Goal: Task Accomplishment & Management: Manage account settings

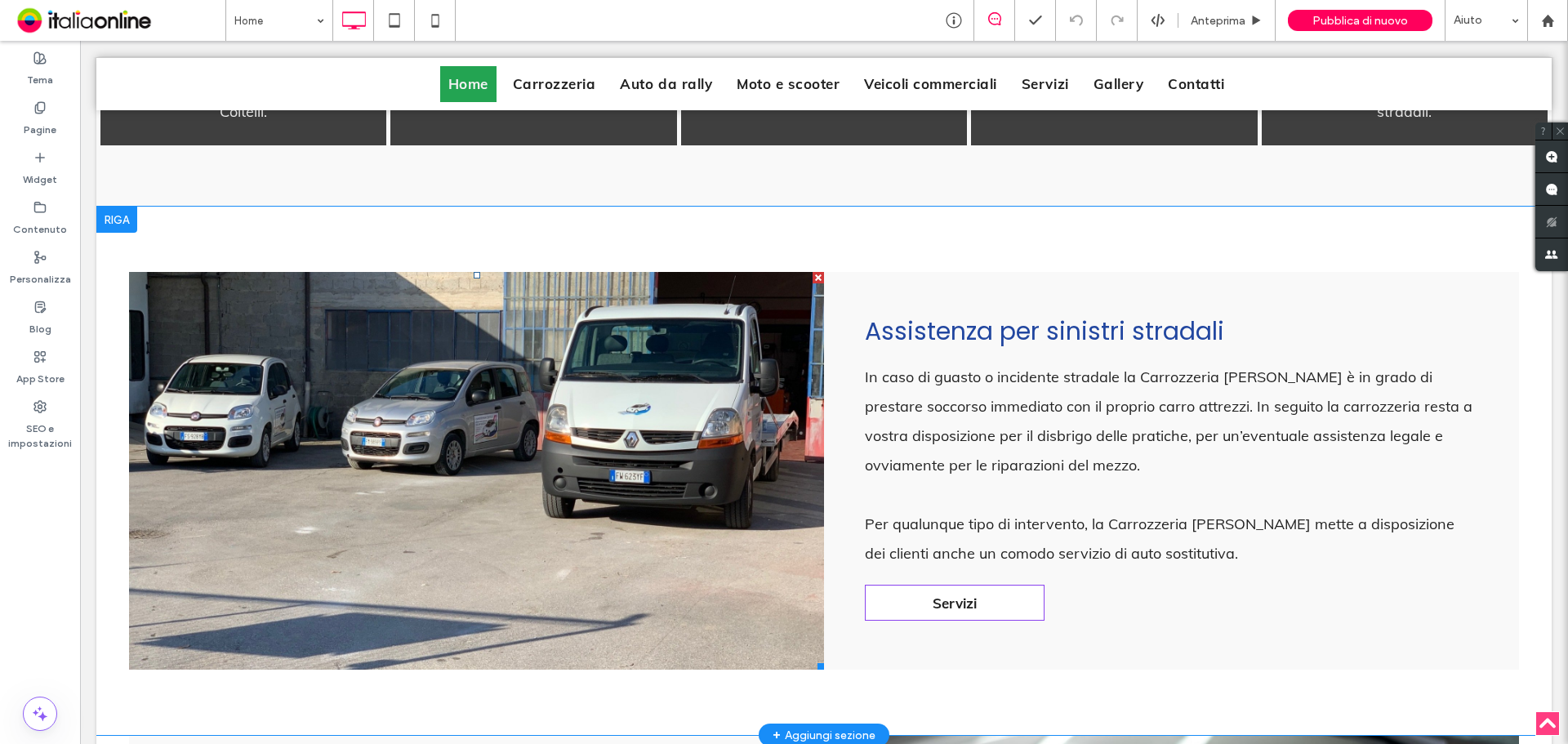
scroll to position [1960, 0]
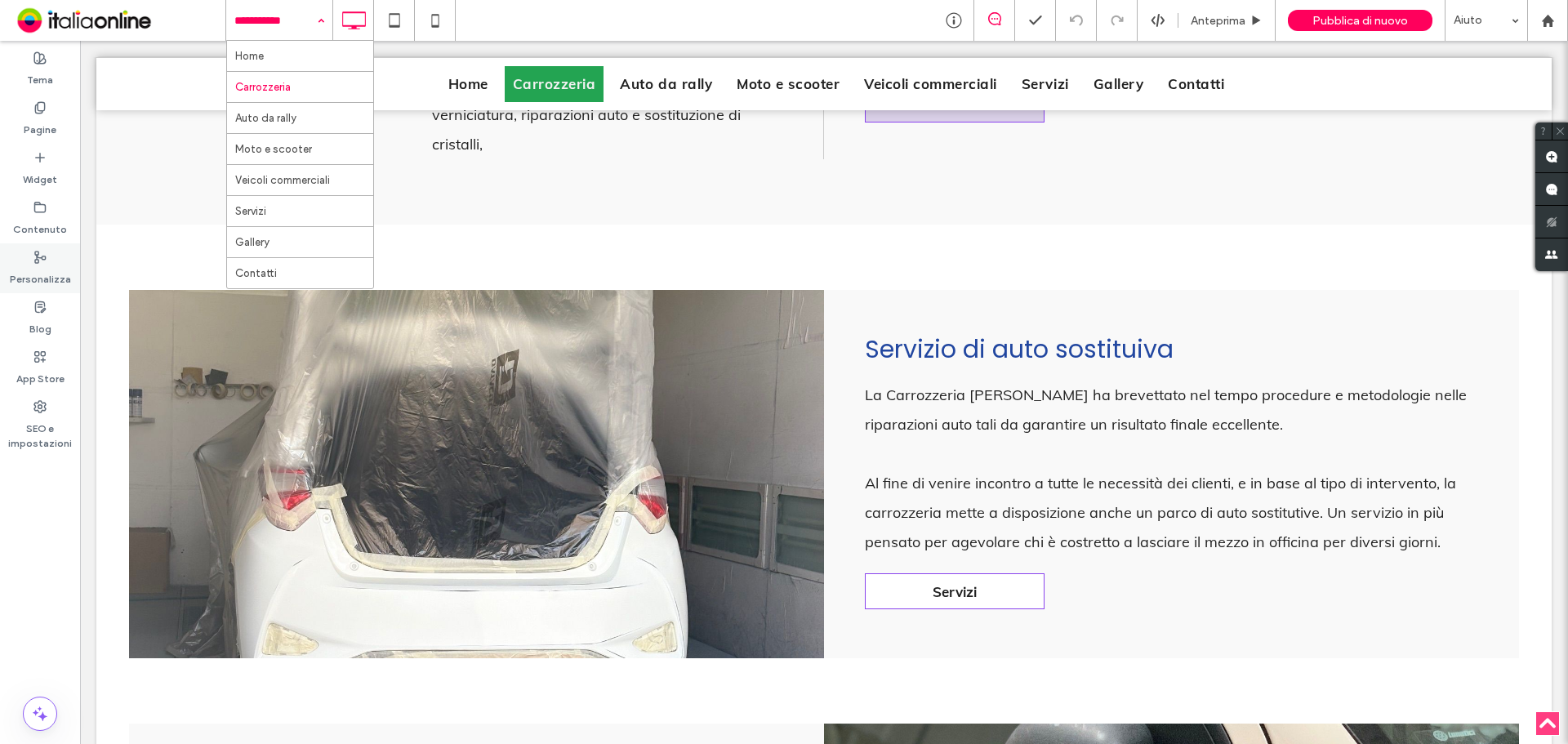
scroll to position [980, 0]
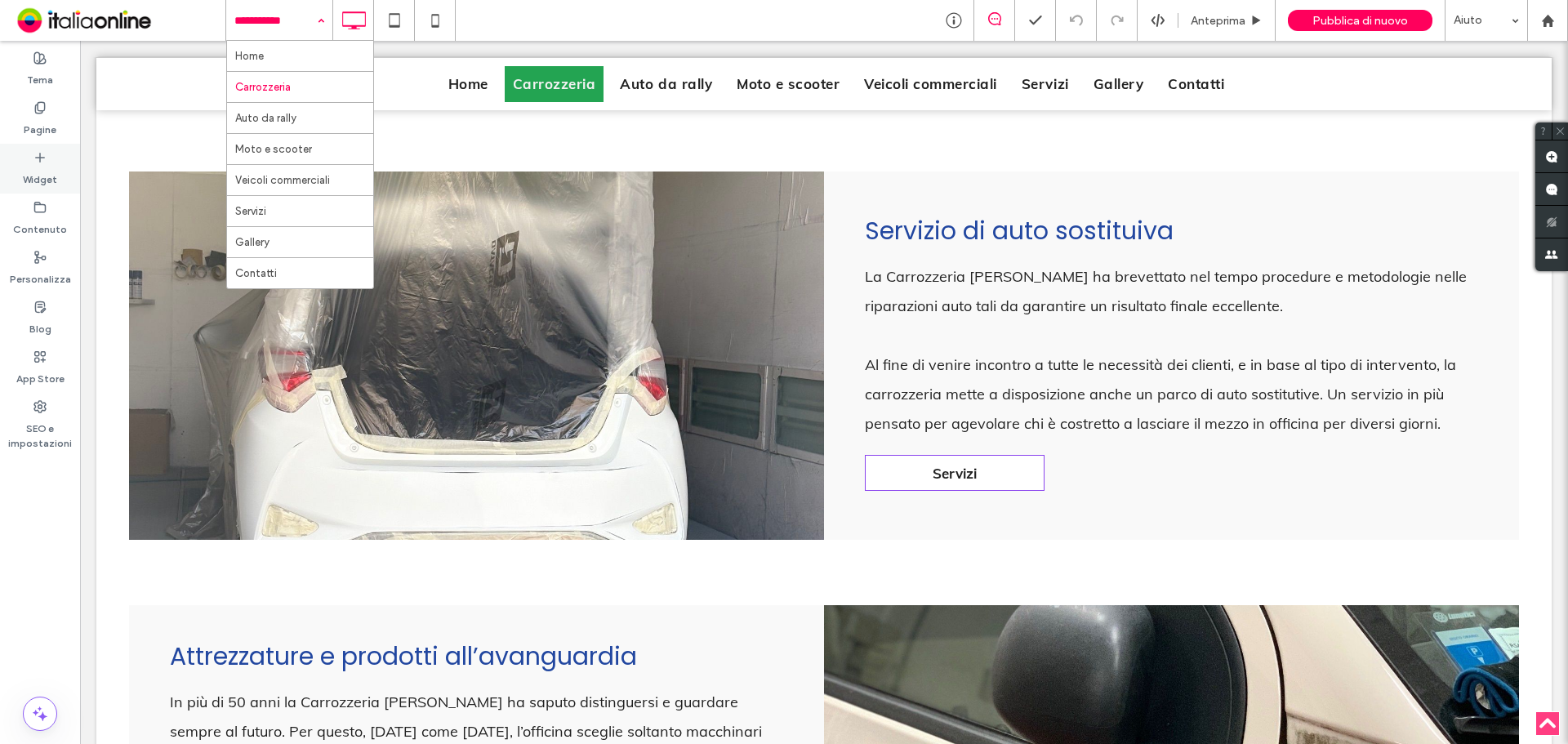
click at [53, 164] on div "Widget" at bounding box center [40, 168] width 80 height 50
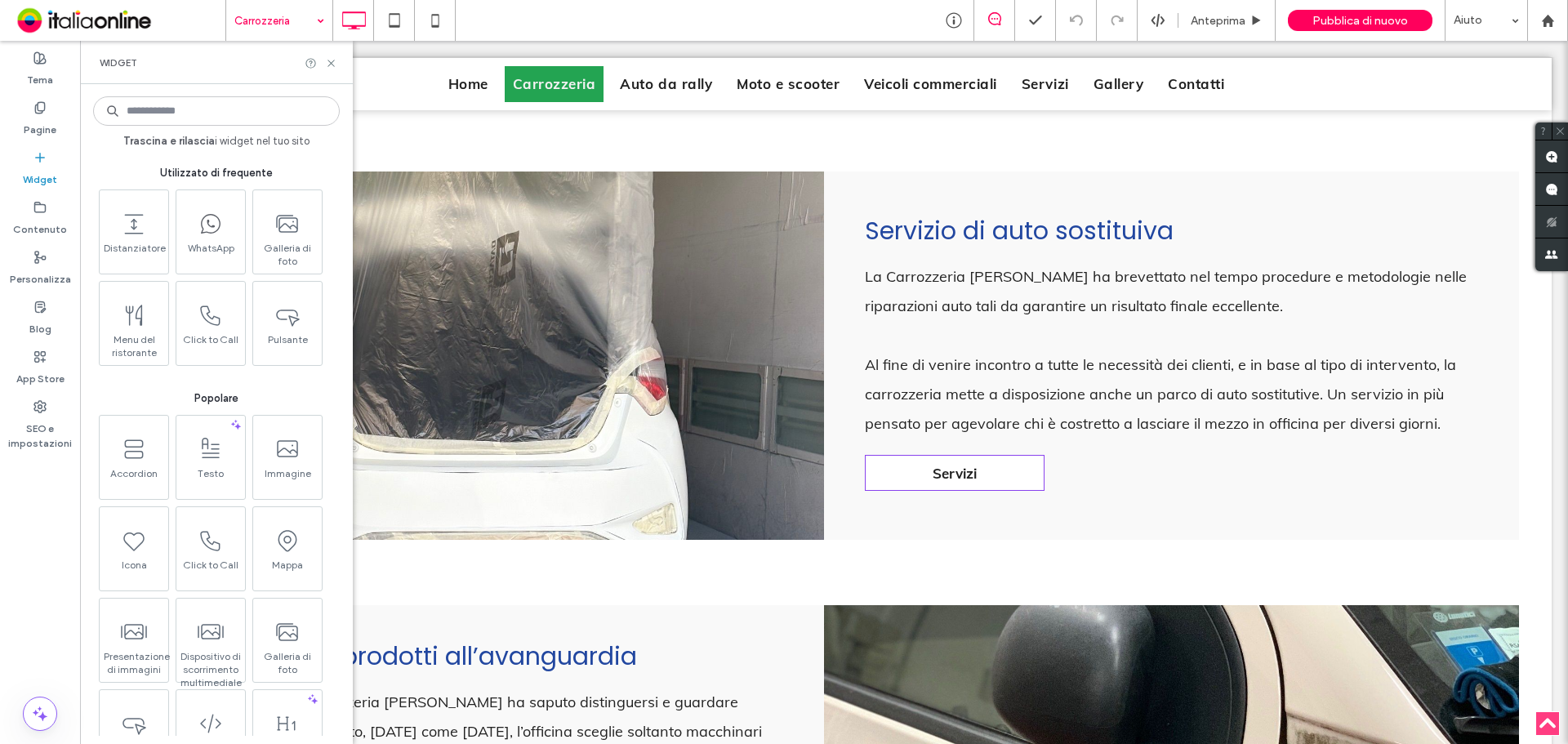
drag, startPoint x: 54, startPoint y: 161, endPoint x: 63, endPoint y: 161, distance: 9.0
click at [54, 161] on div "Widget" at bounding box center [40, 168] width 80 height 50
click at [330, 57] on icon at bounding box center [331, 63] width 12 height 12
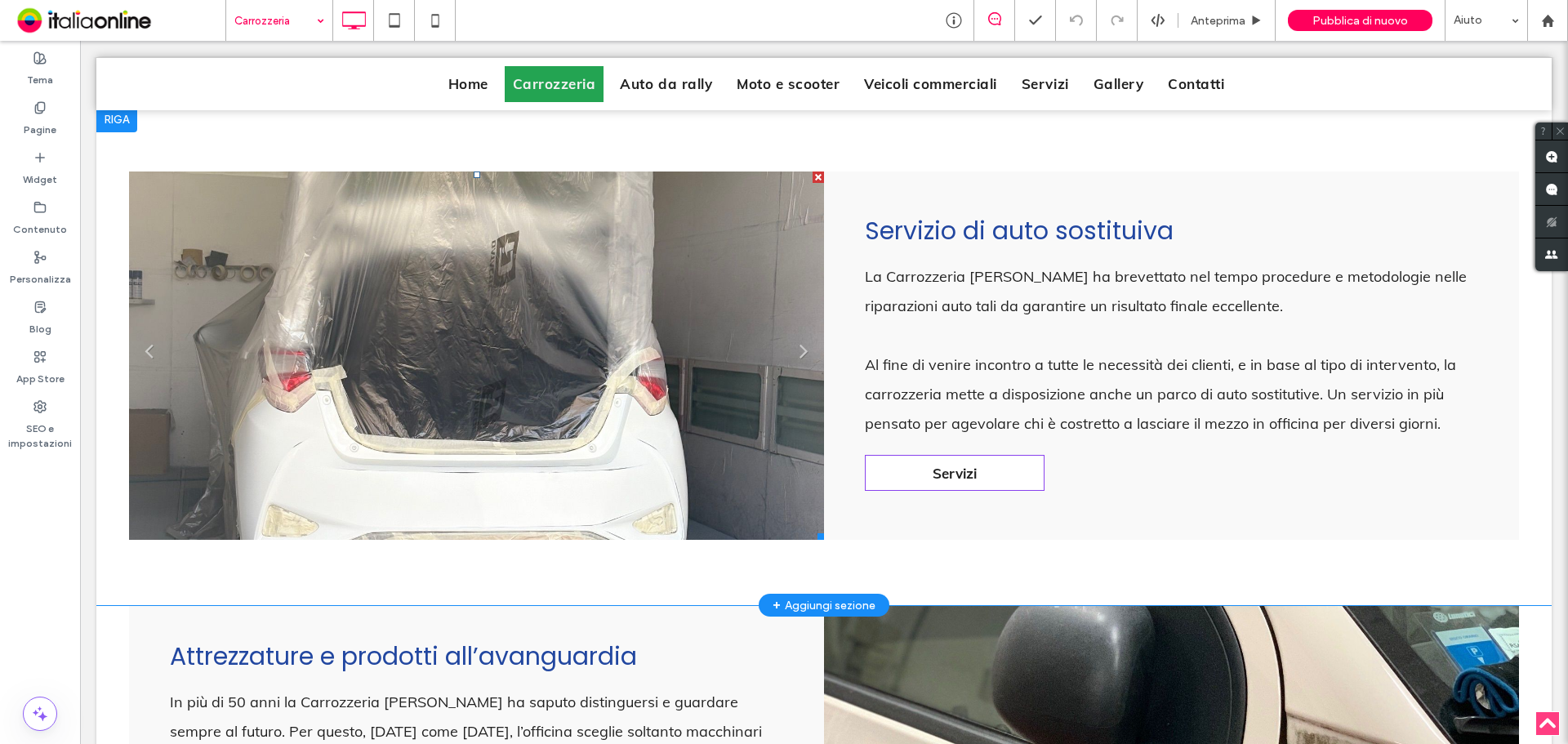
click at [585, 284] on ul "Slide title Write your caption here Button Titolo diapositiva Scrivi qui la tua…" at bounding box center [476, 356] width 695 height 369
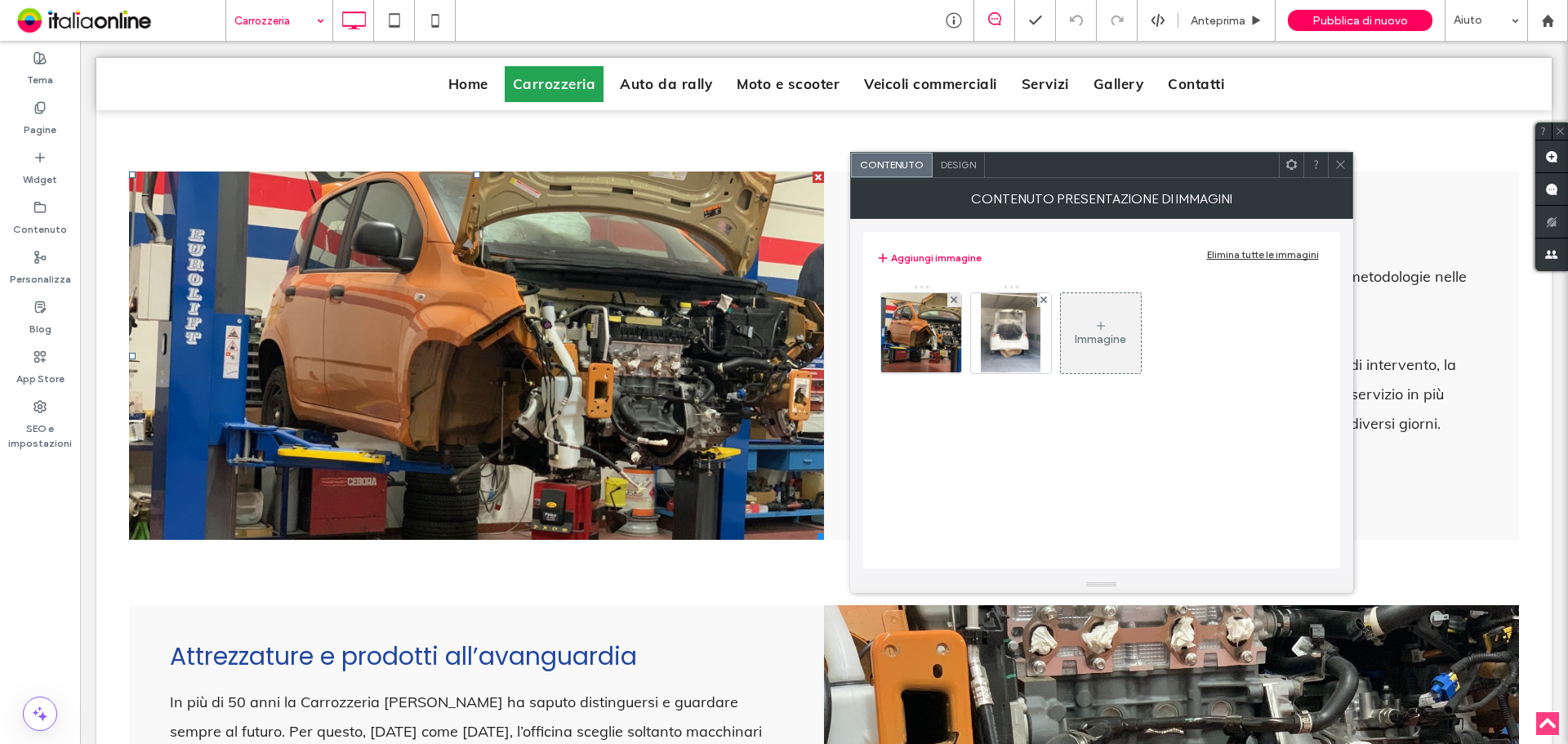
click at [1349, 168] on div at bounding box center [1340, 164] width 25 height 25
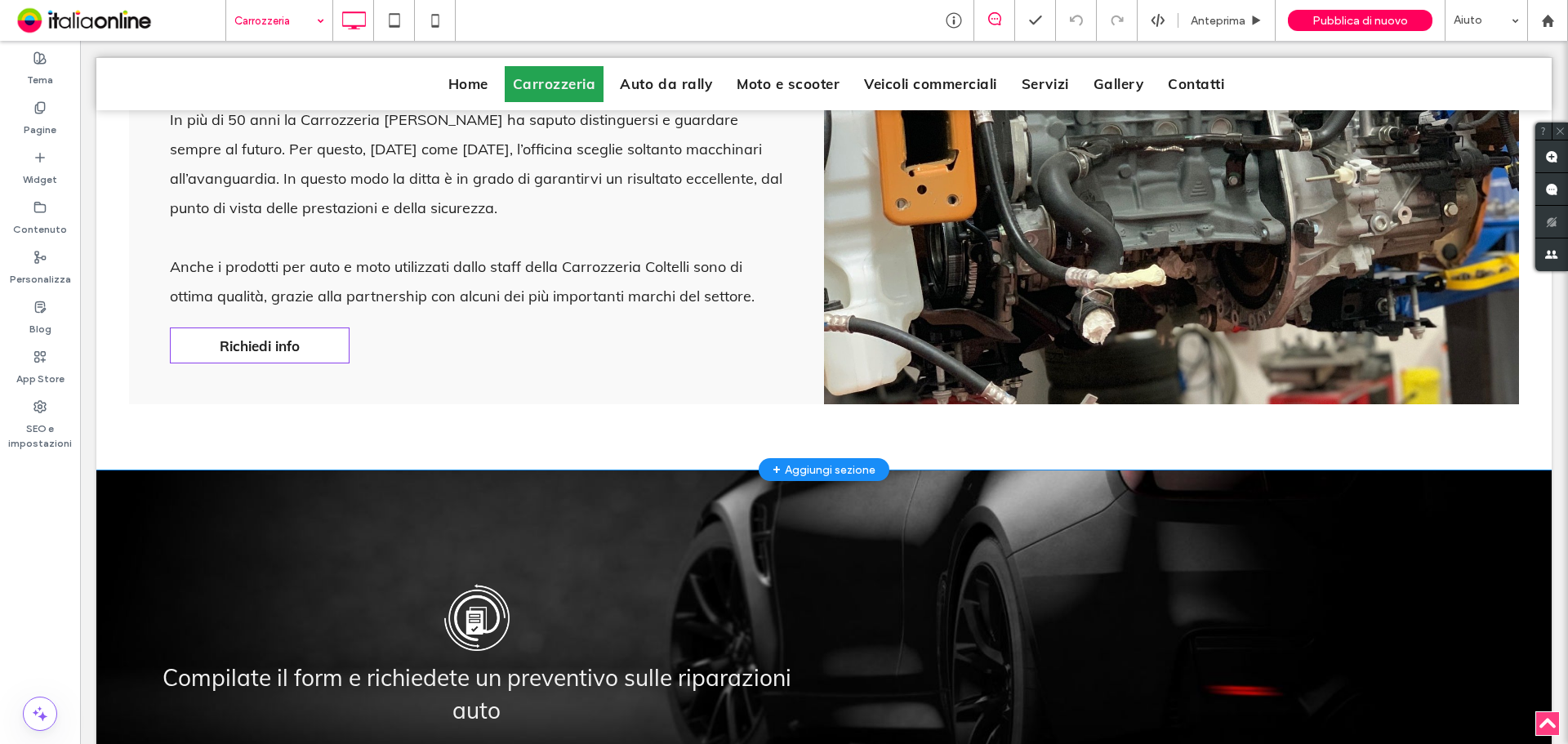
scroll to position [1715, 0]
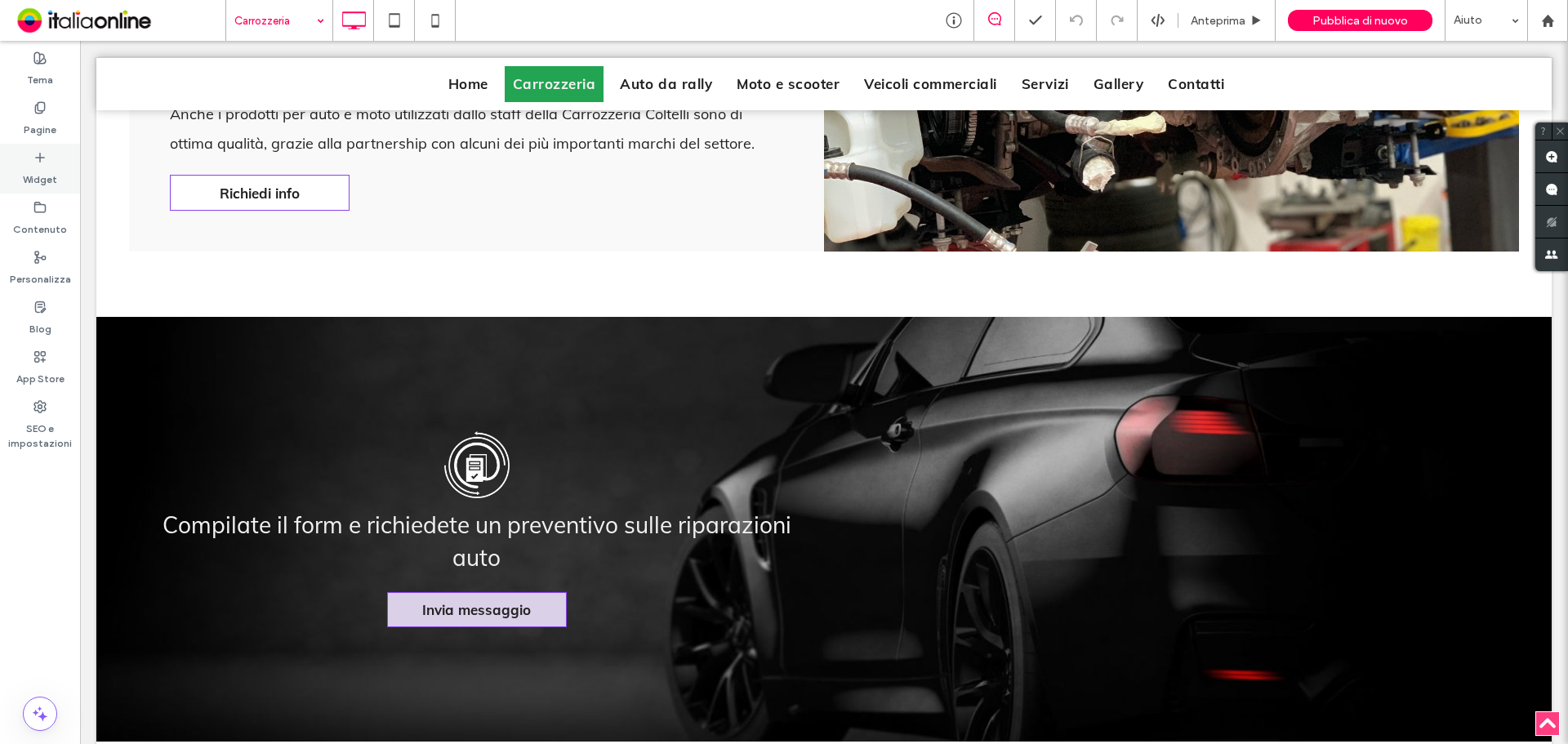
drag, startPoint x: 75, startPoint y: 166, endPoint x: 66, endPoint y: 176, distance: 13.5
click at [66, 176] on div "Widget" at bounding box center [40, 168] width 80 height 50
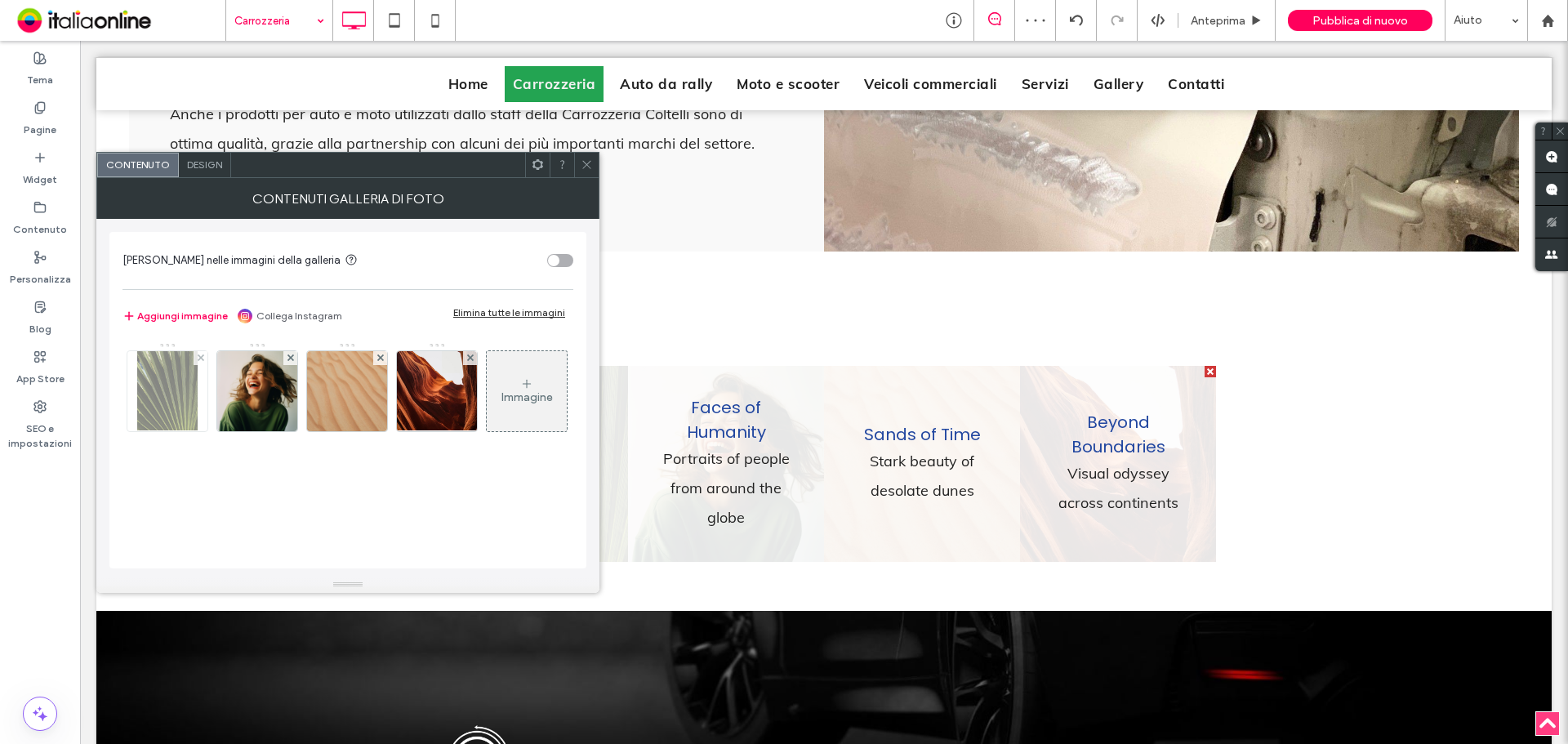
click at [204, 360] on div at bounding box center [200, 358] width 14 height 14
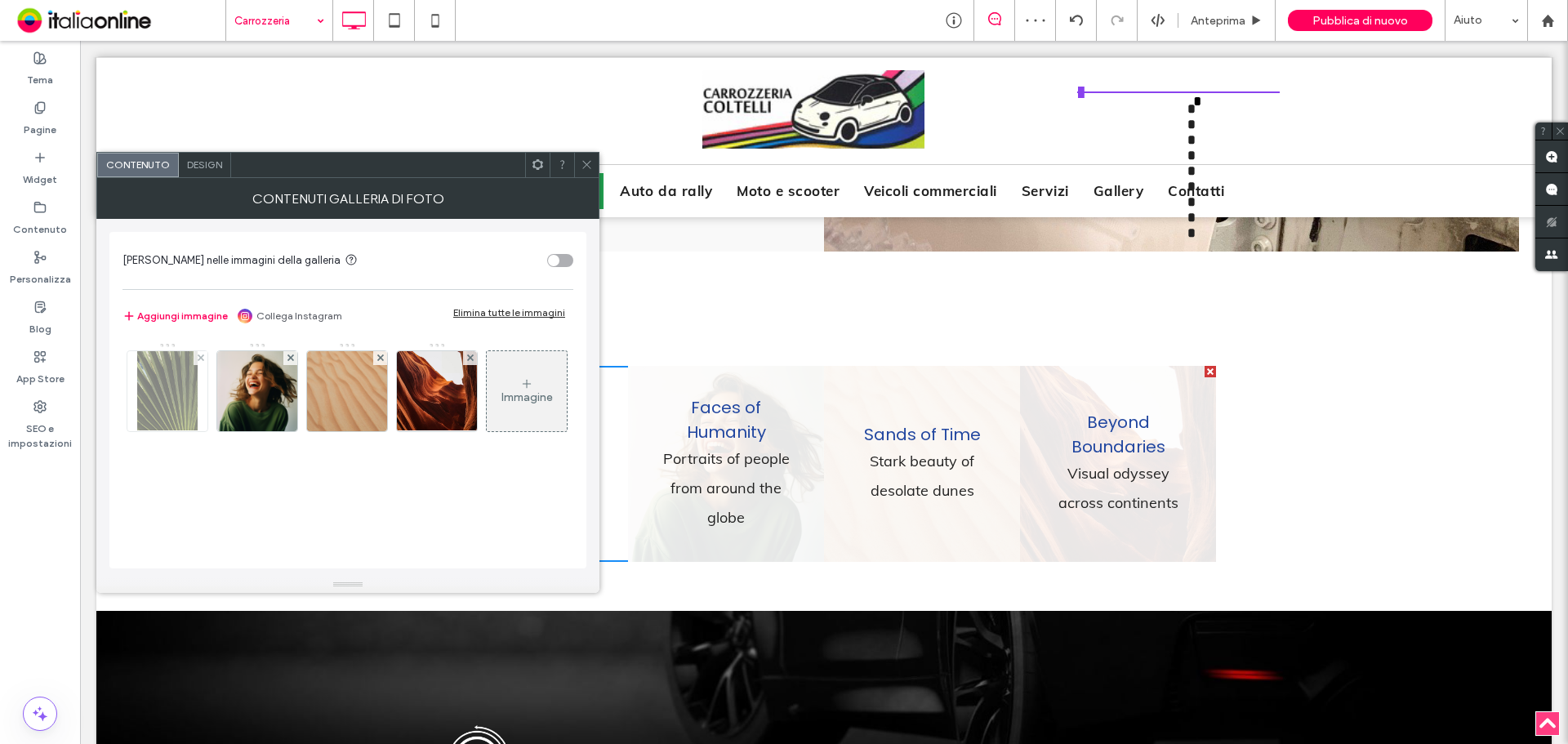
click at [204, 360] on div at bounding box center [200, 358] width 14 height 14
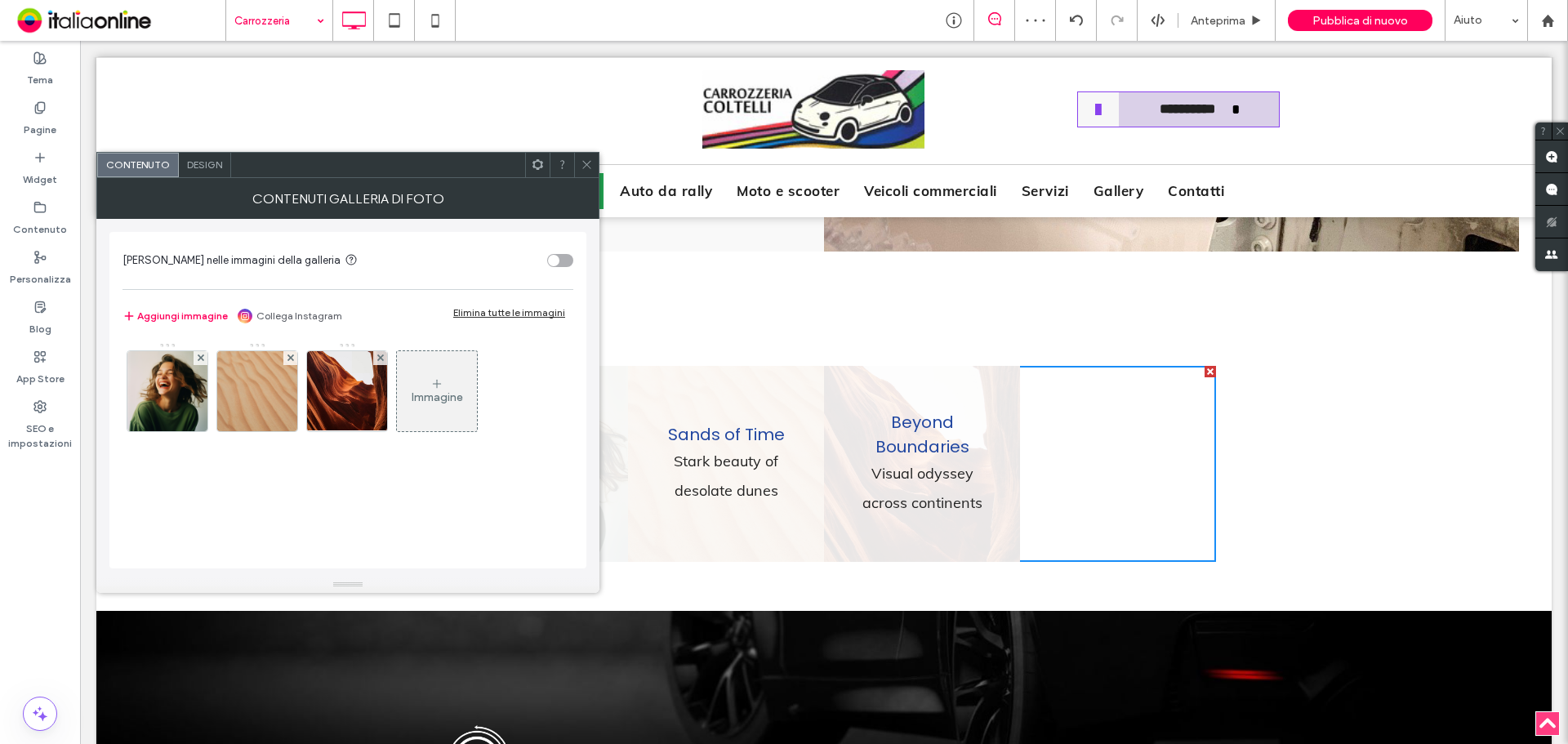
click at [204, 360] on div at bounding box center [200, 358] width 14 height 14
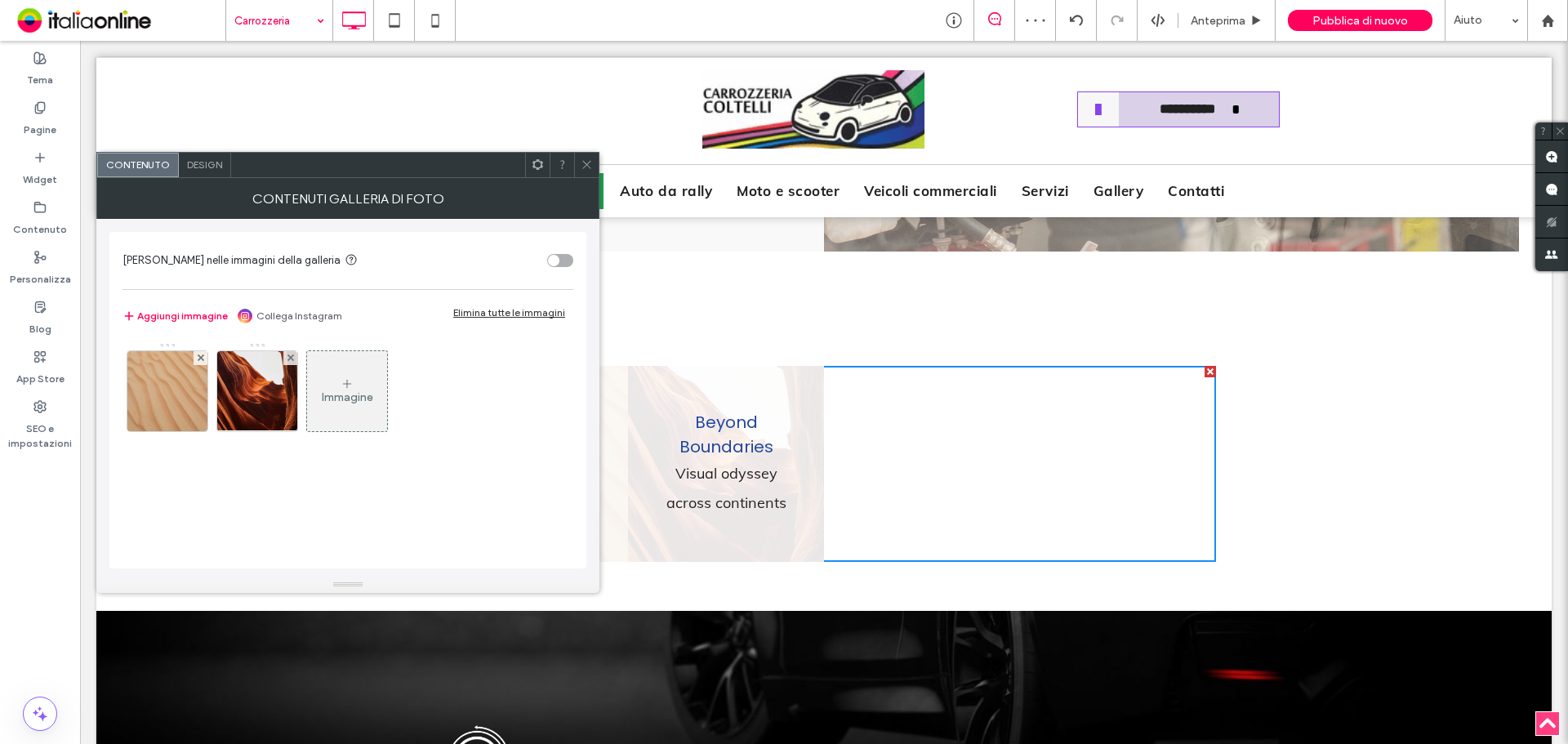
click at [204, 360] on div at bounding box center [200, 358] width 14 height 14
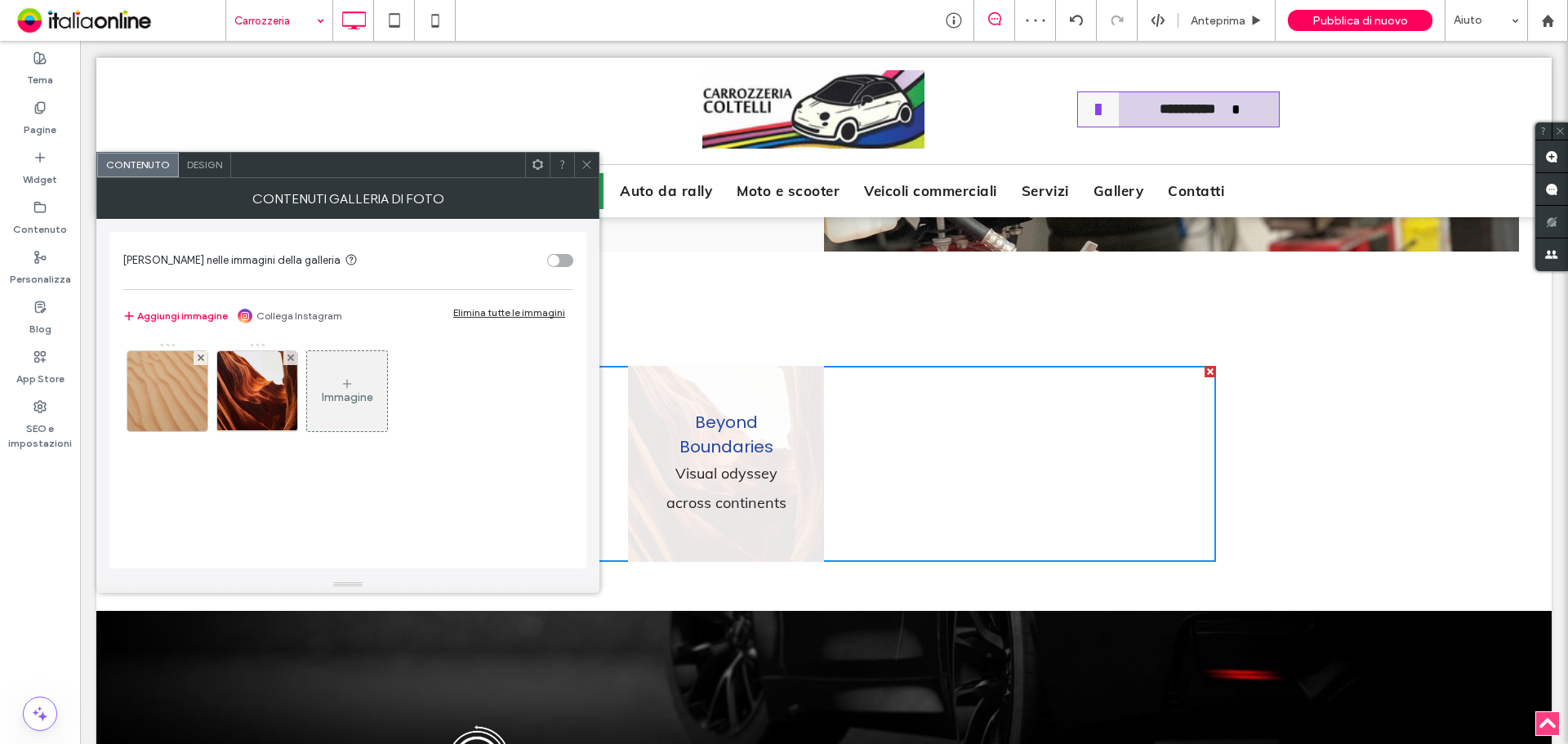
click at [204, 360] on div at bounding box center [200, 358] width 14 height 14
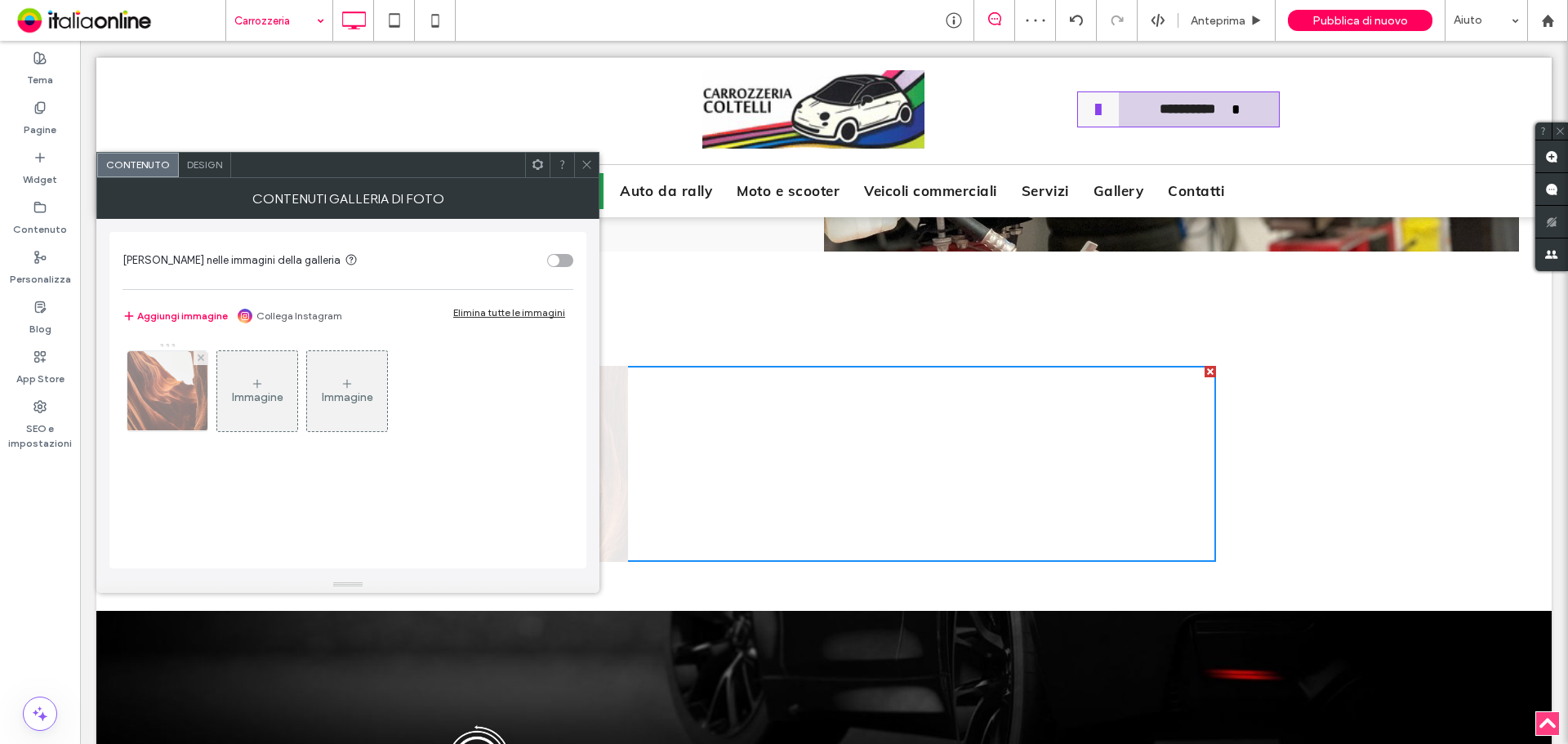
click at [204, 360] on div at bounding box center [200, 358] width 14 height 14
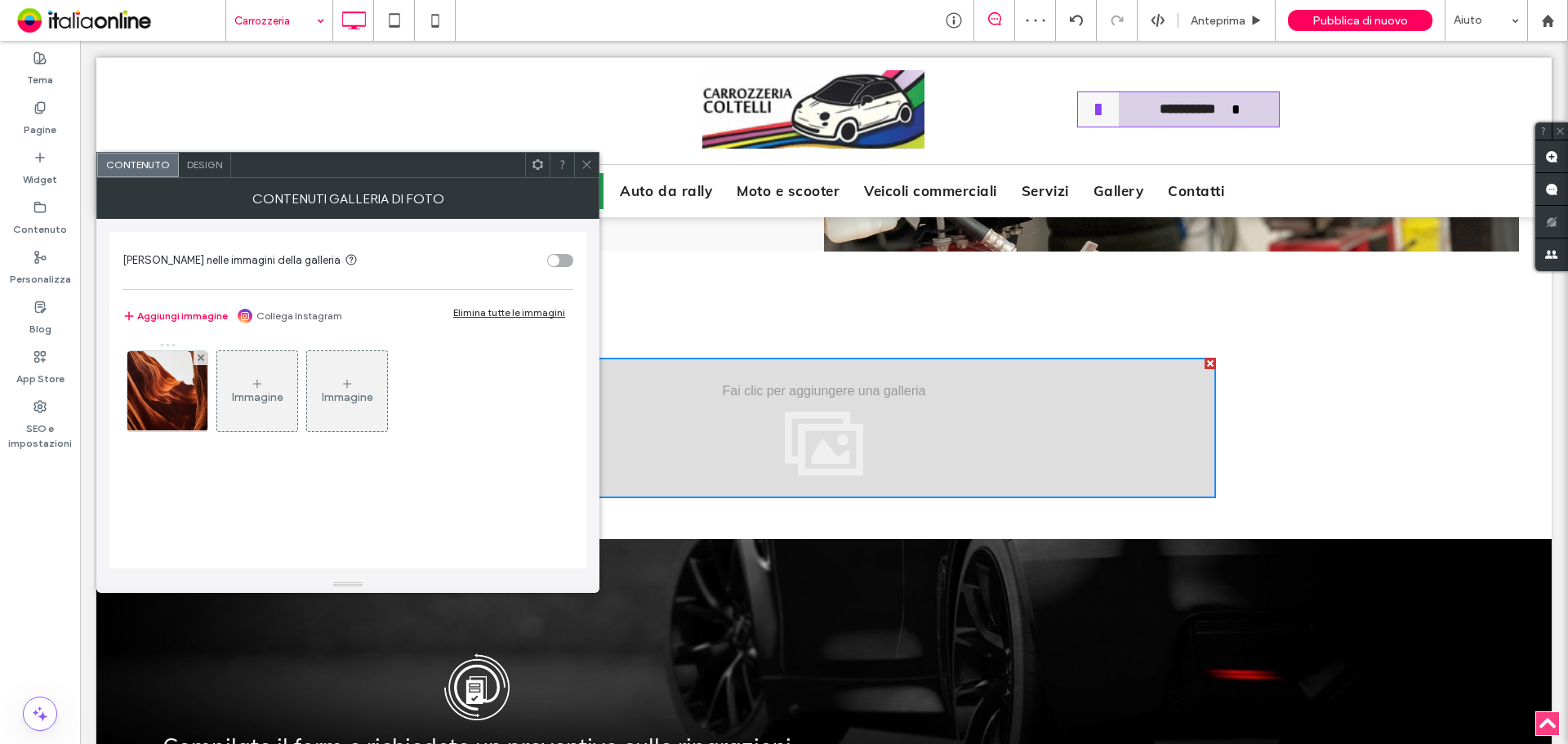
click at [217, 360] on div "Immagine" at bounding box center [257, 391] width 80 height 77
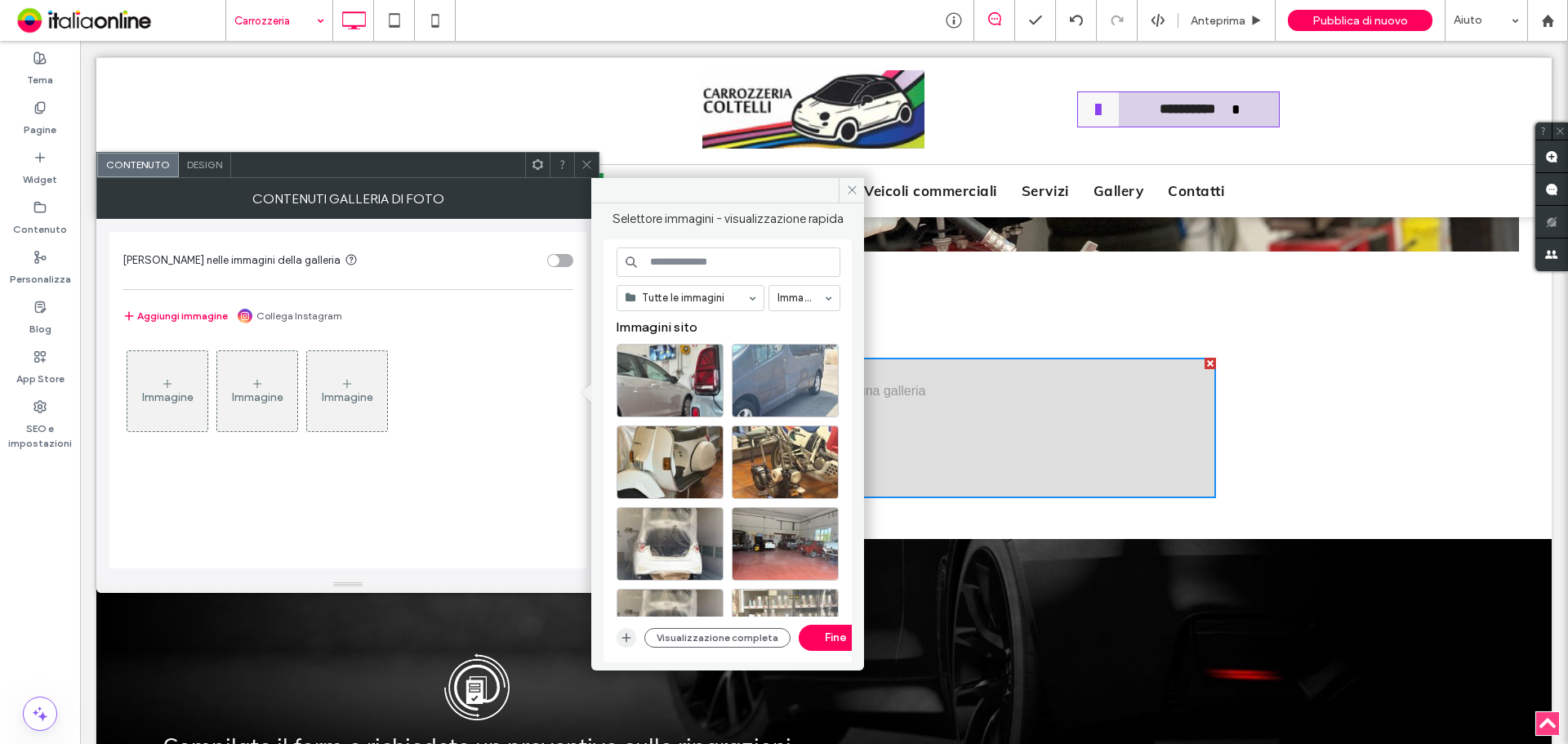
click at [623, 642] on icon "button" at bounding box center [626, 638] width 13 height 13
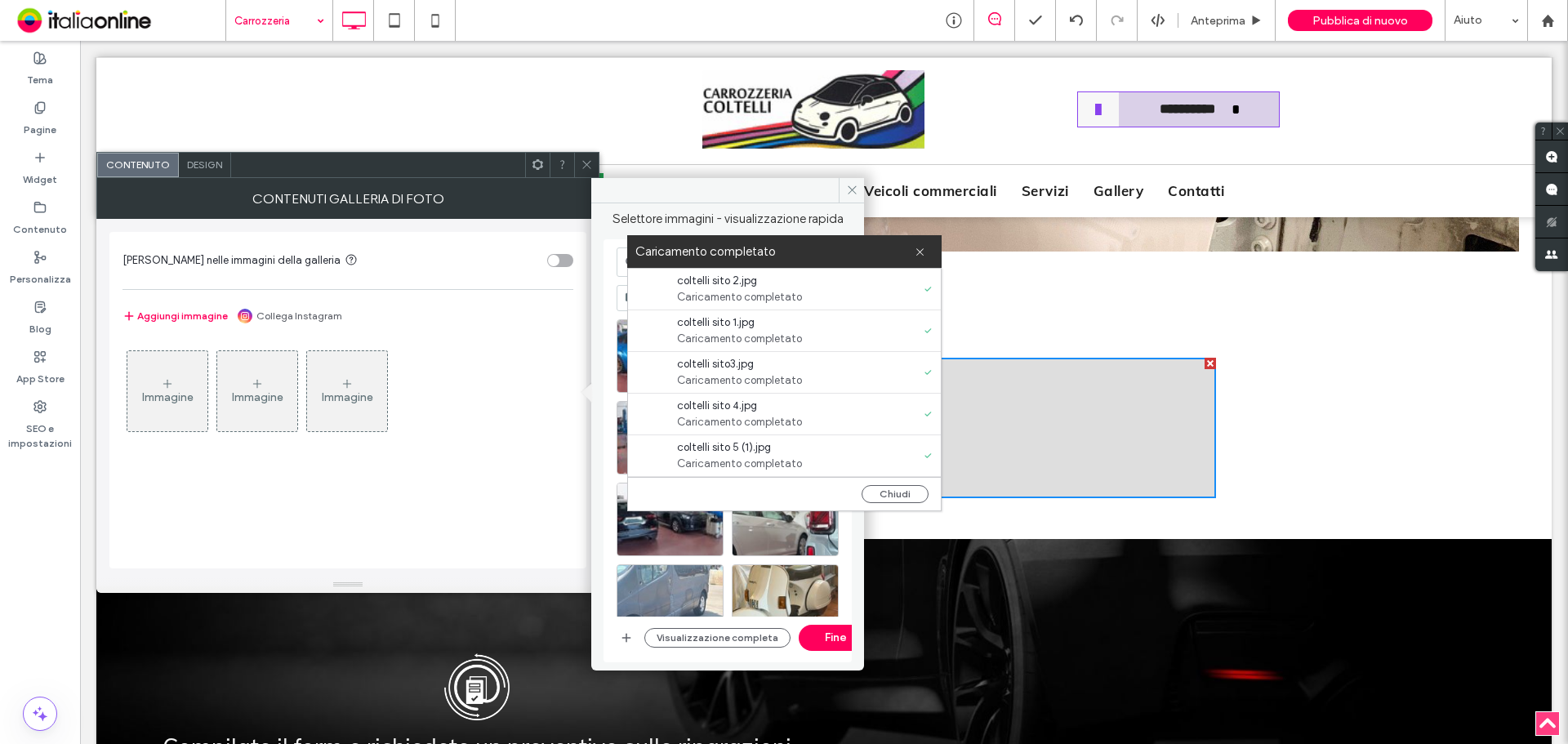
click at [898, 481] on div "Chiudi" at bounding box center [784, 493] width 313 height 34
click at [891, 504] on div "Chiudi" at bounding box center [784, 493] width 313 height 34
click at [888, 494] on button "Chiudi" at bounding box center [896, 494] width 67 height 18
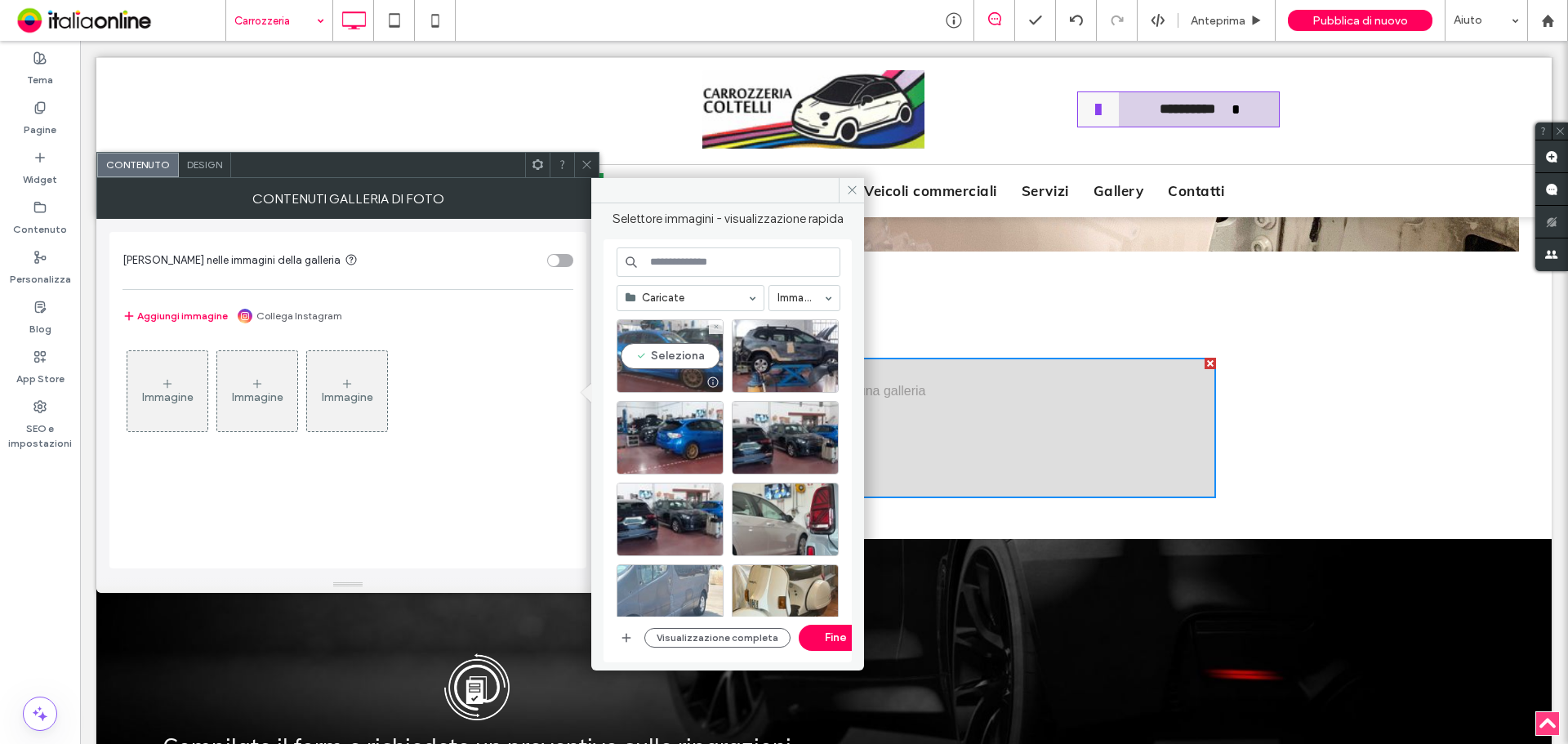
click at [633, 321] on div "Seleziona" at bounding box center [670, 356] width 107 height 74
click at [765, 348] on div "Seleziona" at bounding box center [786, 356] width 107 height 74
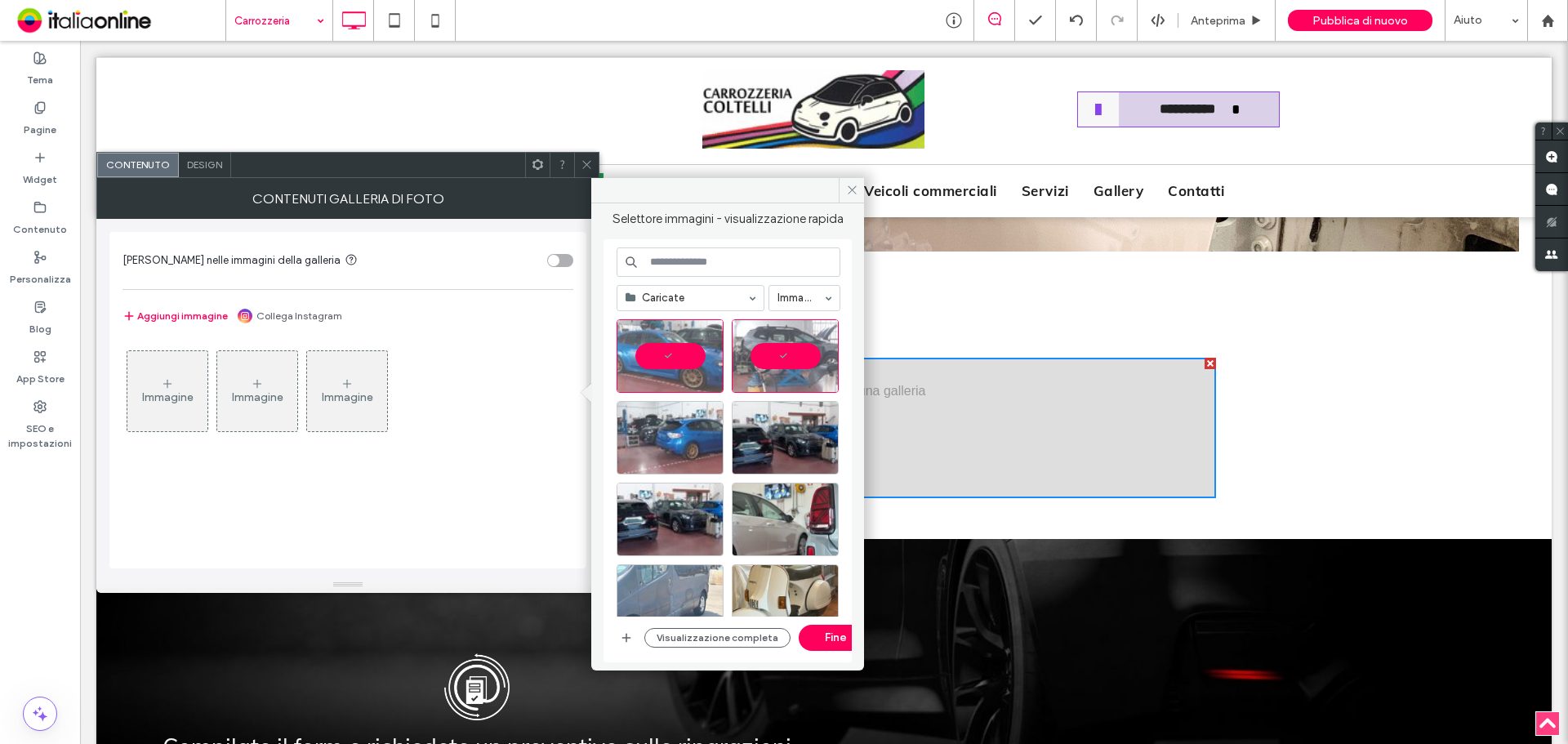
click at [678, 429] on div at bounding box center [670, 438] width 107 height 74
click at [775, 436] on div at bounding box center [786, 438] width 107 height 74
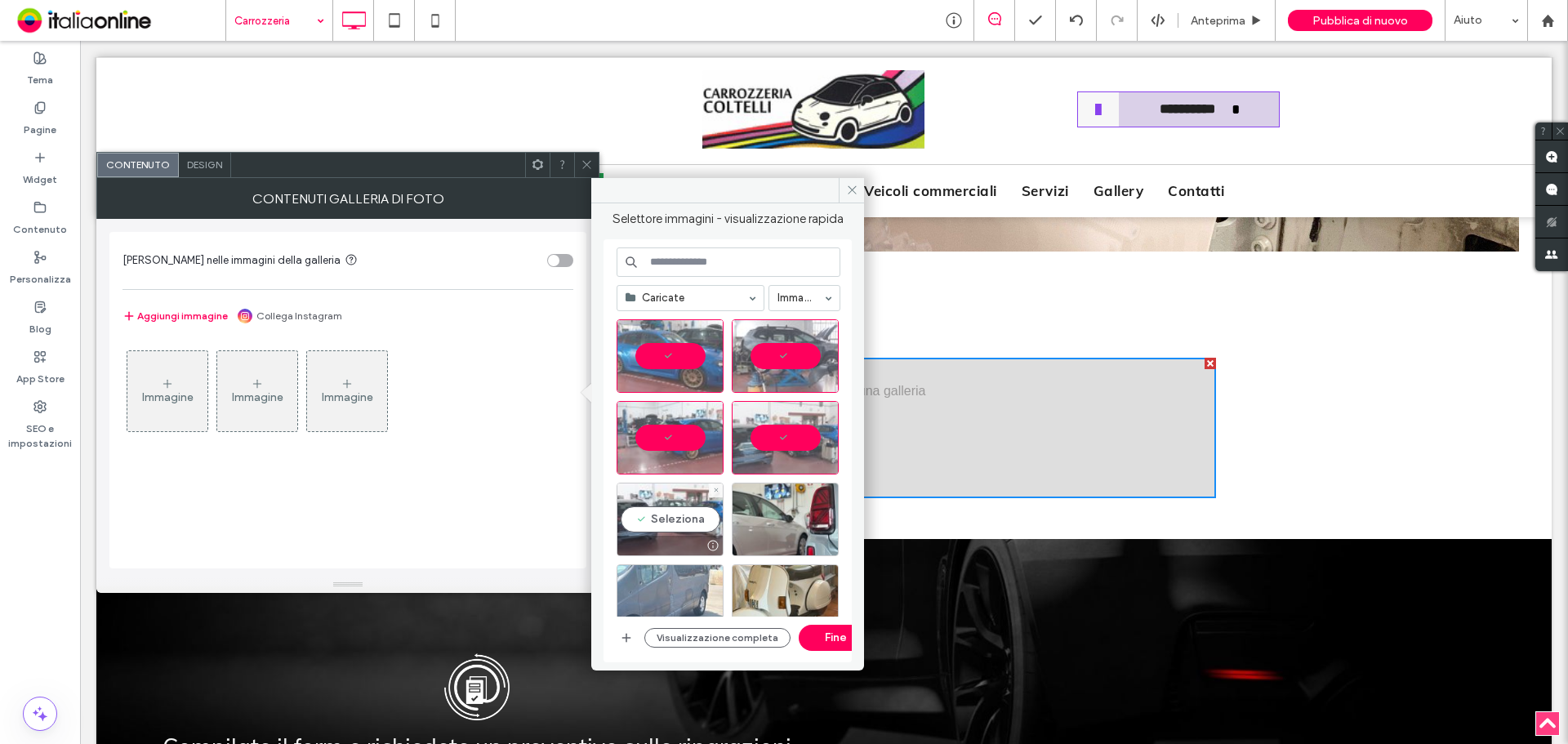
click at [653, 501] on div "Seleziona" at bounding box center [670, 519] width 107 height 74
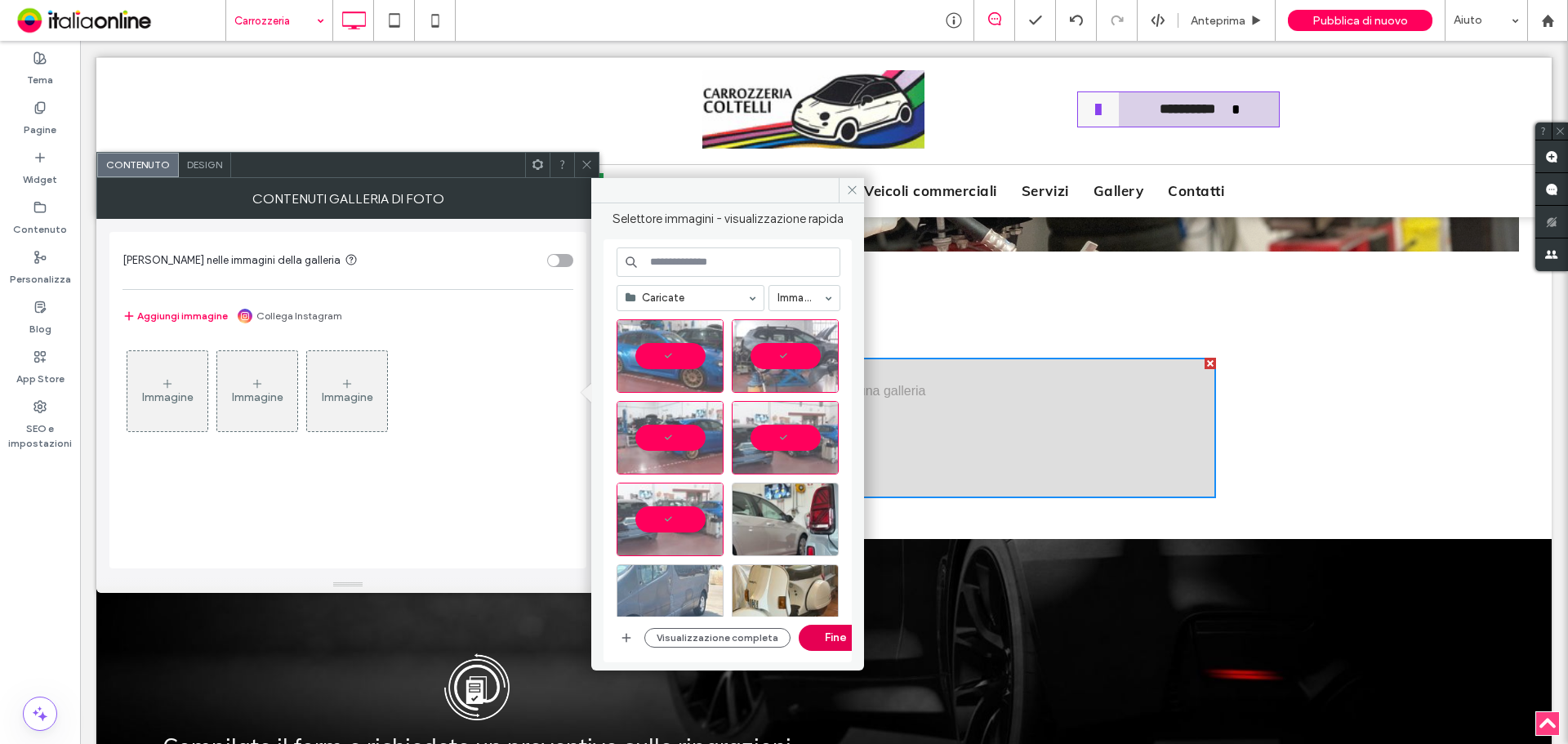
click at [810, 636] on button "Fine" at bounding box center [835, 638] width 74 height 26
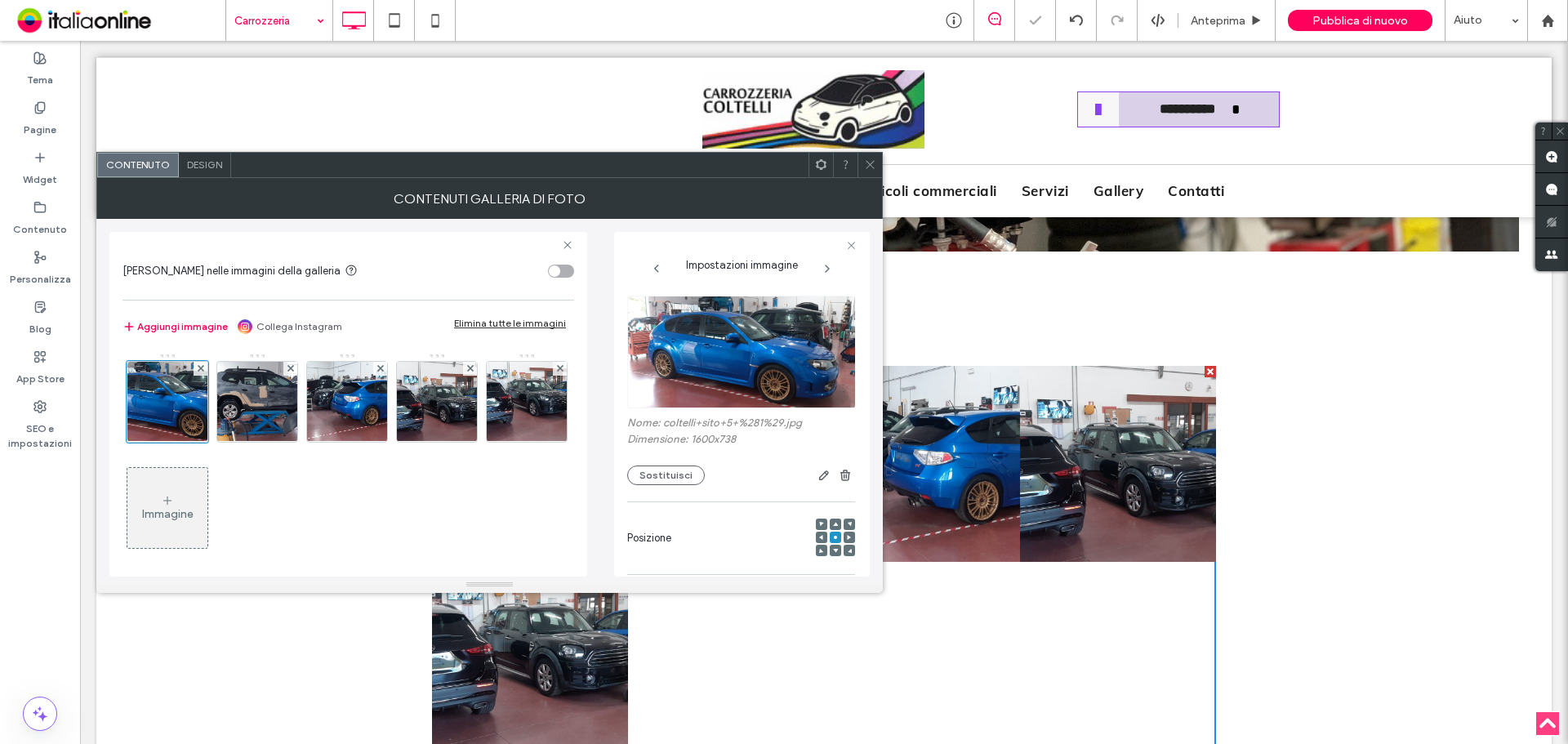
click at [199, 165] on span "Design" at bounding box center [204, 164] width 35 height 12
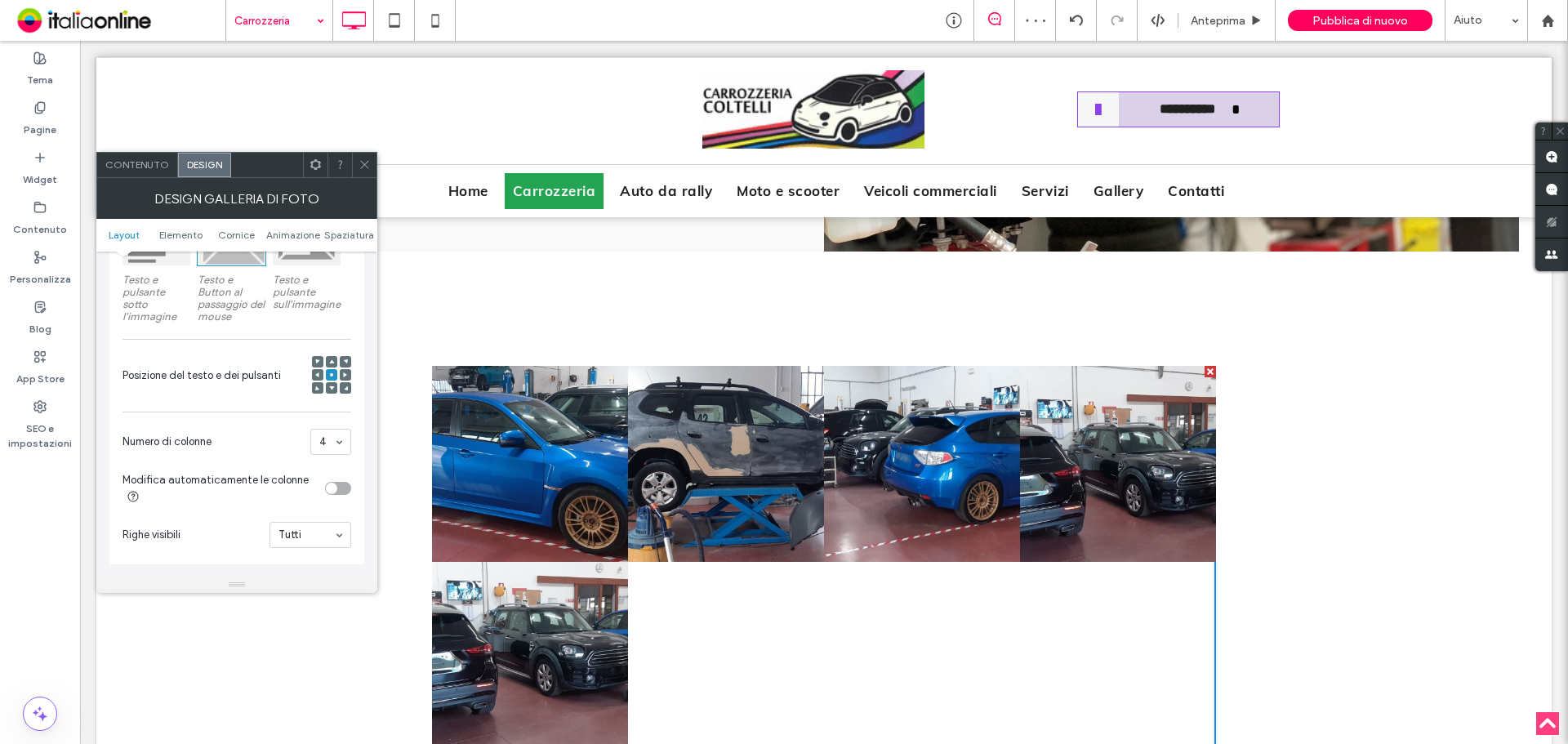
scroll to position [409, 0]
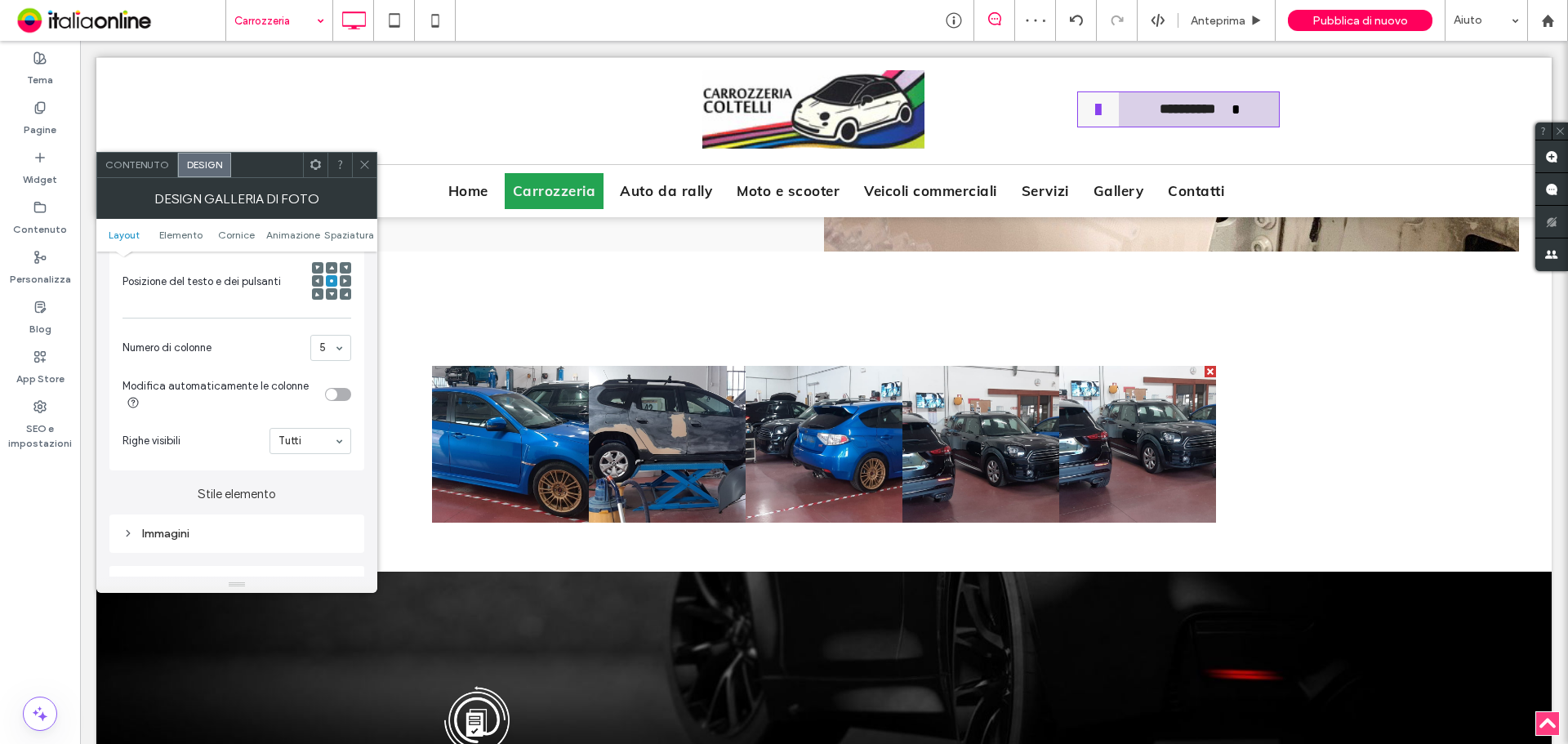
drag, startPoint x: 330, startPoint y: 394, endPoint x: 343, endPoint y: 394, distance: 13.0
click at [338, 394] on div "toggle" at bounding box center [338, 394] width 26 height 13
click at [304, 394] on div "Modifica automaticamente le colonne" at bounding box center [221, 394] width 196 height 35
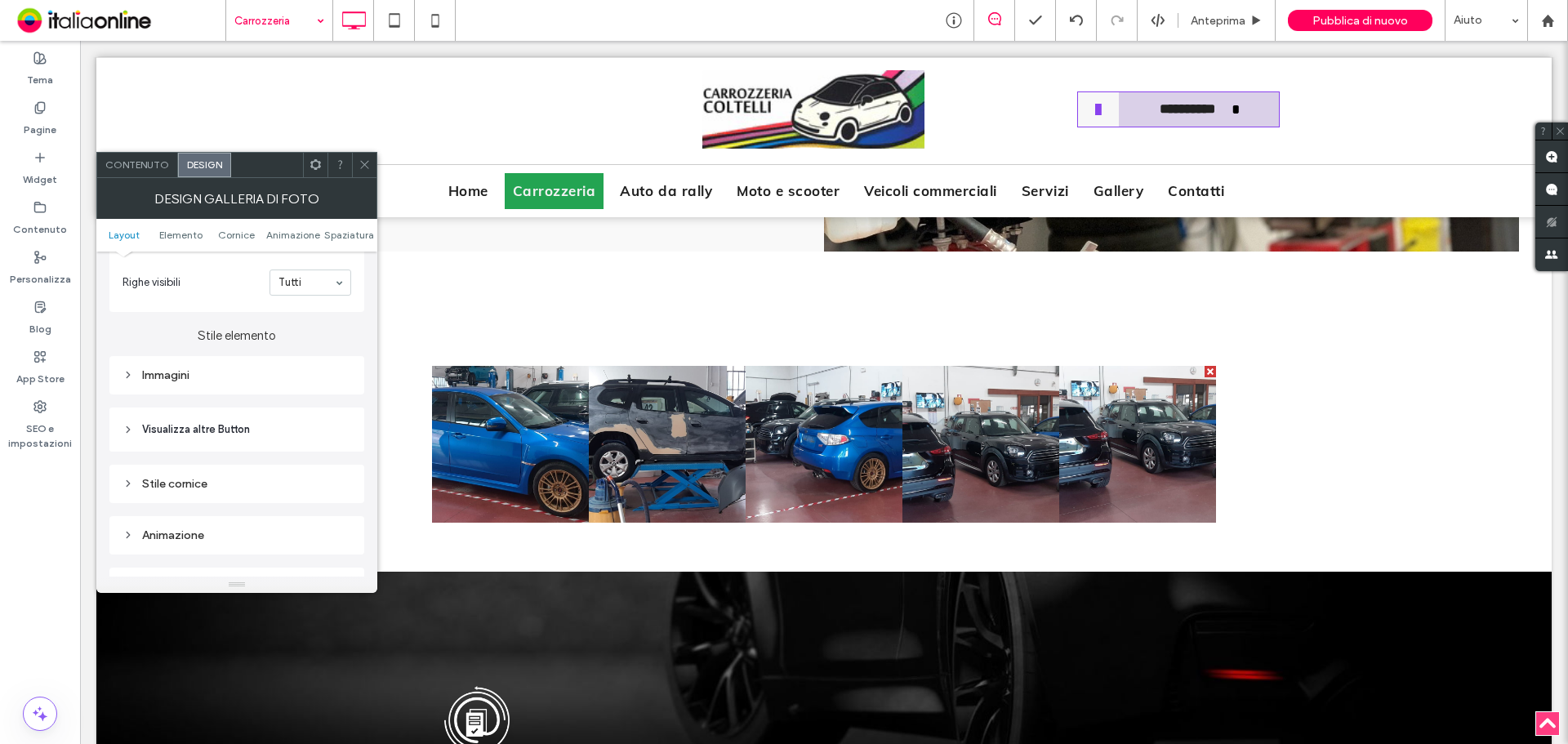
scroll to position [571, 0]
click at [238, 376] on div "Immagini" at bounding box center [237, 370] width 229 height 14
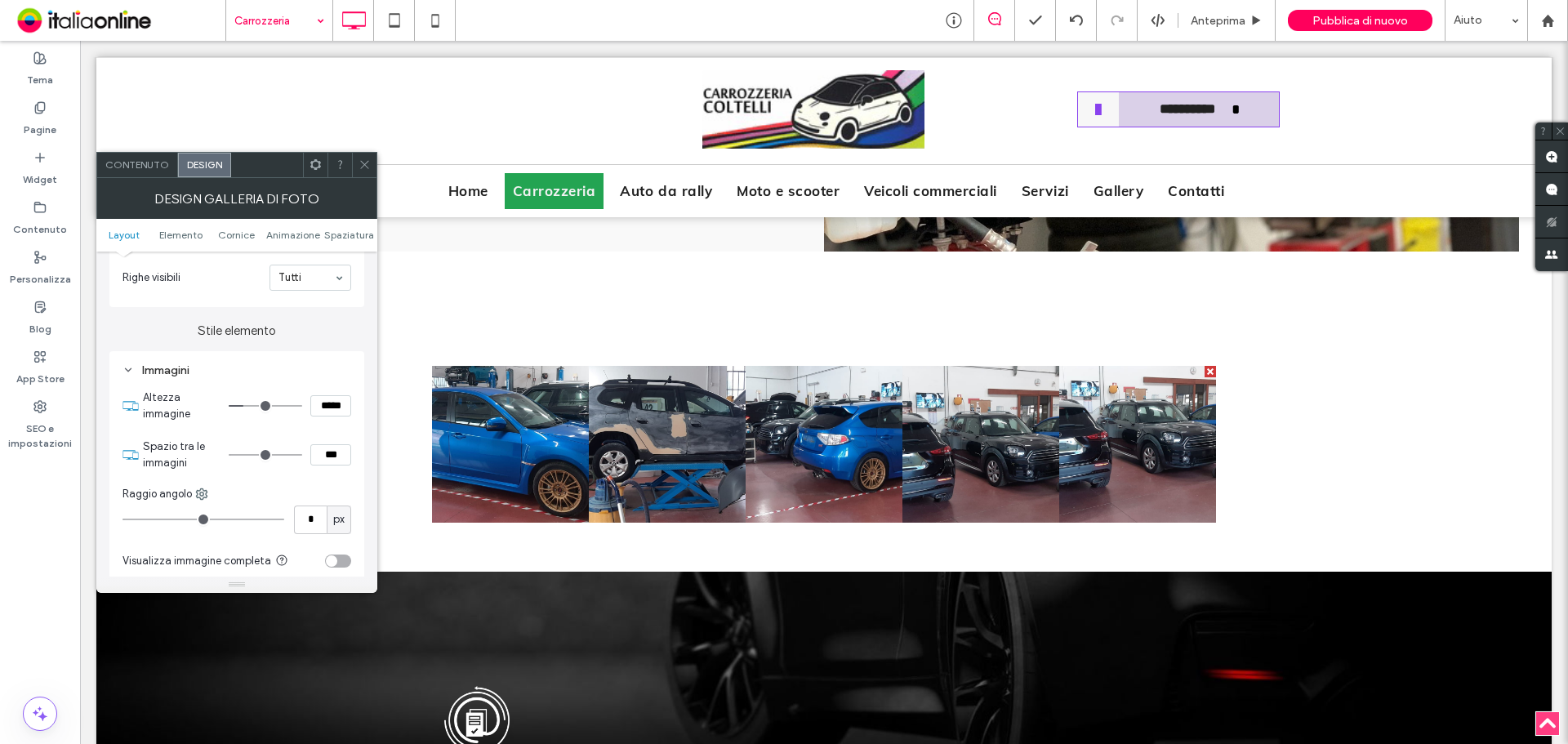
type input "*"
type input "***"
type input "*"
type input "***"
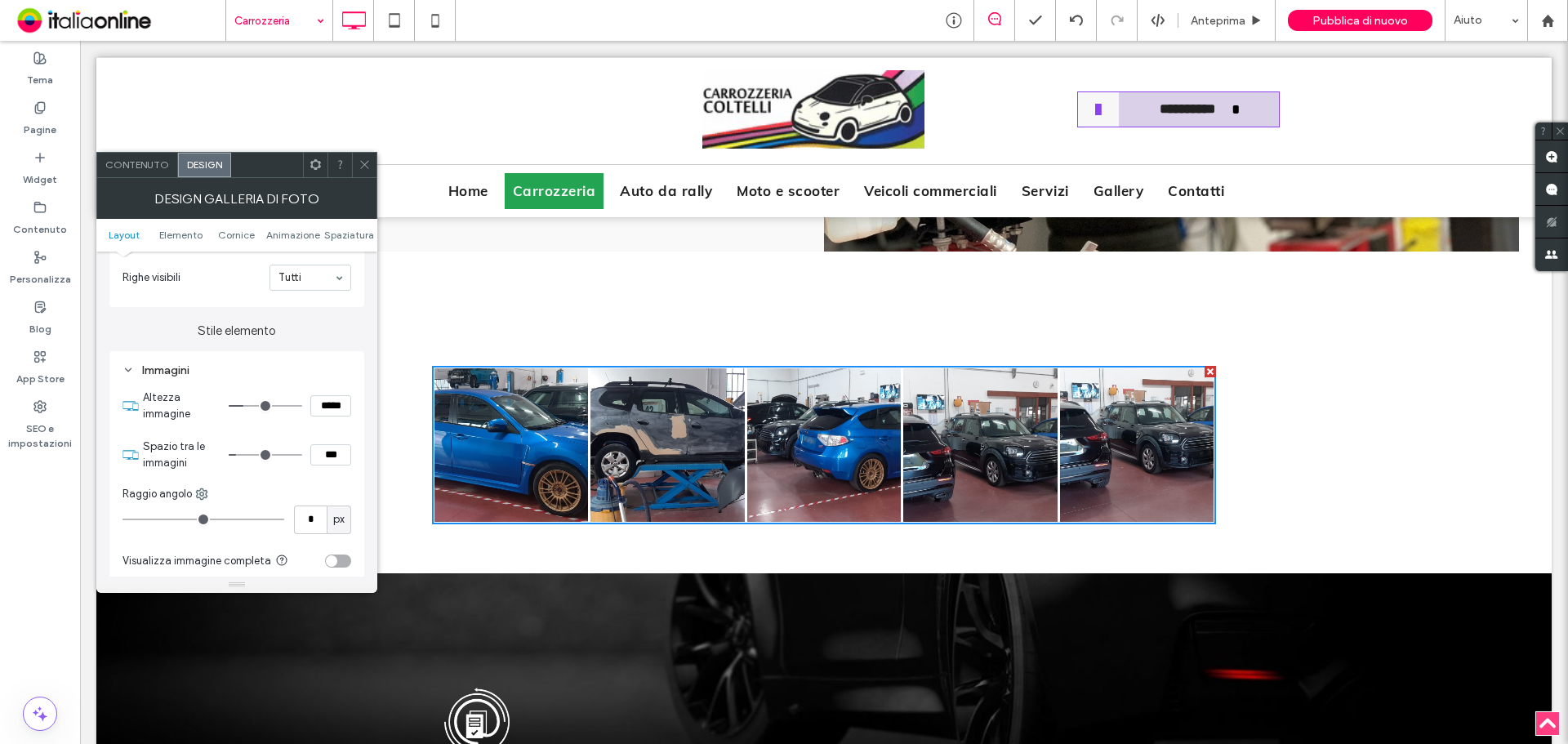
type input "*"
type input "***"
type input "*"
type input "***"
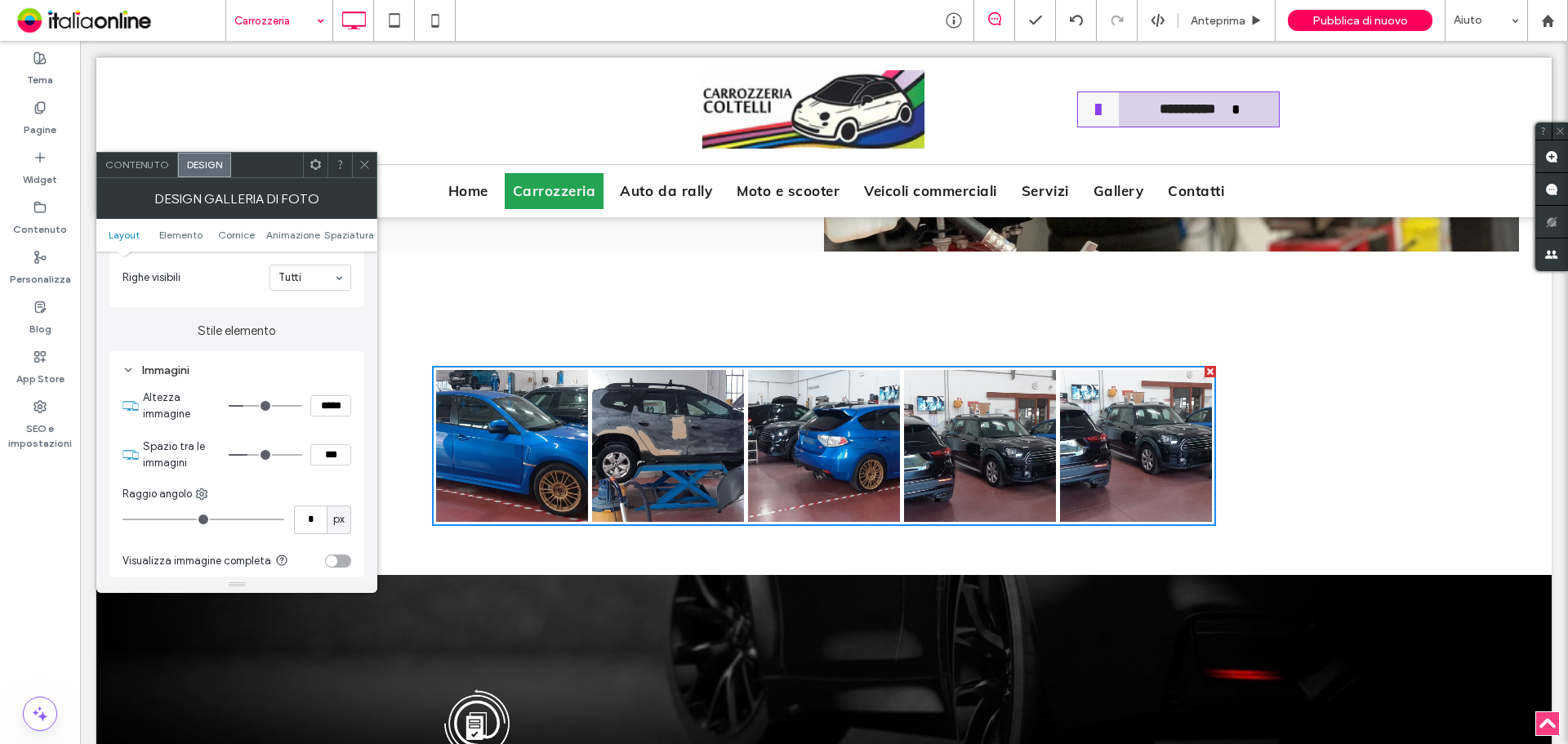
drag, startPoint x: 240, startPoint y: 454, endPoint x: 251, endPoint y: 450, distance: 11.7
type input "*"
click at [250, 455] on input "range" at bounding box center [265, 455] width 74 height 2
drag, startPoint x: 368, startPoint y: 164, endPoint x: 332, endPoint y: 295, distance: 135.9
click at [368, 164] on icon at bounding box center [364, 164] width 12 height 12
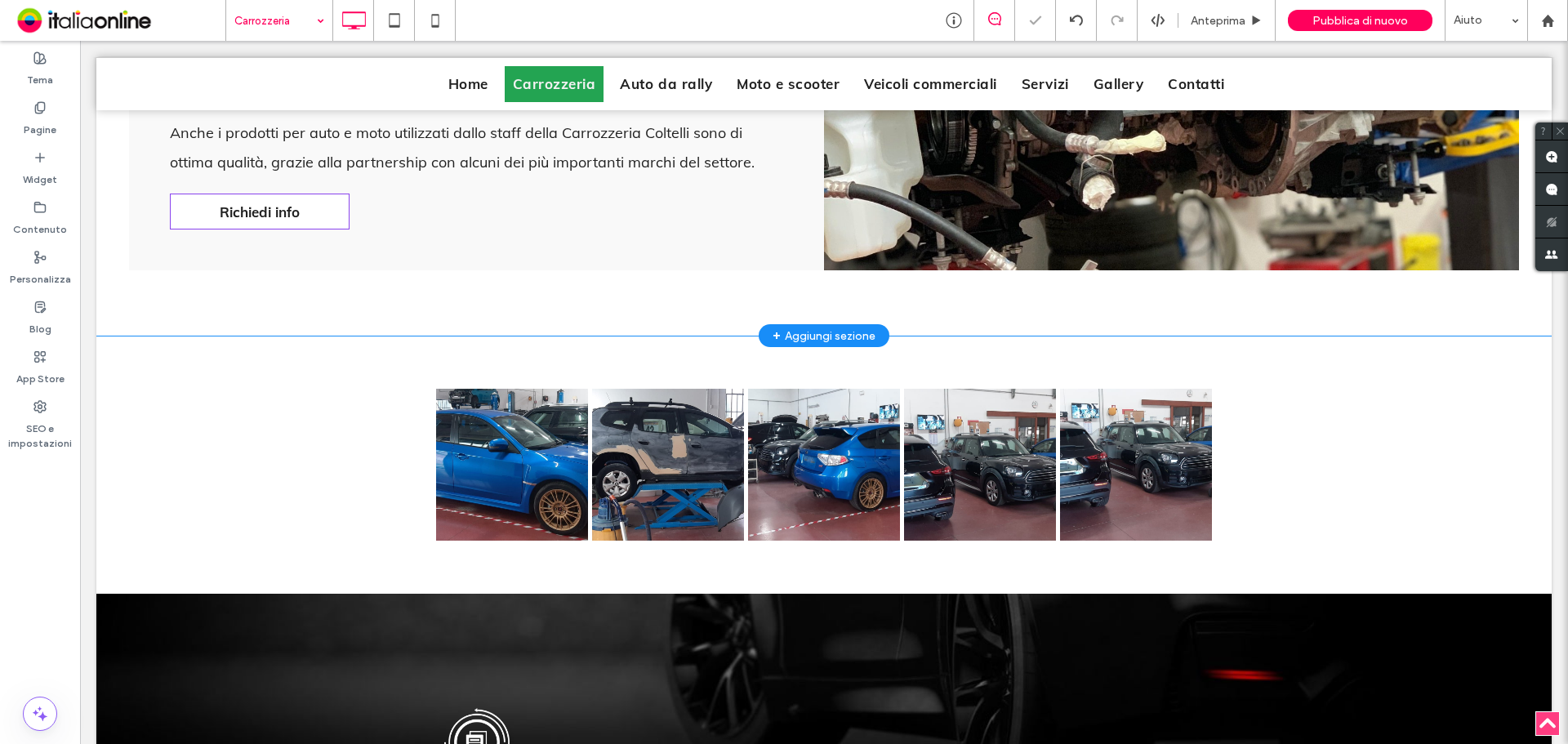
scroll to position [1633, 0]
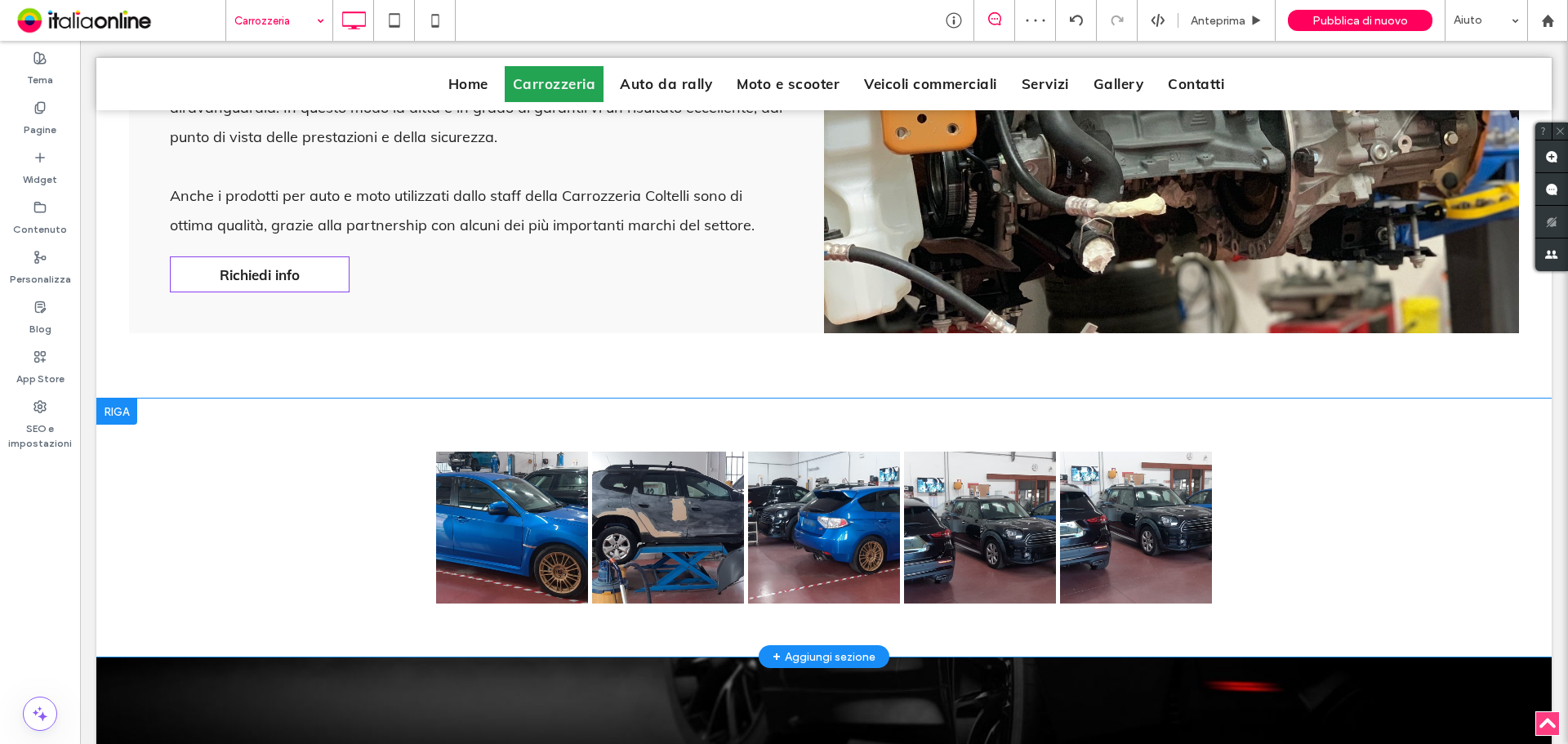
click at [110, 416] on div at bounding box center [116, 412] width 41 height 26
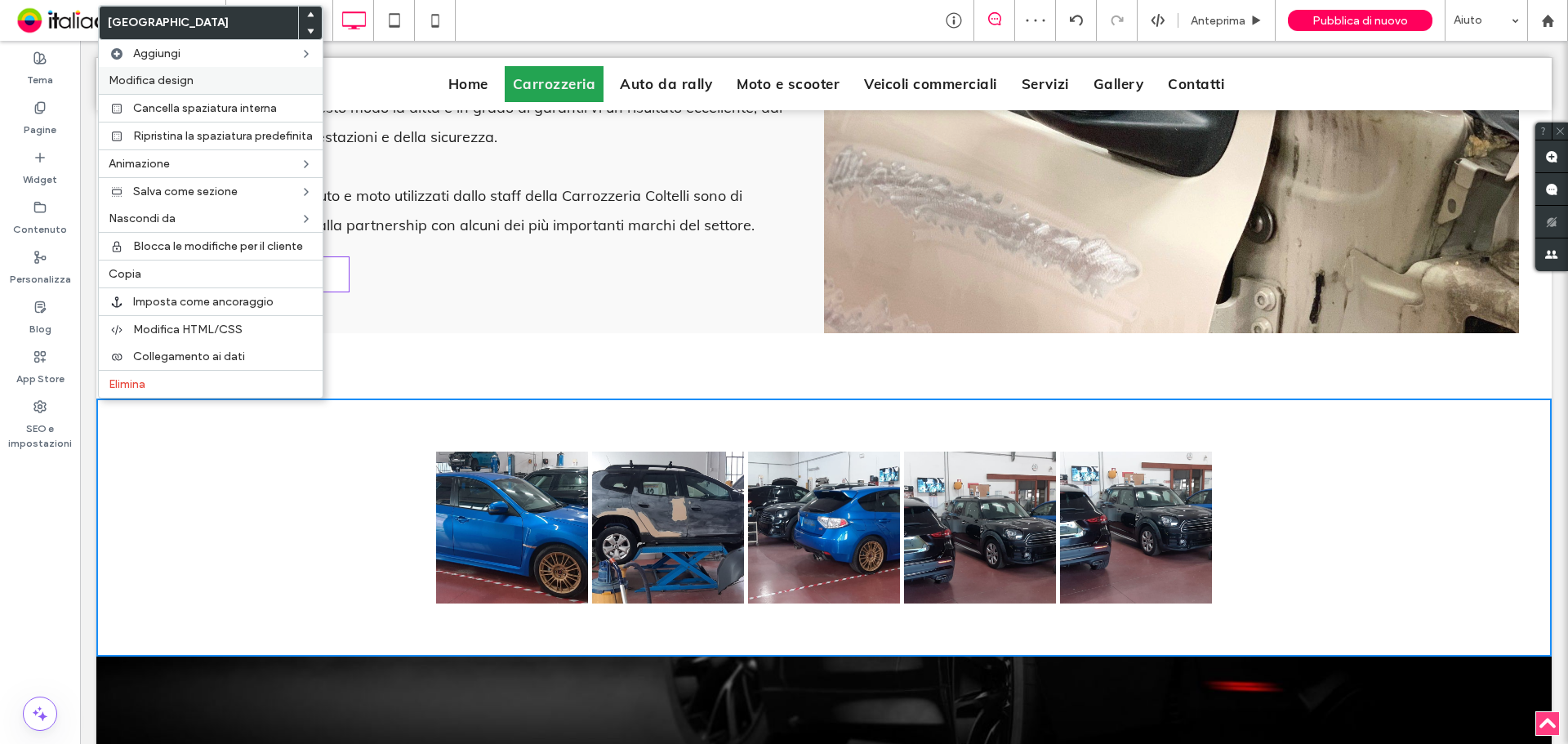
click at [184, 85] on span "Modifica design" at bounding box center [152, 80] width 85 height 14
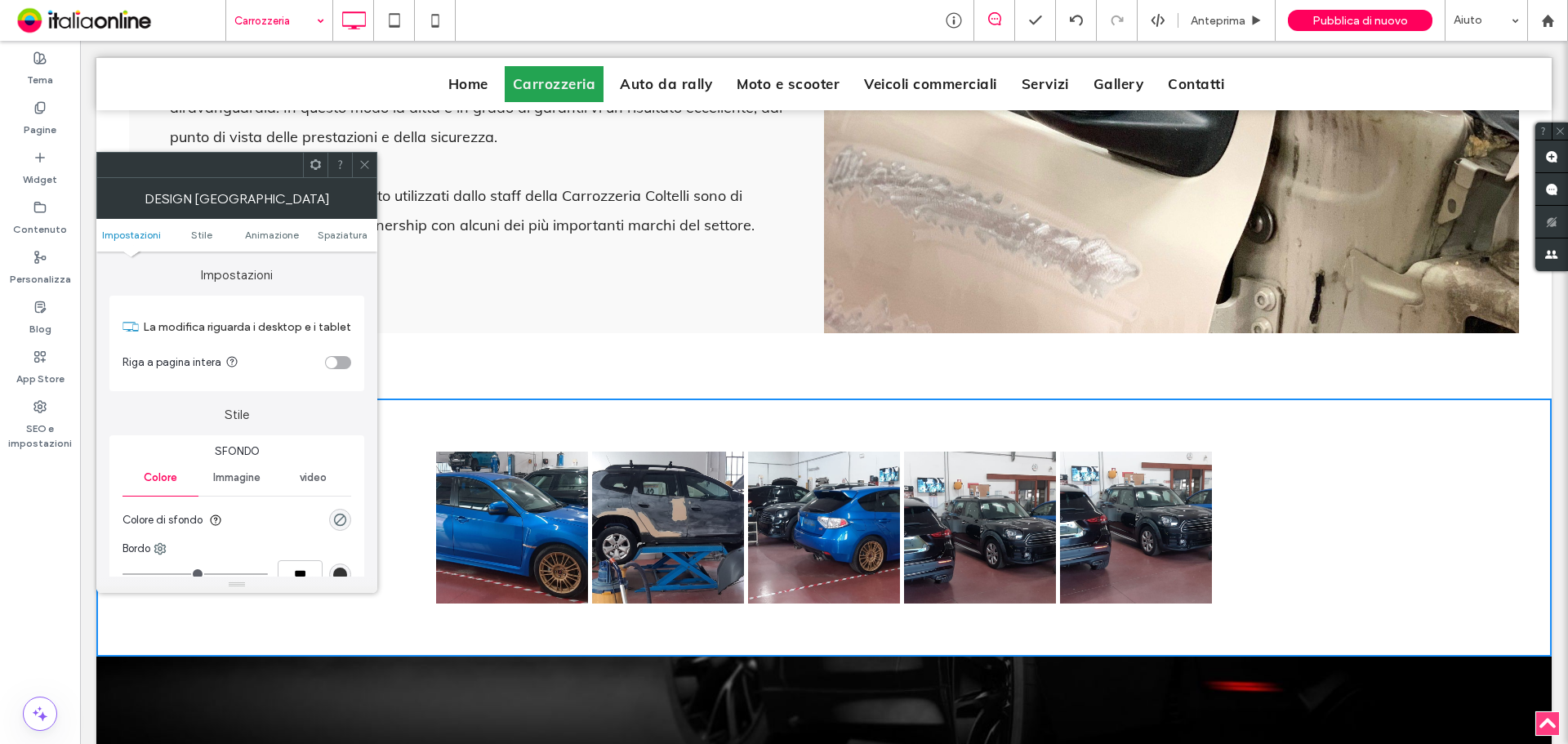
click at [350, 362] on div "toggle" at bounding box center [338, 362] width 26 height 13
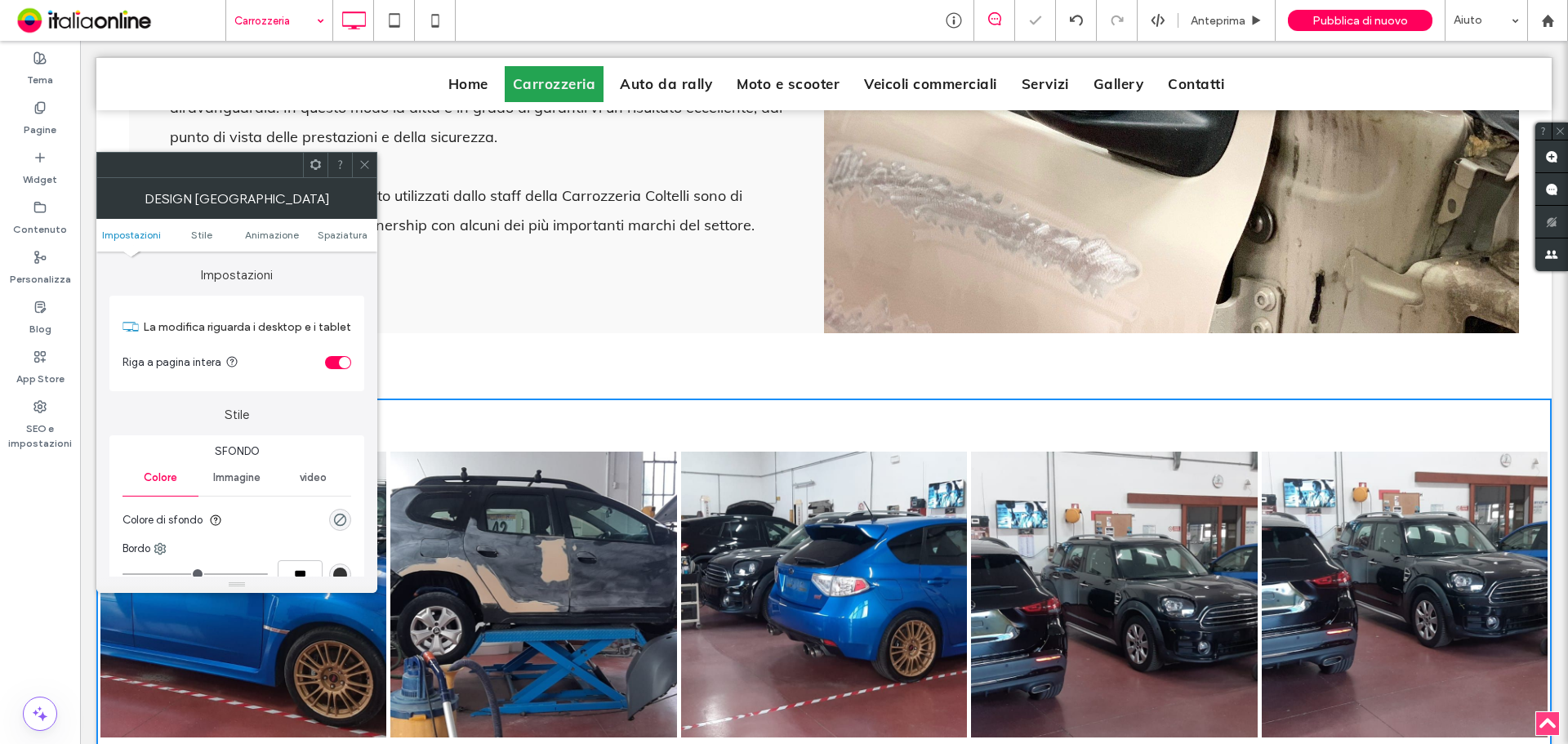
click at [363, 164] on icon at bounding box center [364, 164] width 12 height 12
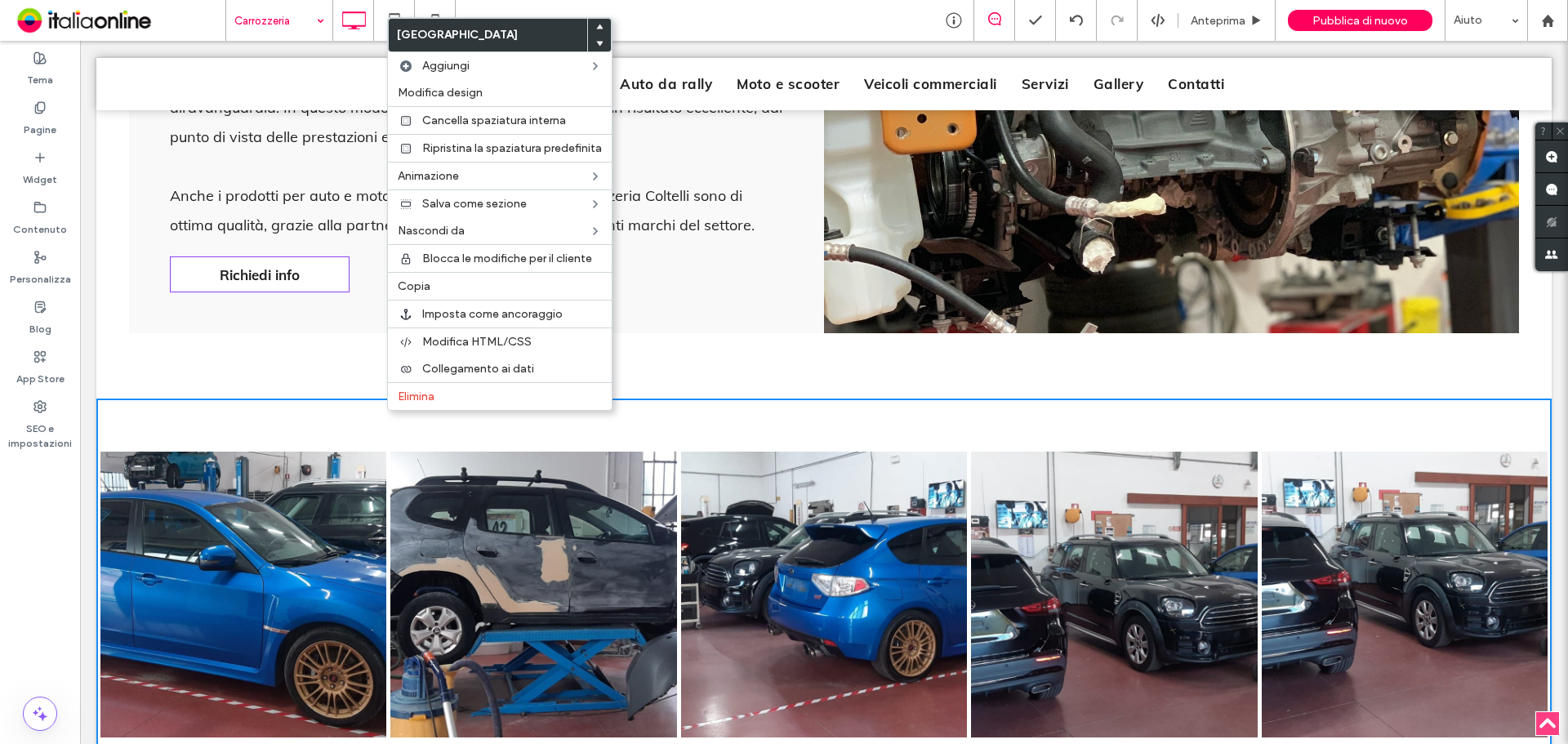
click at [774, 413] on div "Click To Paste Click To Paste Button Button Button Button Button Mostra altri R…" at bounding box center [824, 595] width 1455 height 392
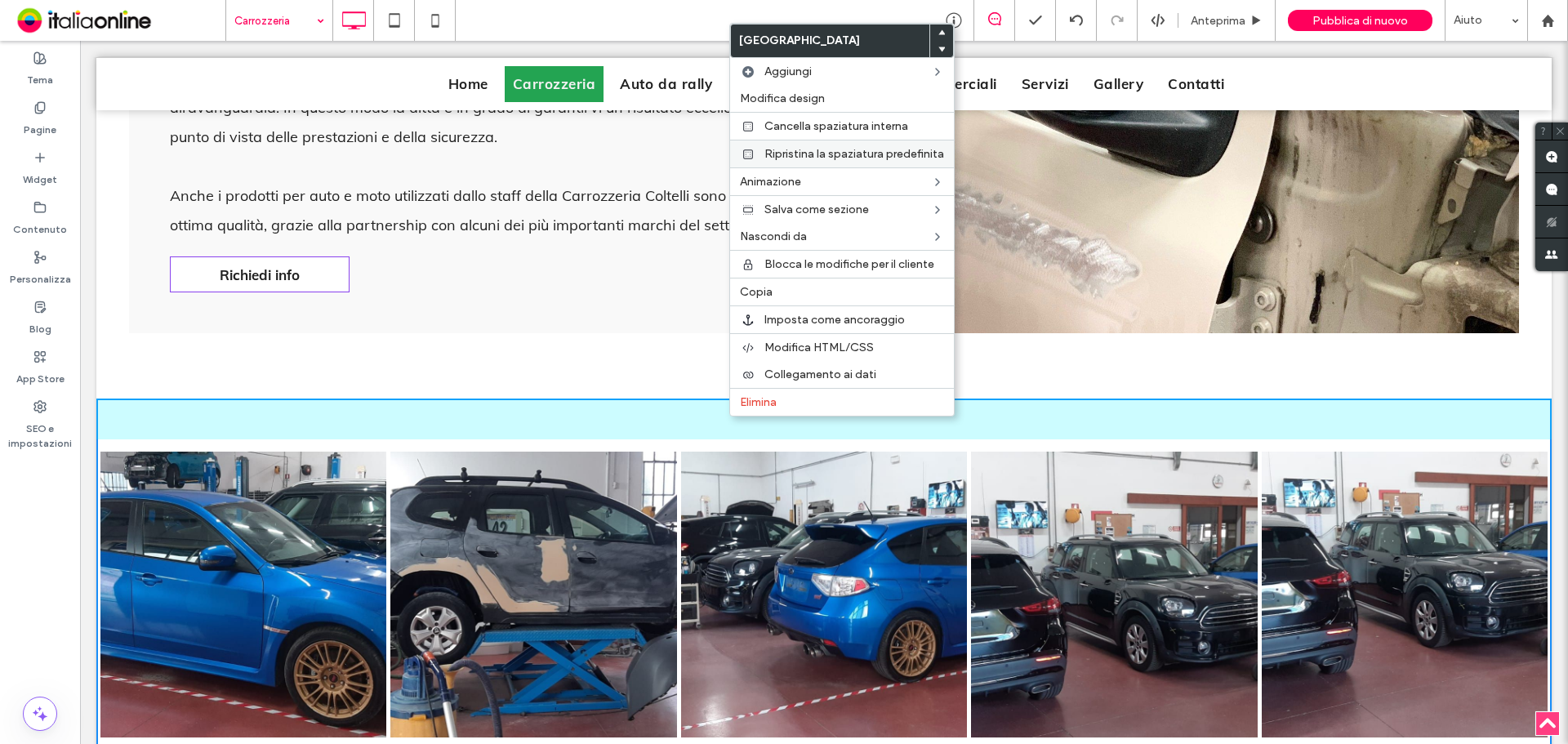
drag, startPoint x: 846, startPoint y: 124, endPoint x: 829, endPoint y: 158, distance: 38.0
click at [846, 124] on span "Cancella spaziatura interna" at bounding box center [837, 125] width 144 height 14
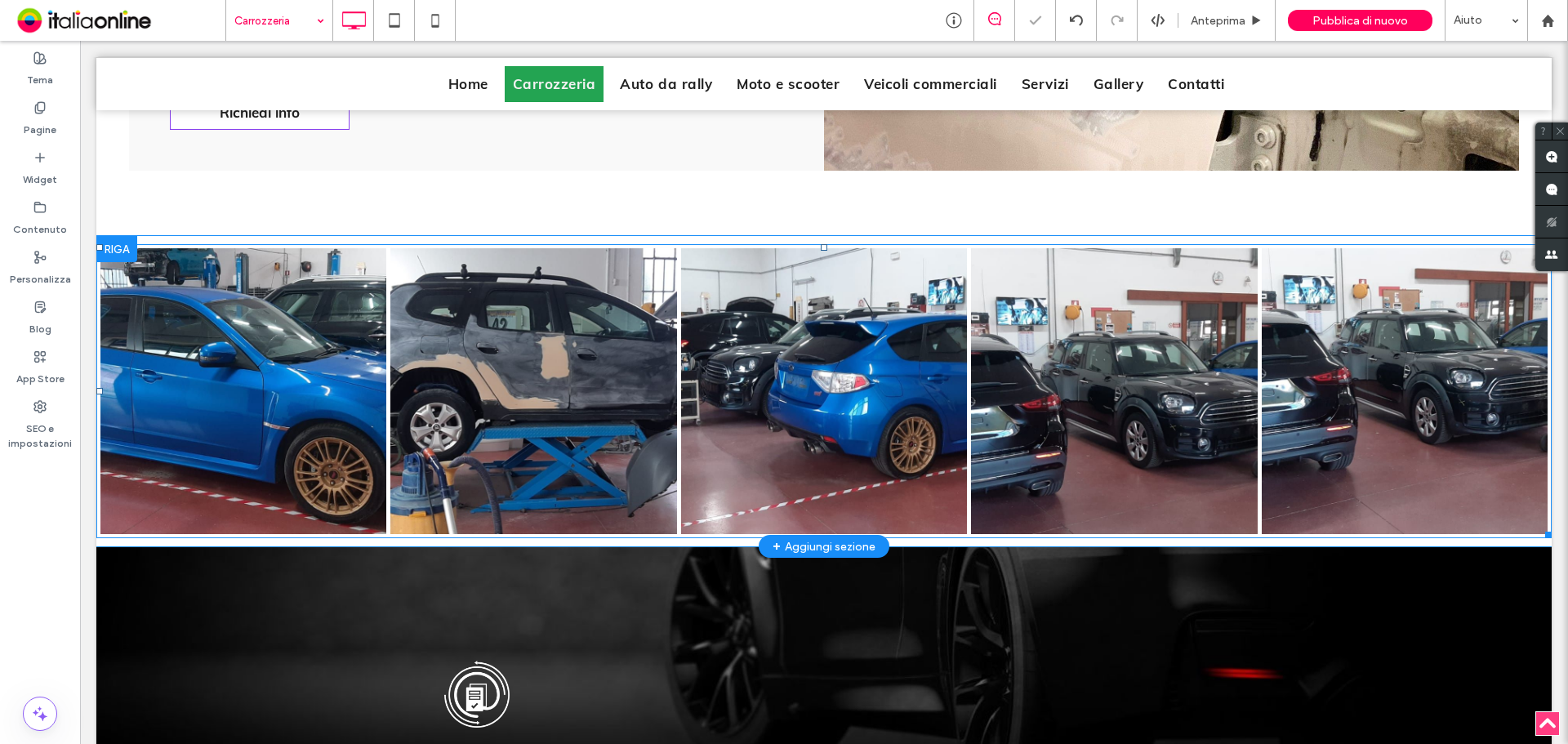
scroll to position [1797, 0]
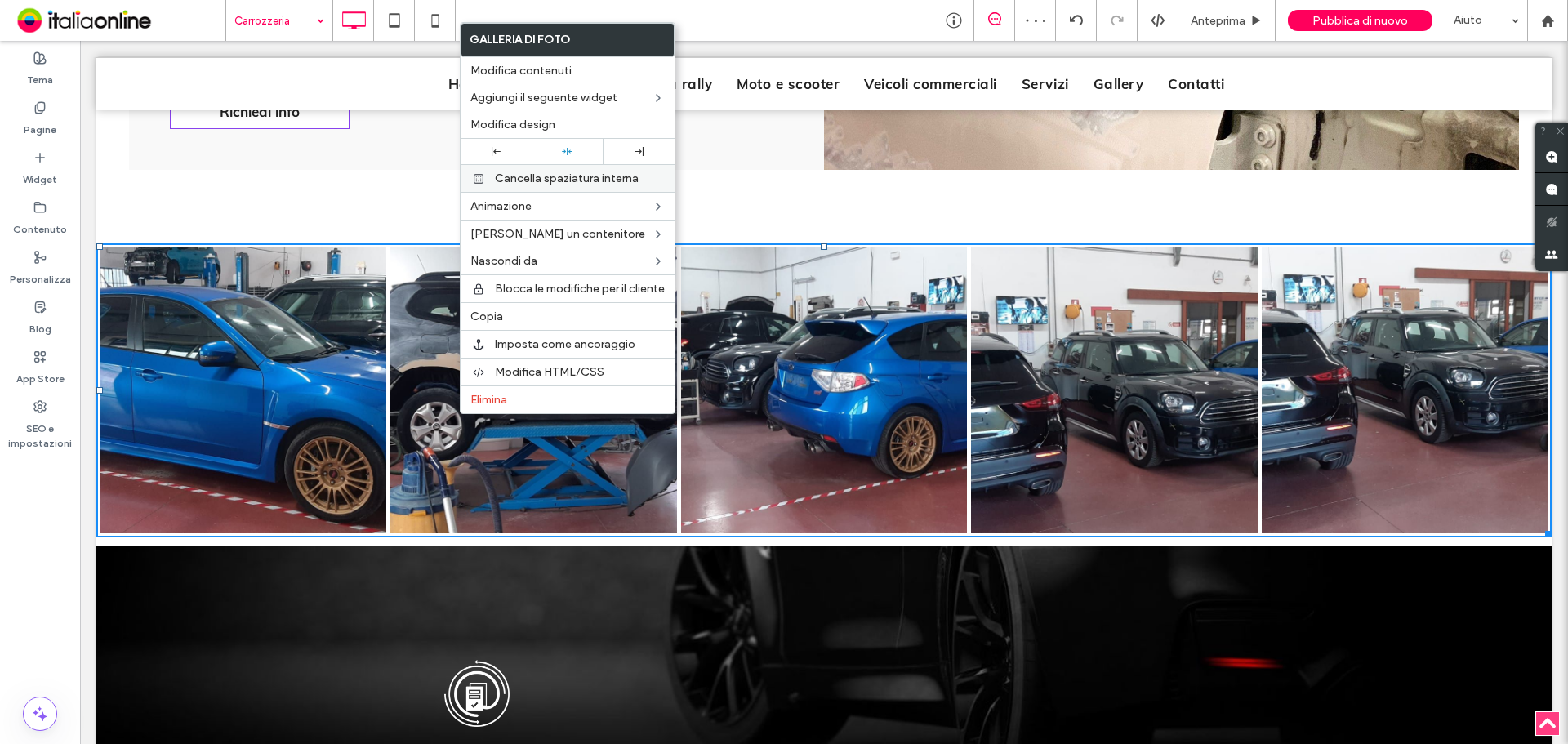
drag, startPoint x: 576, startPoint y: 124, endPoint x: 521, endPoint y: 174, distance: 74.3
click at [576, 124] on label "Modifica design" at bounding box center [568, 124] width 194 height 14
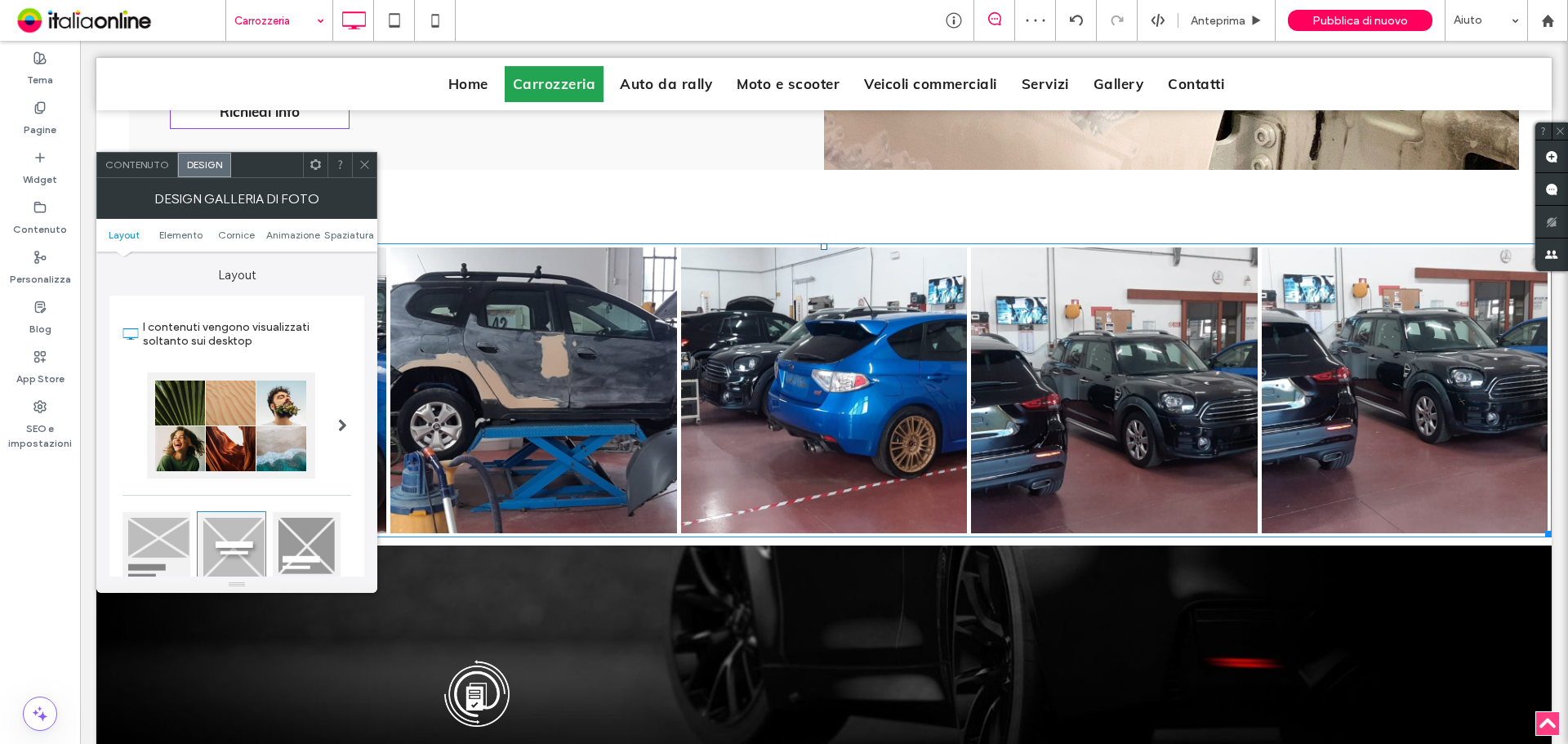
click at [342, 242] on ul "Layout Elemento Cornice Animazione Spaziatura" at bounding box center [236, 235] width 281 height 33
click at [342, 235] on span "Spaziatura" at bounding box center [349, 234] width 50 height 12
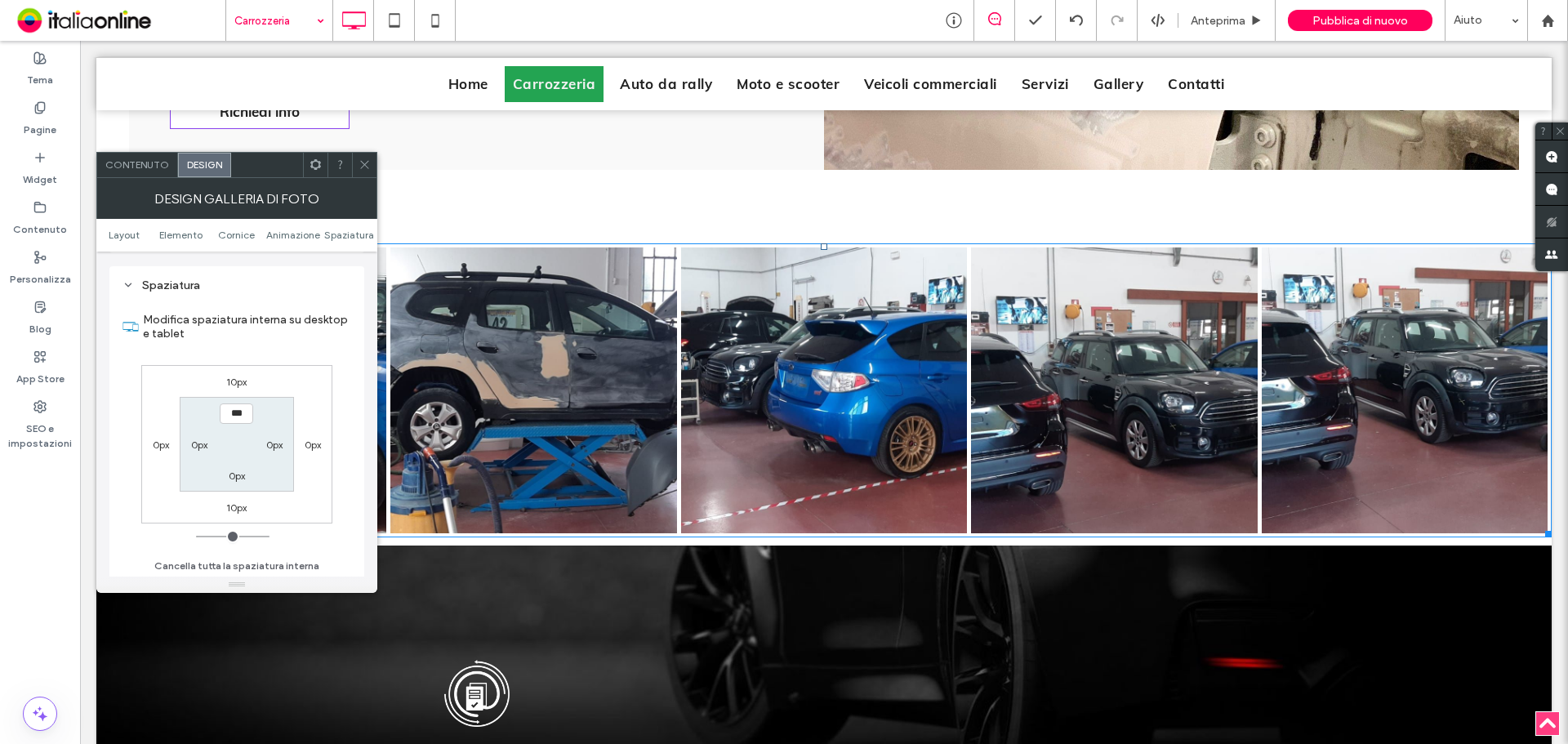
scroll to position [870, 0]
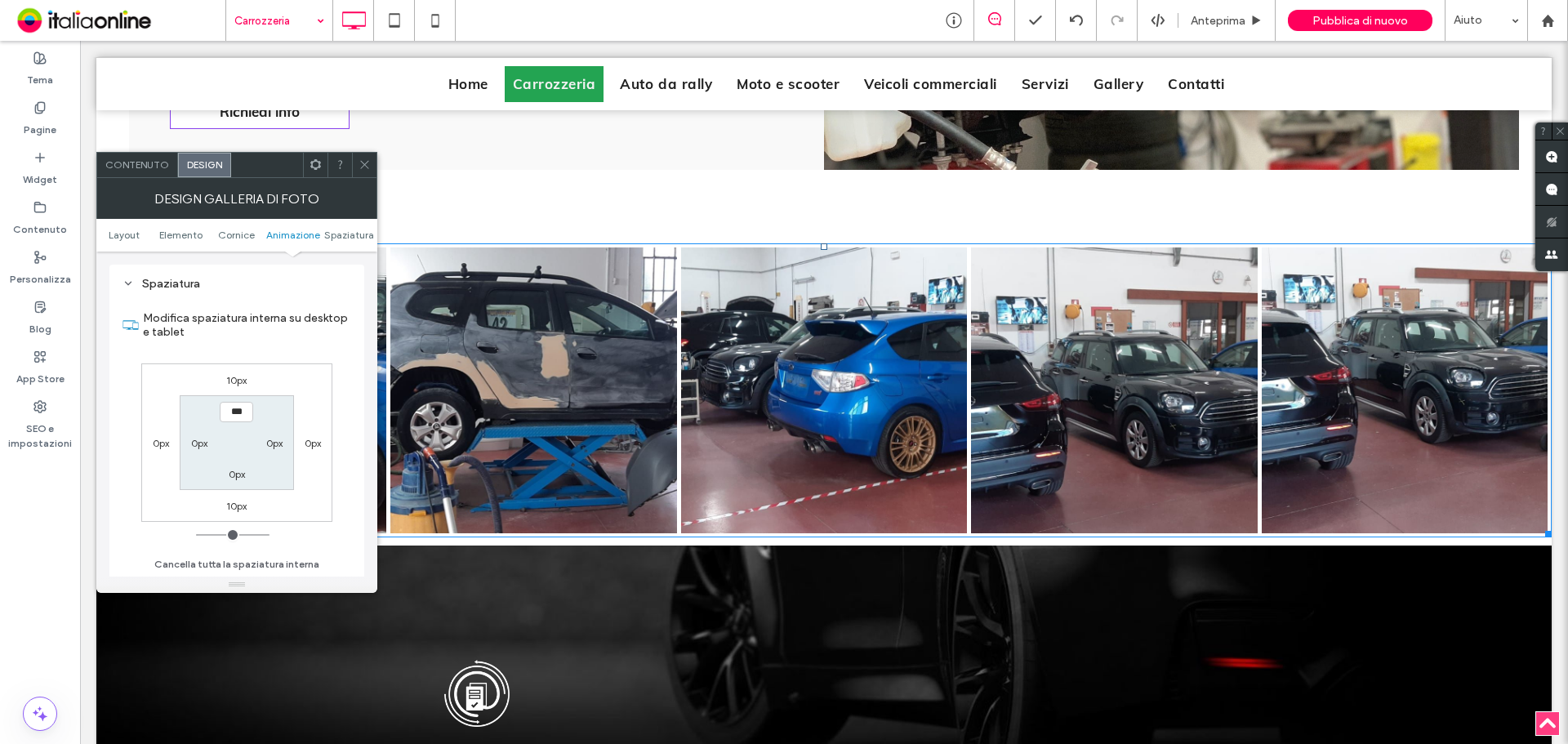
click at [238, 379] on label "10px" at bounding box center [236, 380] width 20 height 12
type input "**"
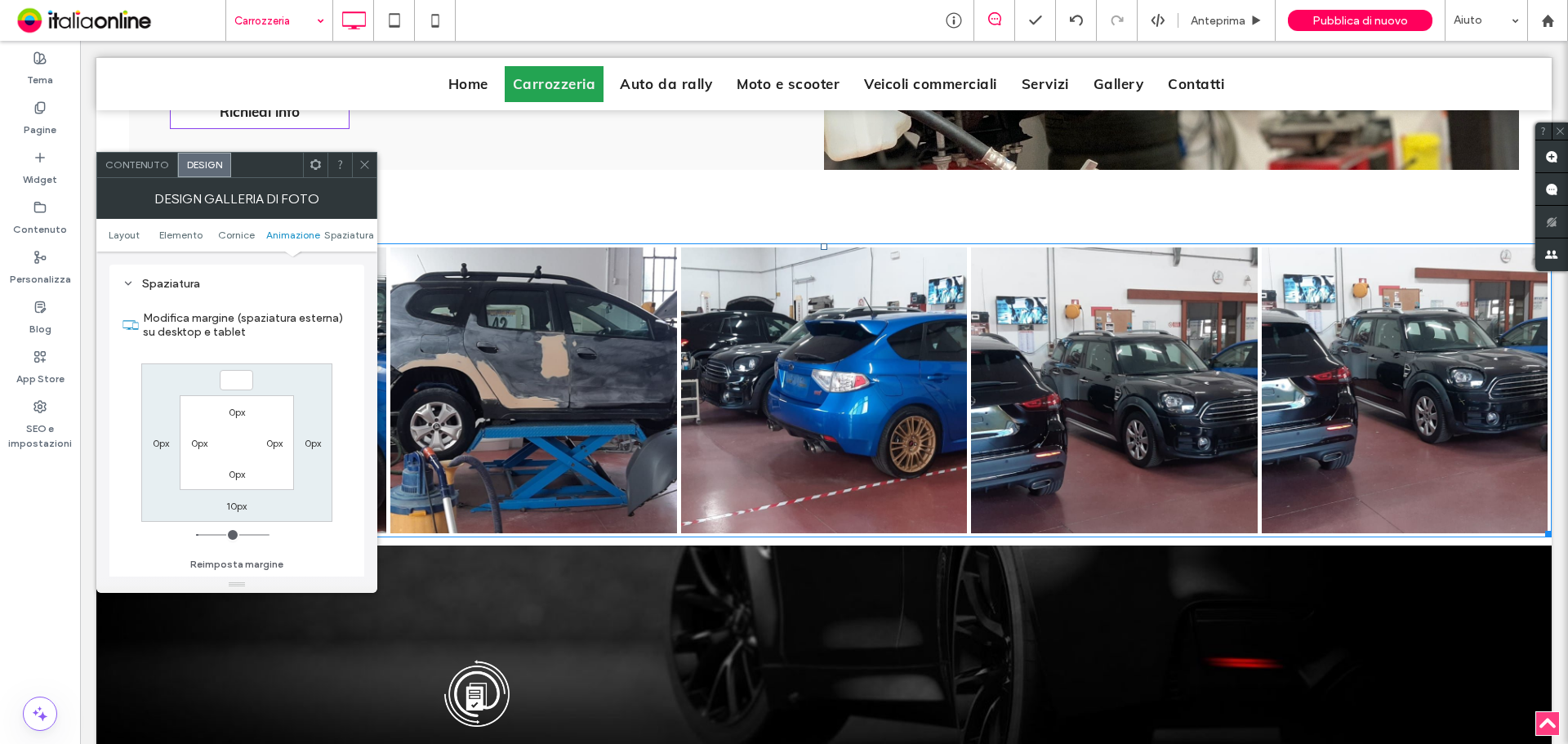
type input "*"
type input "***"
click at [246, 505] on label "10px" at bounding box center [236, 505] width 20 height 12
type input "**"
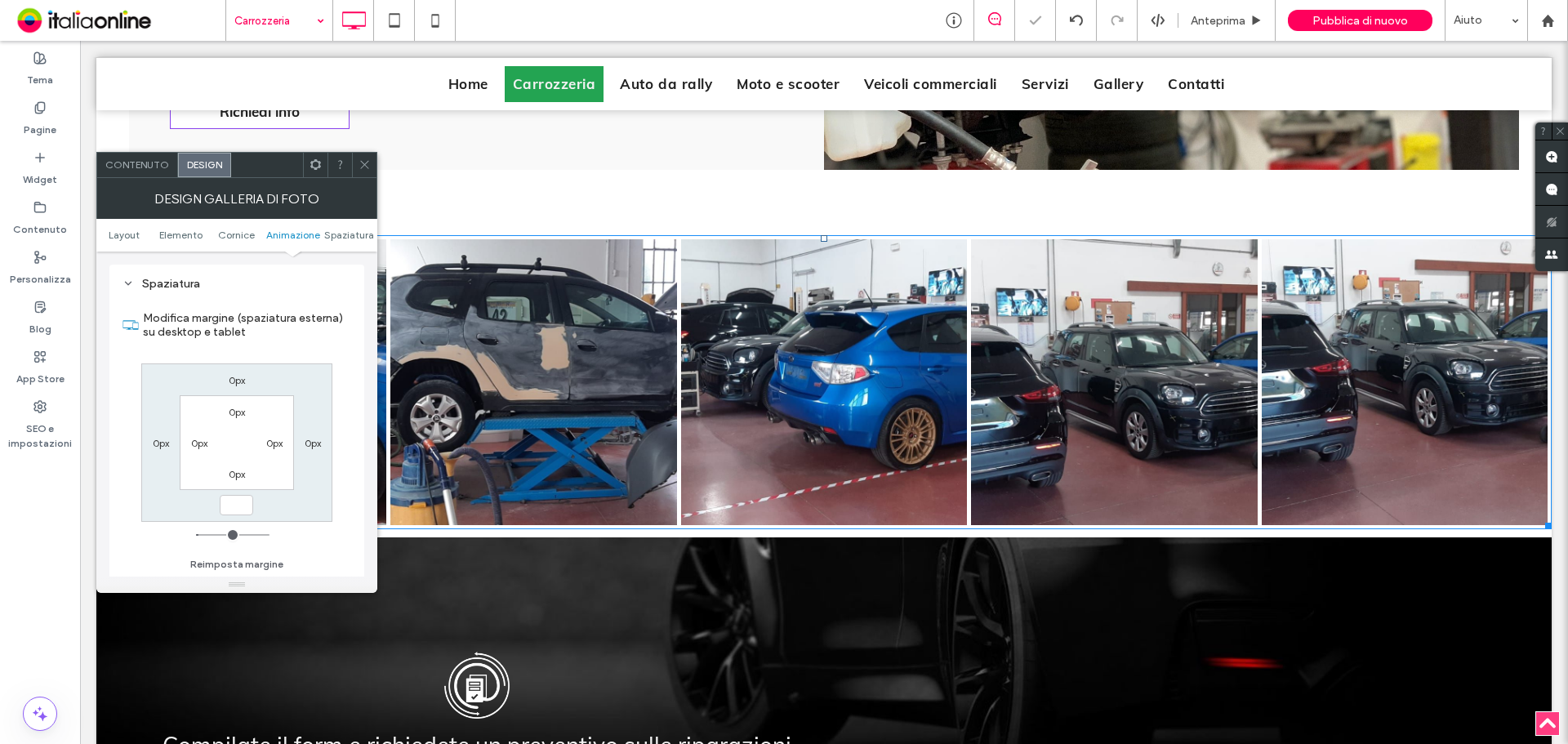
type input "*"
type input "***"
click at [278, 508] on div "0px 0px *** 0px 0px 0px 0px 0px" at bounding box center [237, 442] width 191 height 158
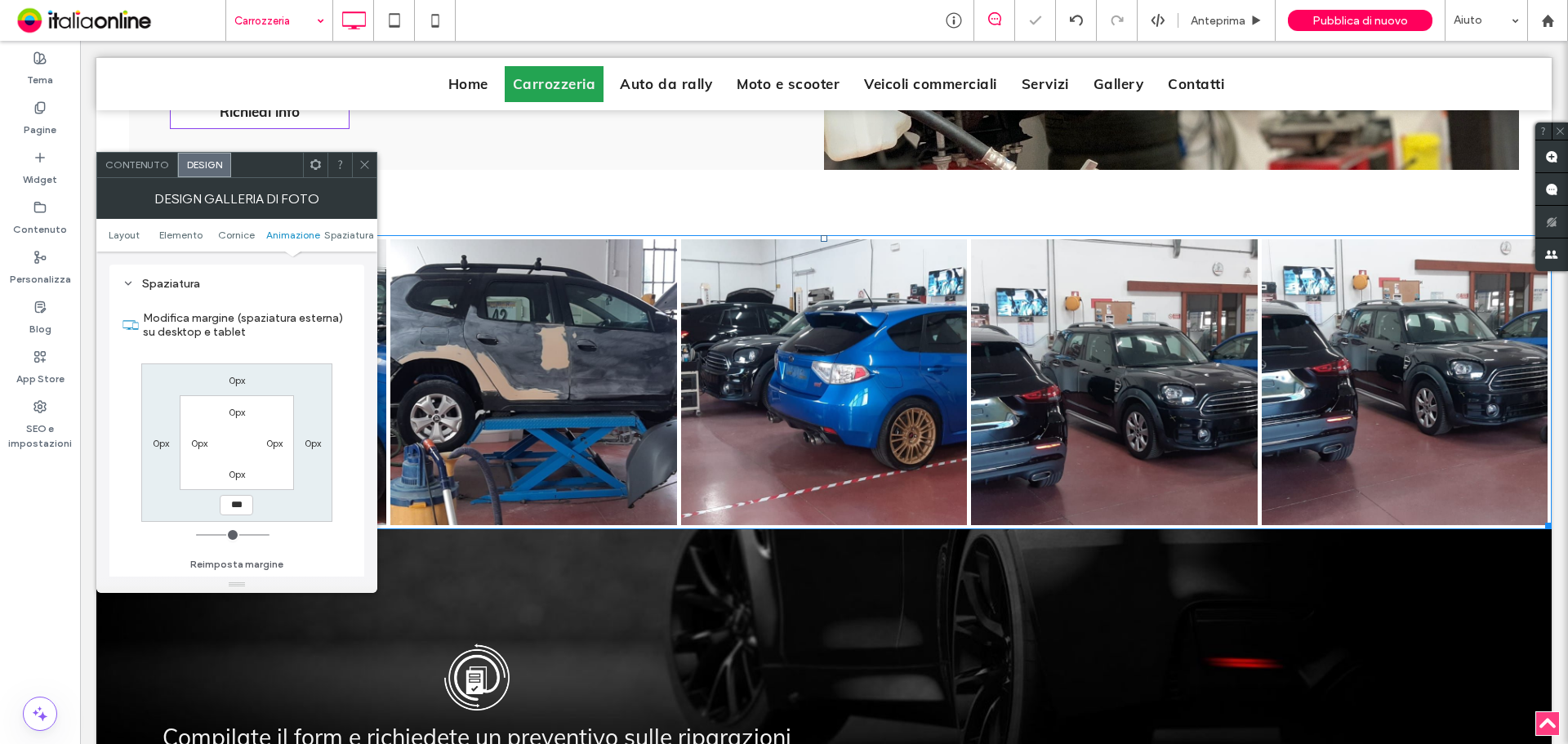
click at [367, 159] on icon at bounding box center [364, 164] width 12 height 12
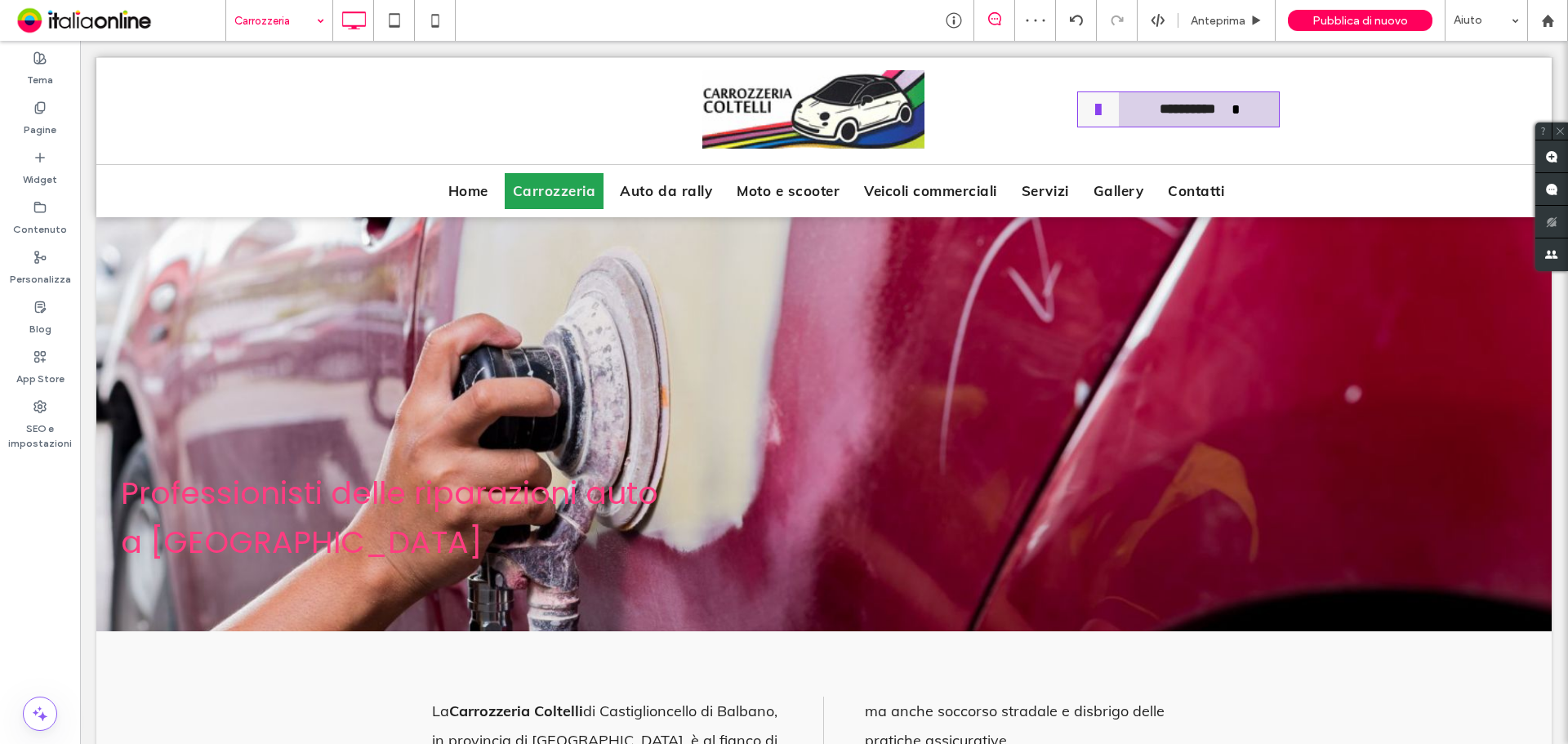
scroll to position [0, 0]
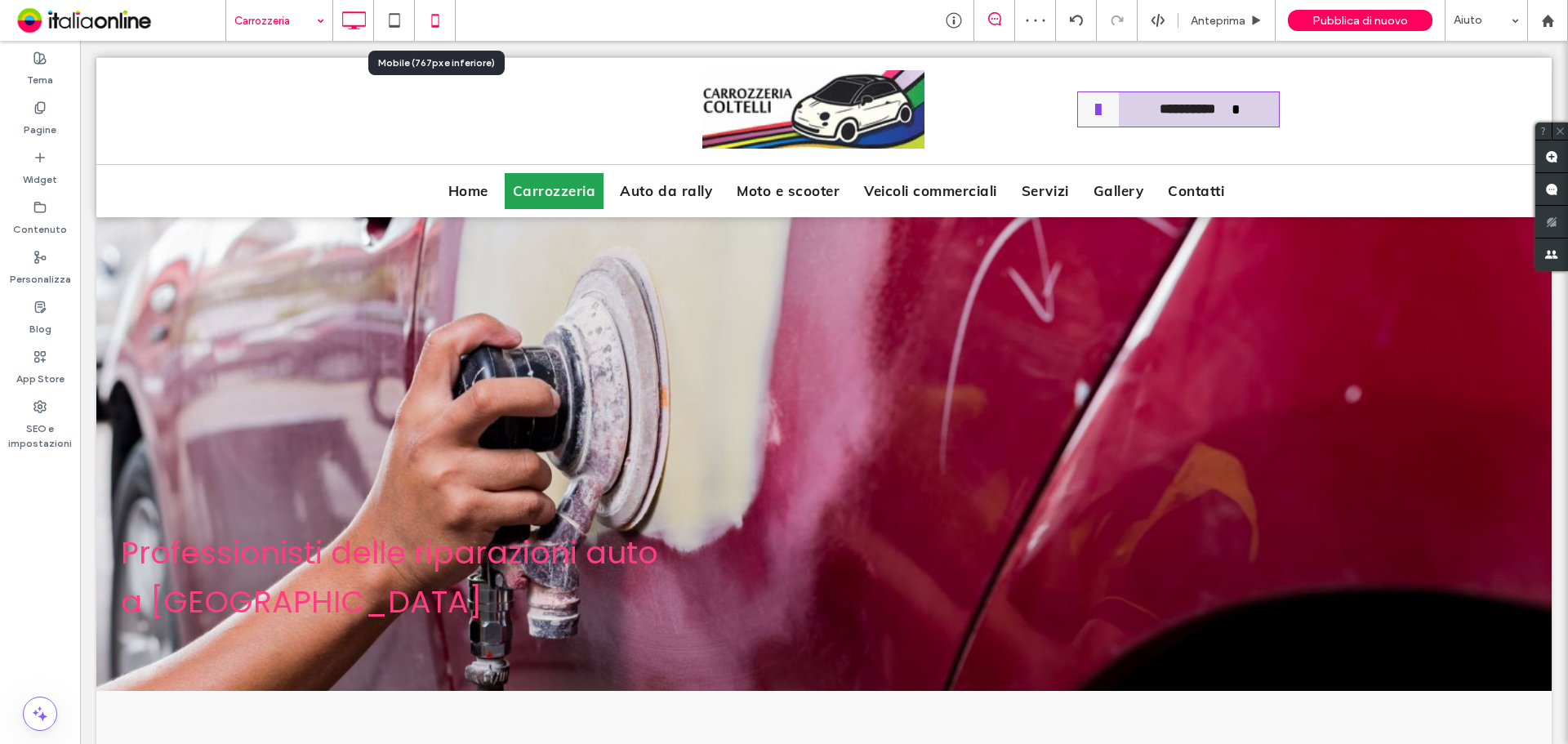
click at [432, 25] on icon at bounding box center [435, 20] width 33 height 33
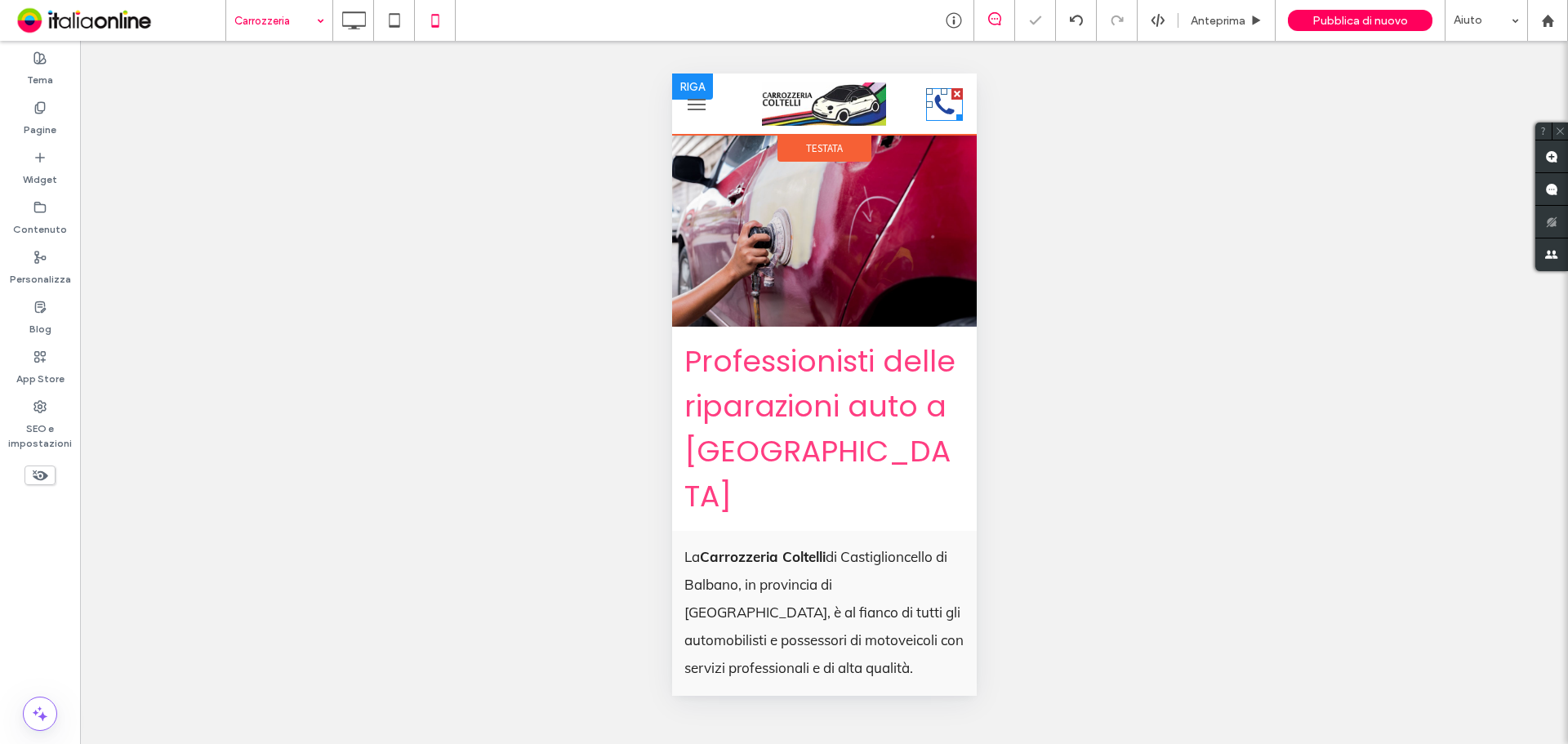
click at [931, 114] on icon at bounding box center [944, 104] width 36 height 33
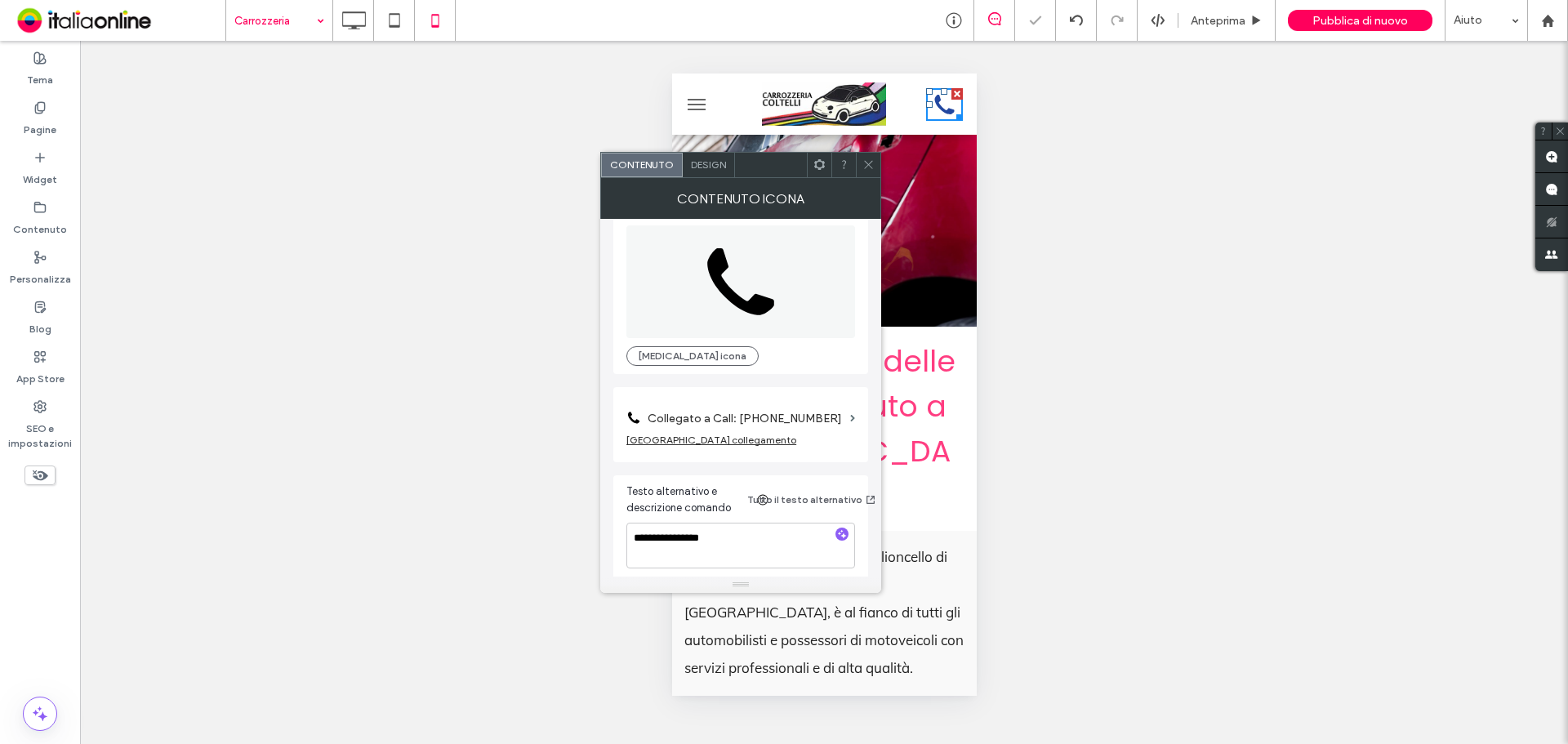
scroll to position [29, 0]
click at [751, 539] on textarea "**********" at bounding box center [741, 539] width 229 height 45
type textarea "**********"
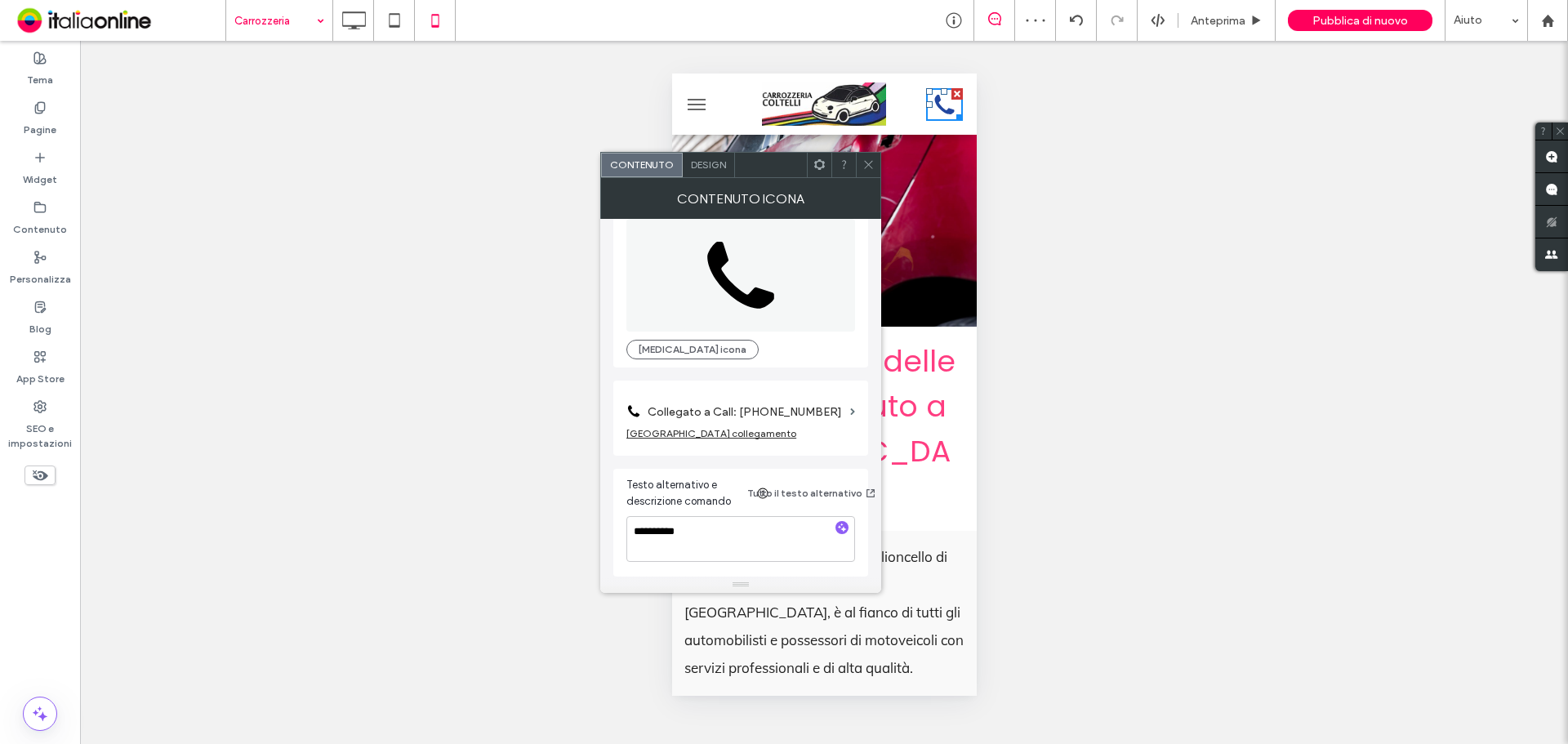
click at [875, 160] on icon at bounding box center [868, 164] width 12 height 12
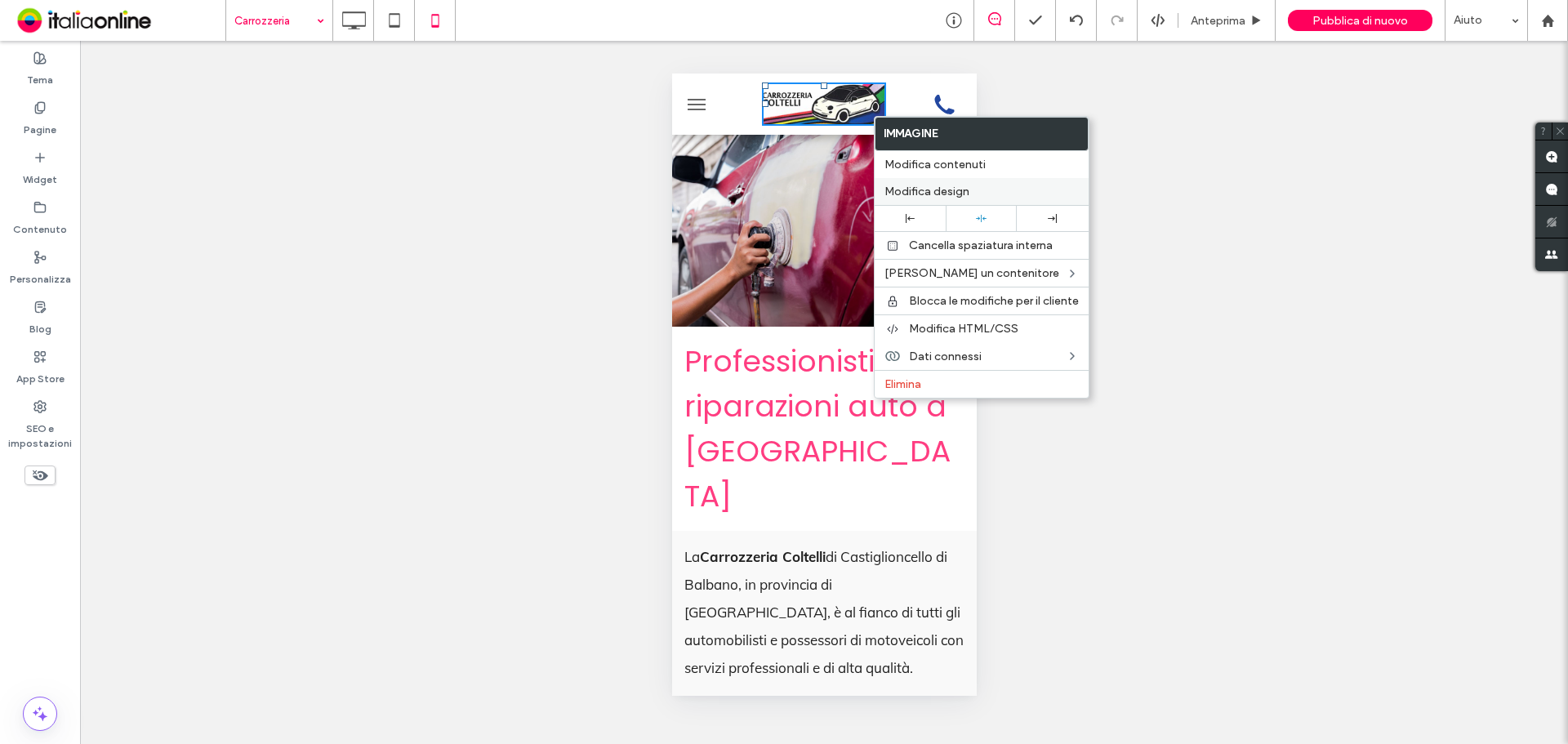
drag, startPoint x: 943, startPoint y: 203, endPoint x: 911, endPoint y: 199, distance: 32.2
click at [943, 203] on div "Modifica design" at bounding box center [982, 192] width 214 height 27
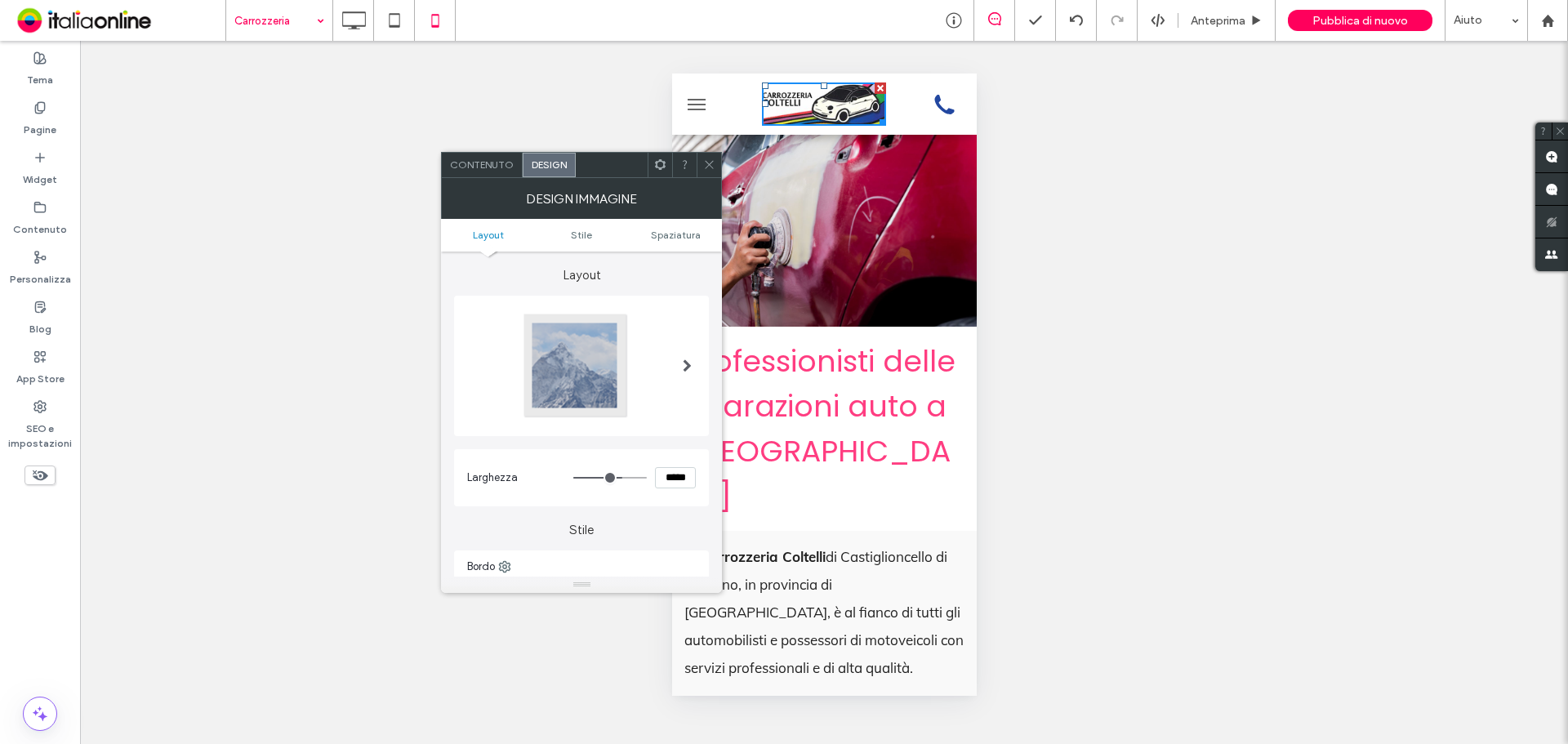
click at [676, 243] on ul "Layout Stile Spaziatura" at bounding box center [581, 235] width 281 height 33
click at [679, 230] on span "Spaziatura" at bounding box center [676, 234] width 50 height 12
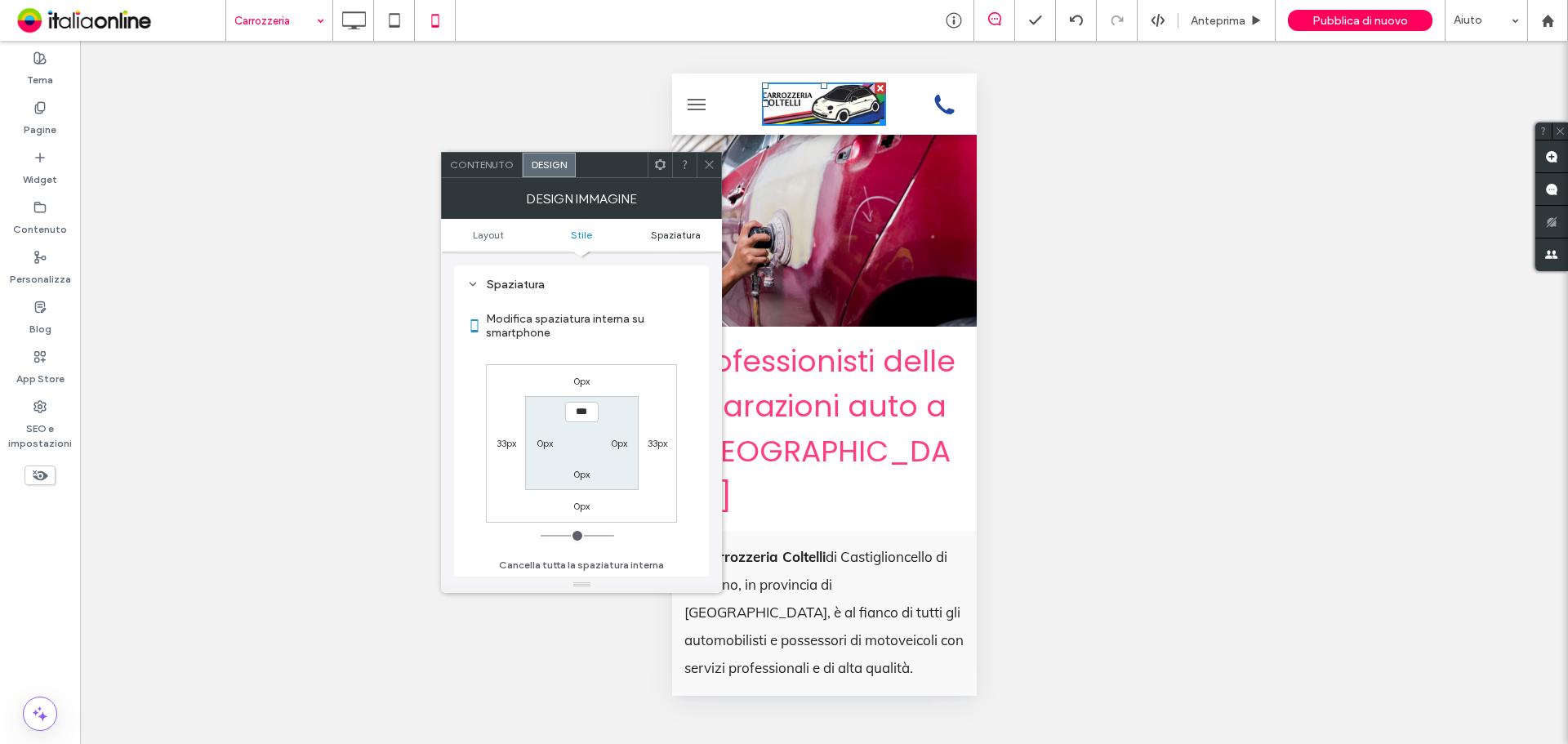
scroll to position [513, 0]
click at [704, 164] on icon at bounding box center [709, 164] width 12 height 12
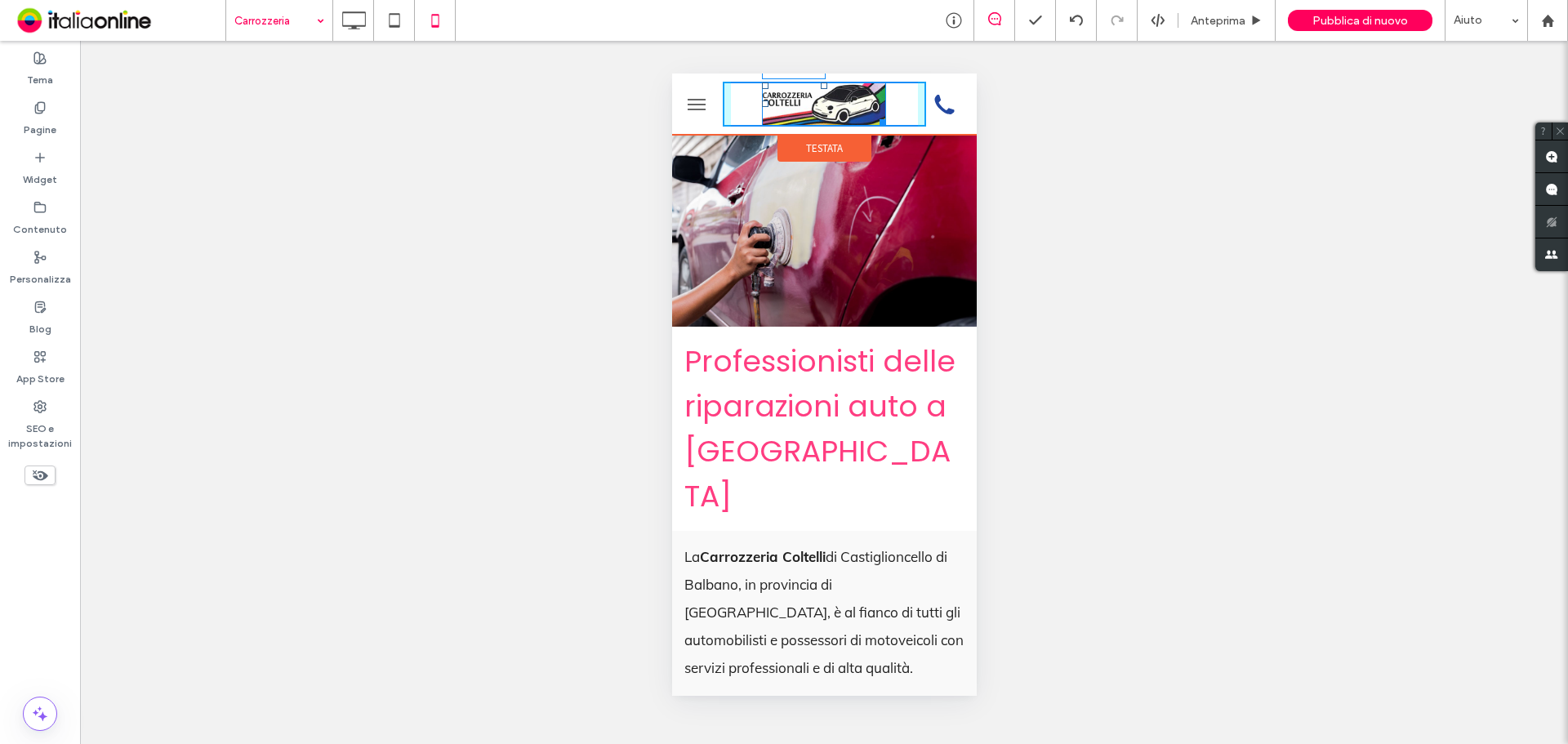
drag, startPoint x: 875, startPoint y: 123, endPoint x: 881, endPoint y: 144, distance: 21.8
click at [881, 134] on div "W:217 H:77 Chiama ora" at bounding box center [823, 104] width 304 height 61
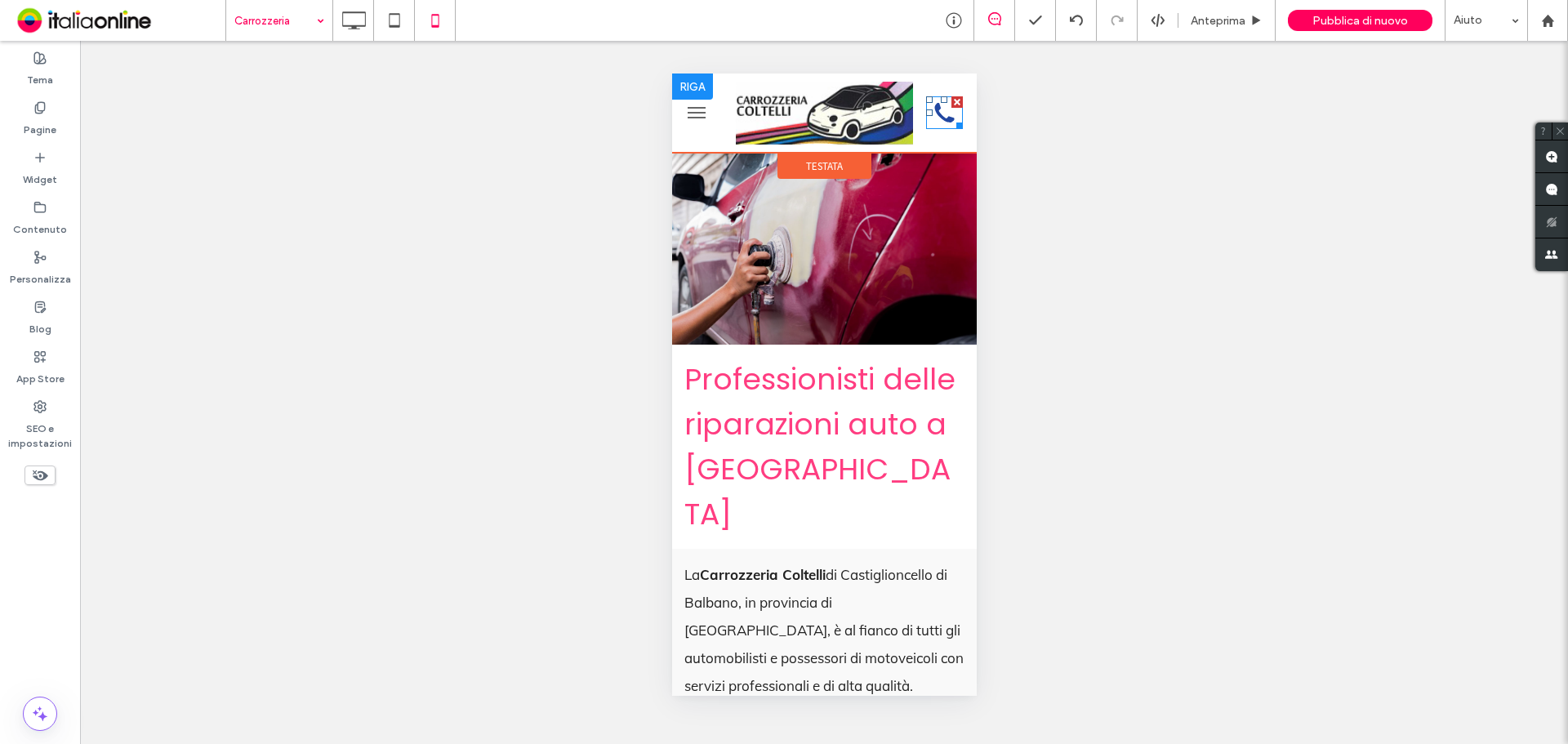
click at [931, 114] on icon "Chiama ora" at bounding box center [944, 113] width 36 height 33
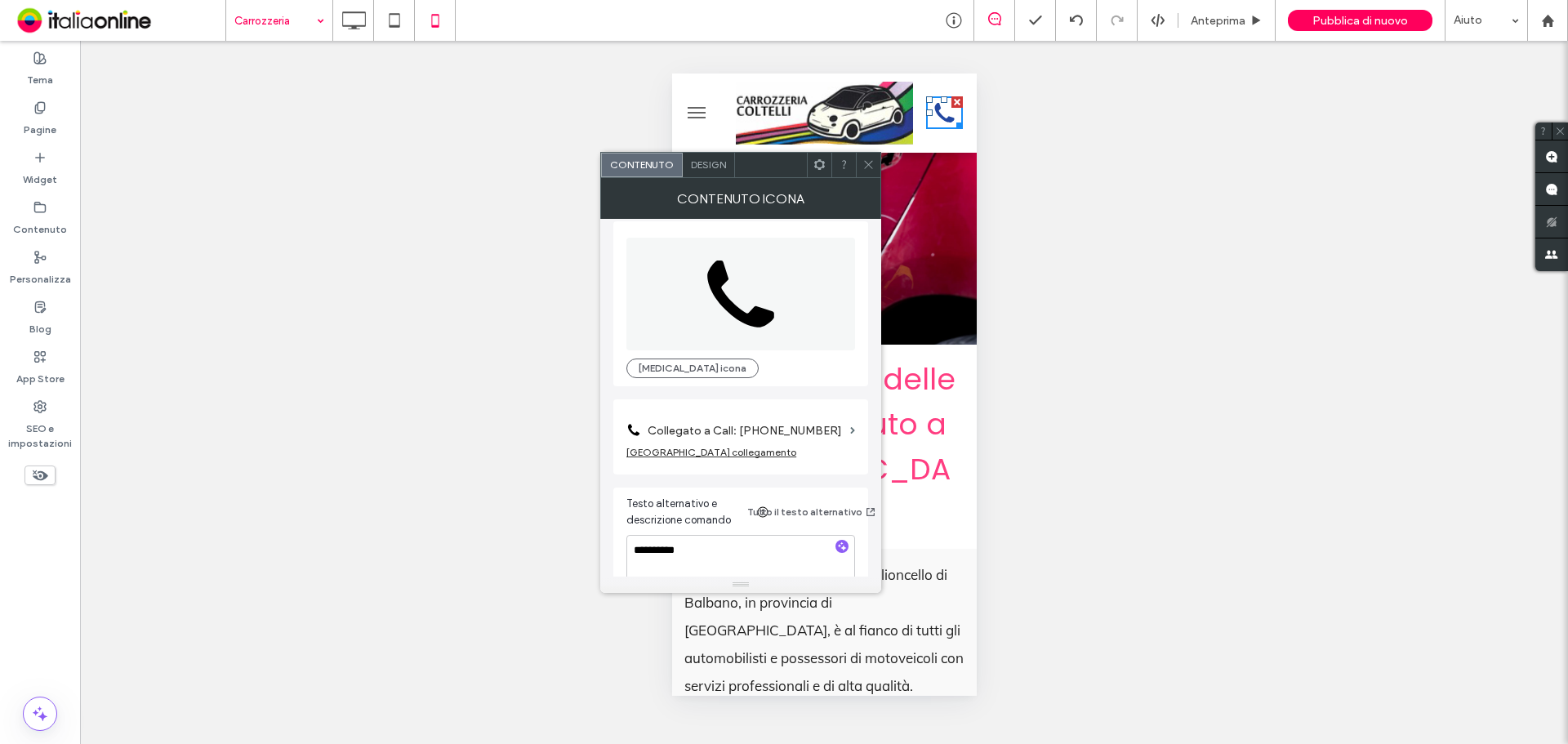
scroll to position [29, 0]
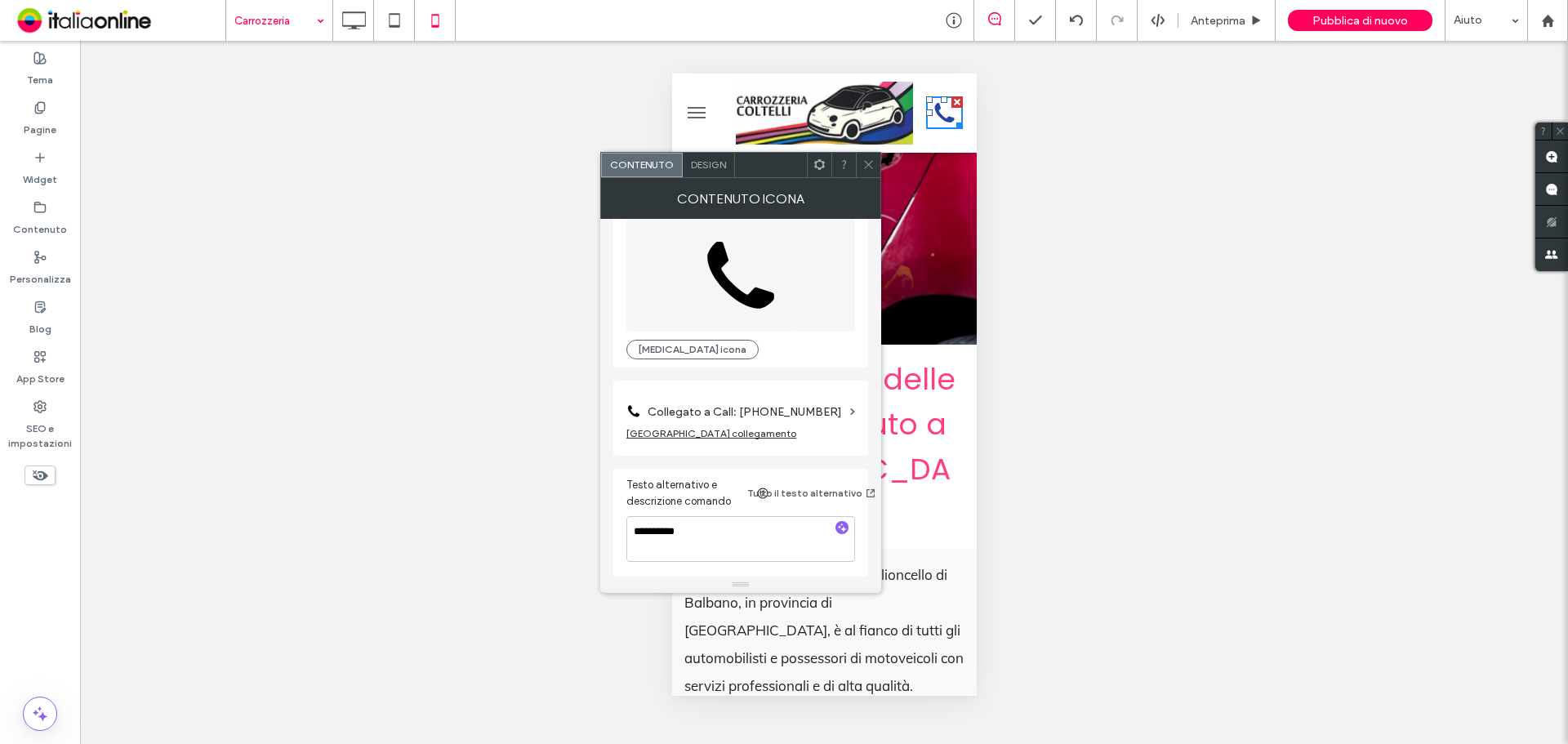
click at [871, 159] on icon at bounding box center [868, 164] width 12 height 12
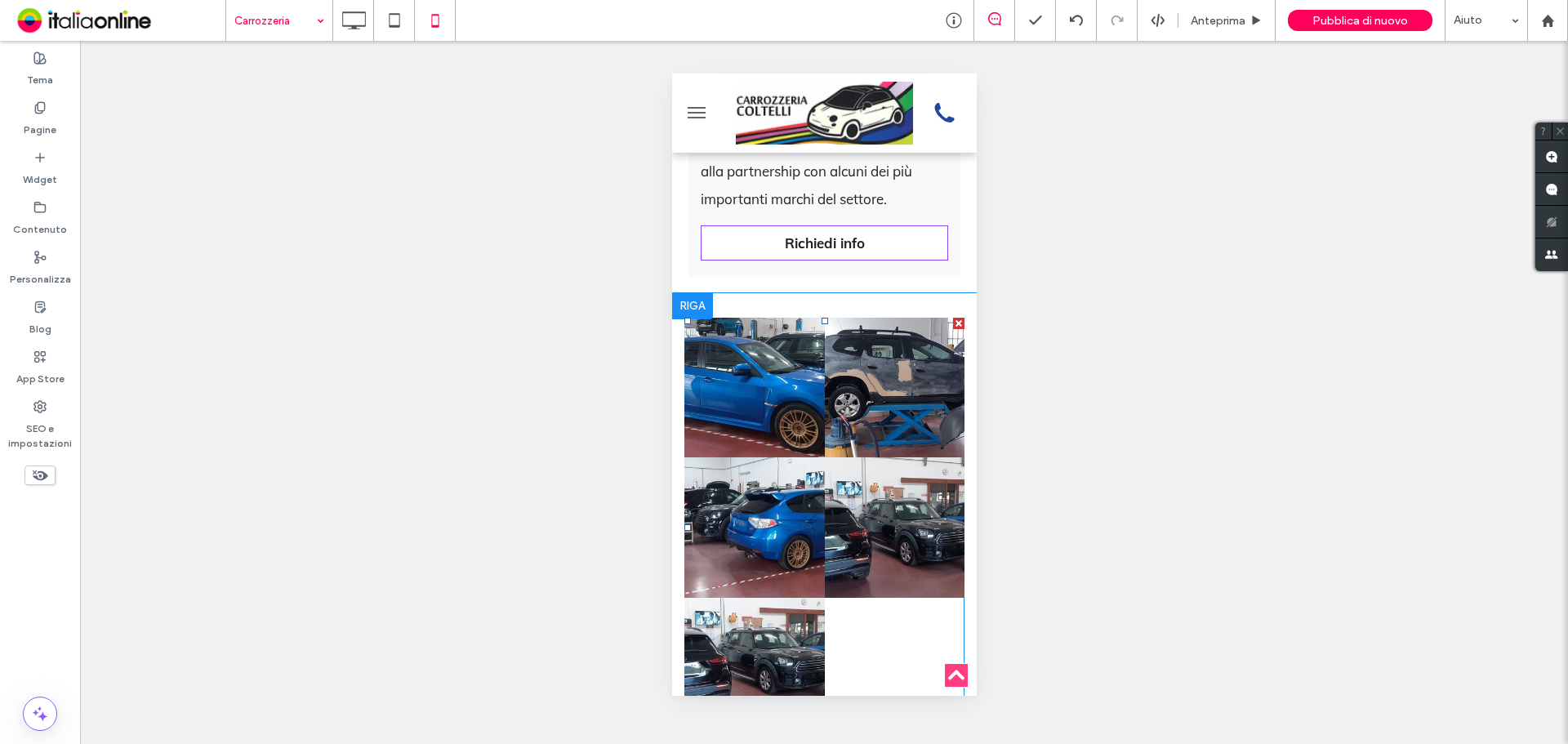
scroll to position [2266, 0]
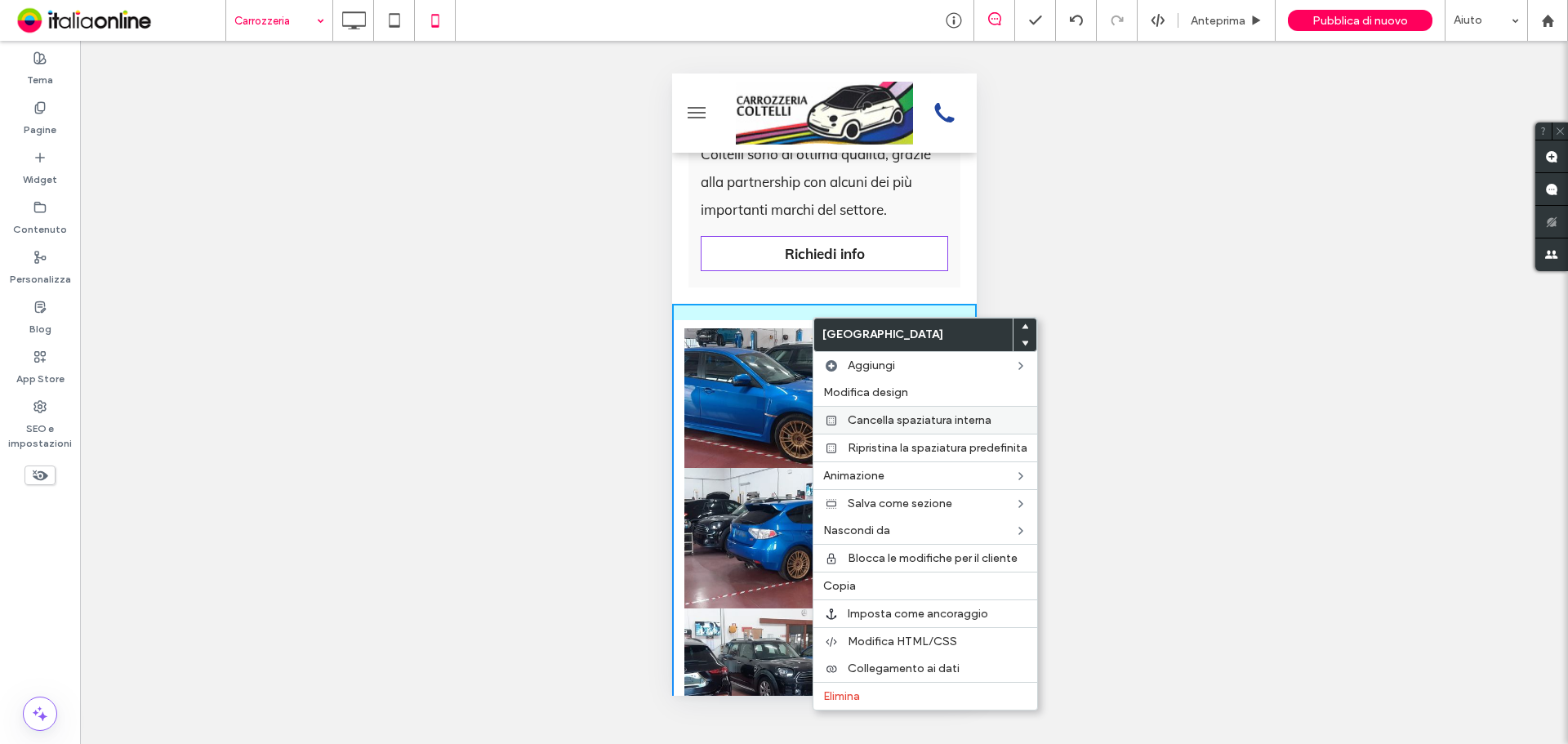
click at [879, 423] on span "Cancella spaziatura interna" at bounding box center [919, 420] width 144 height 14
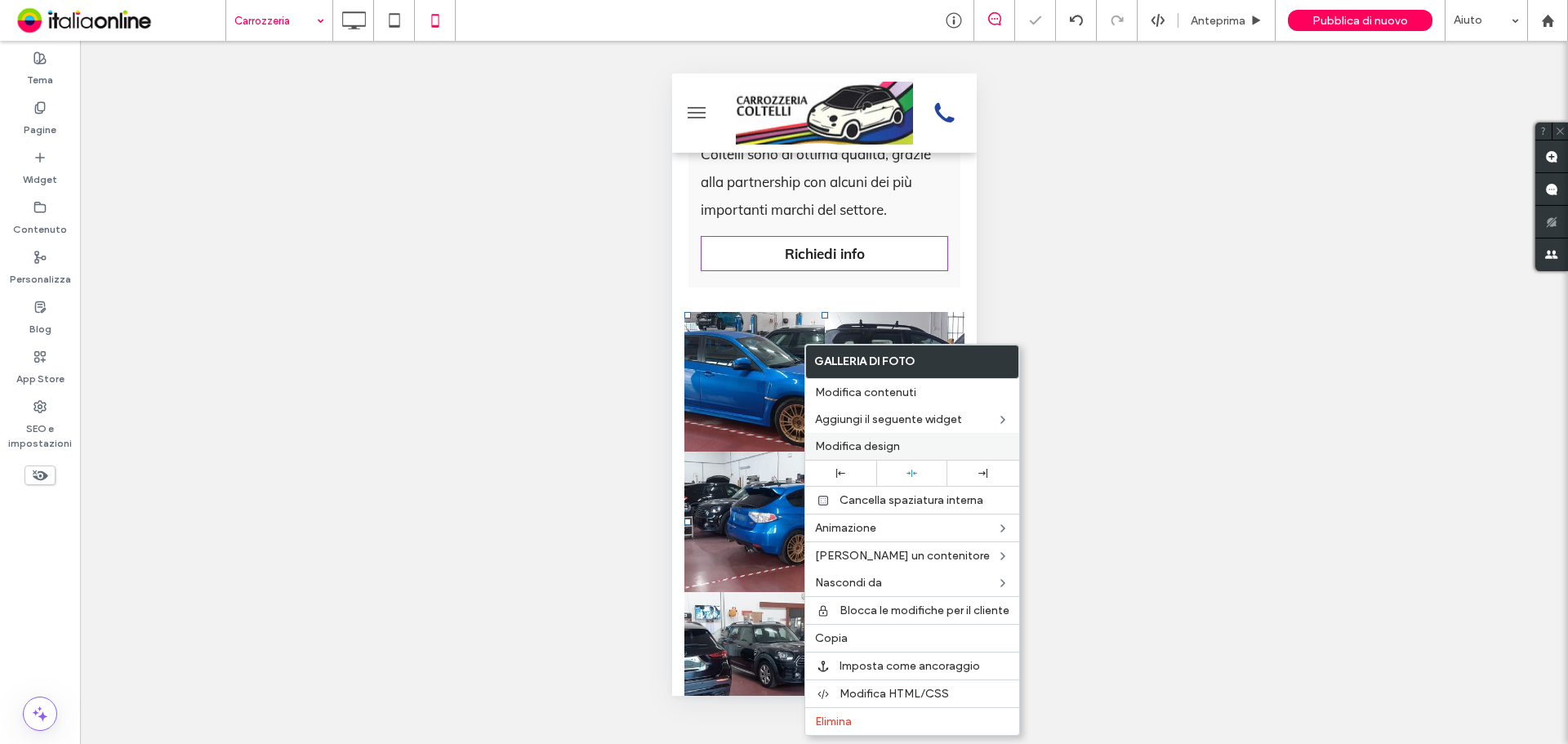
click at [888, 439] on div "Modifica design" at bounding box center [913, 447] width 214 height 27
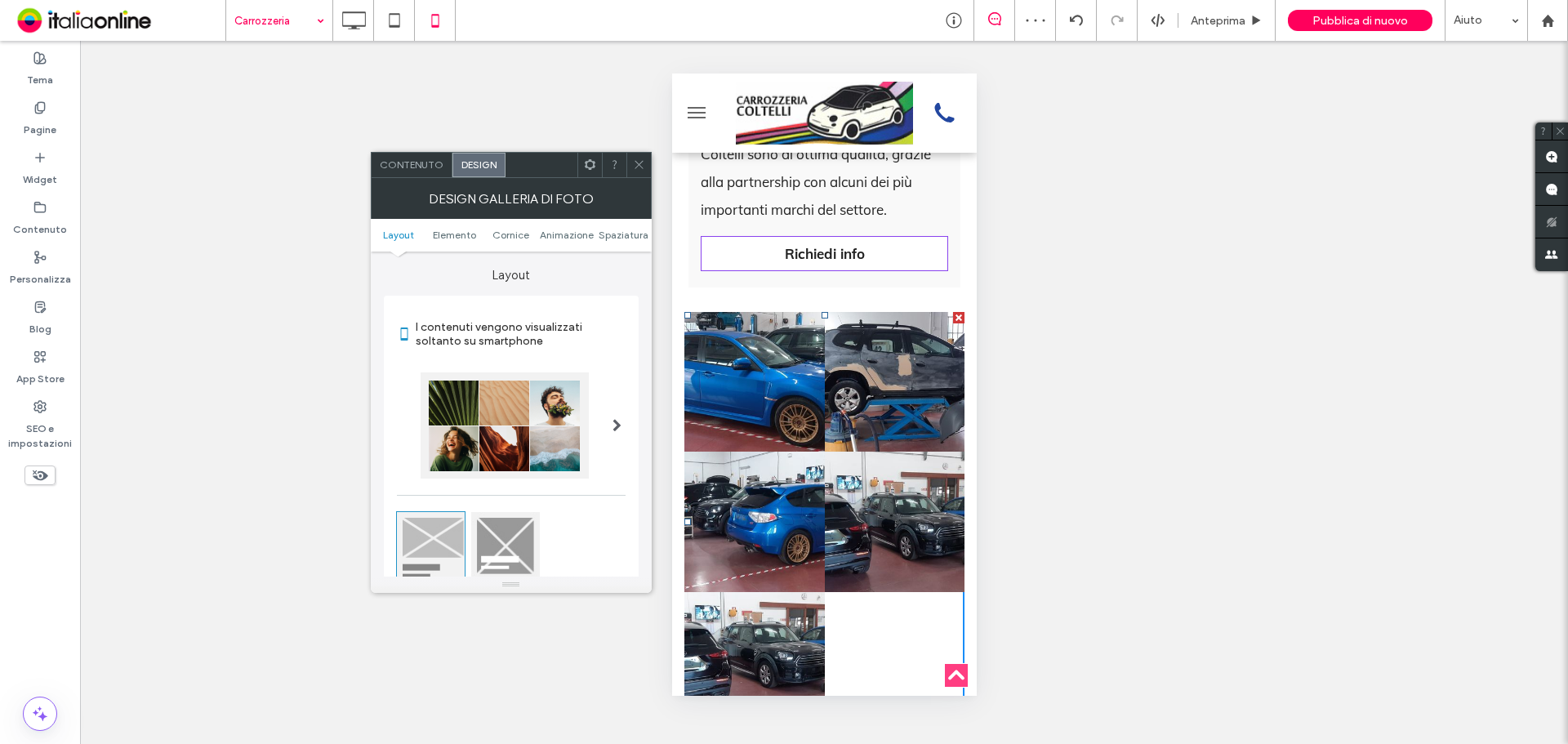
click at [623, 226] on ul "Layout Elemento Cornice Animazione Spaziatura" at bounding box center [511, 235] width 281 height 33
click at [629, 234] on span "Spaziatura" at bounding box center [623, 234] width 50 height 12
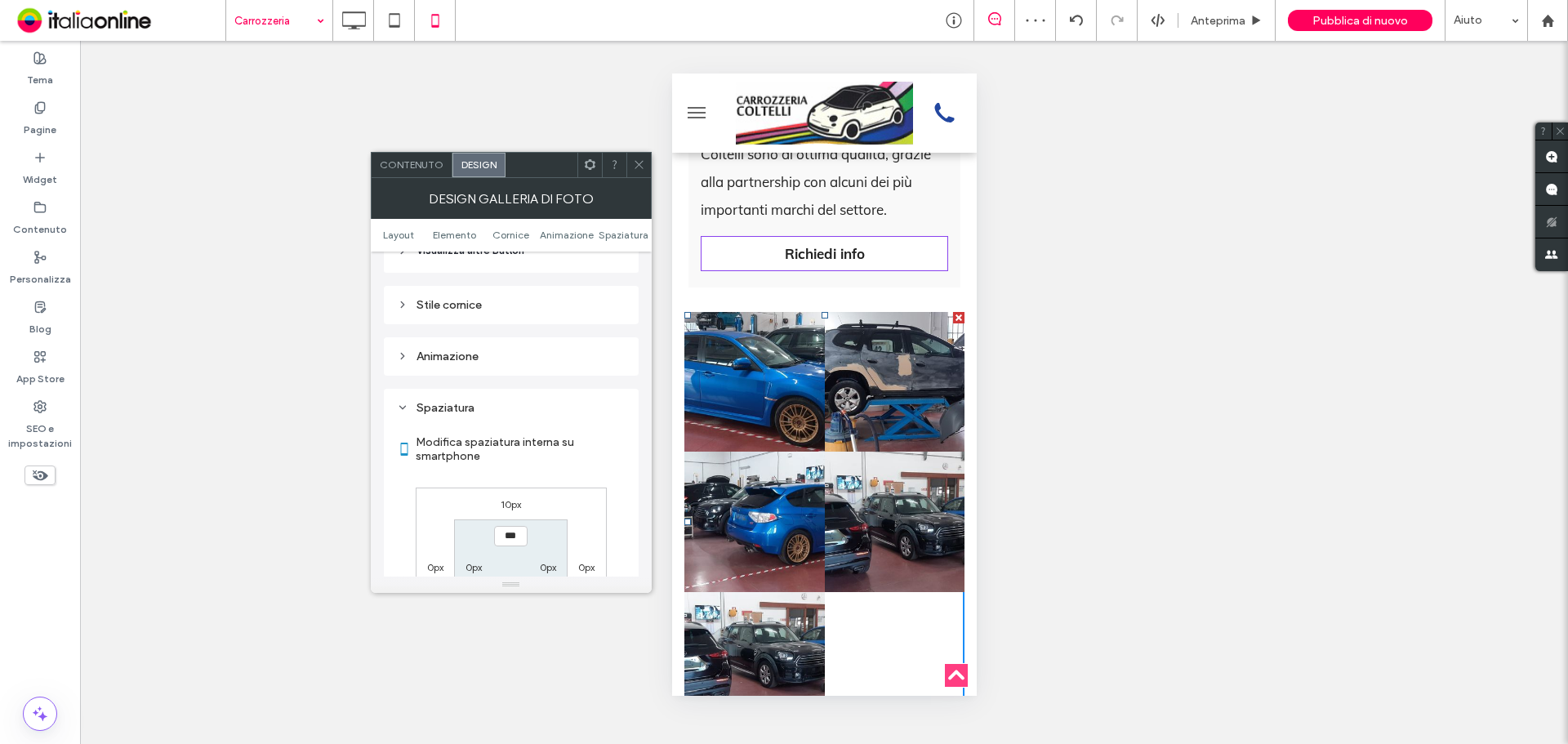
scroll to position [870, 0]
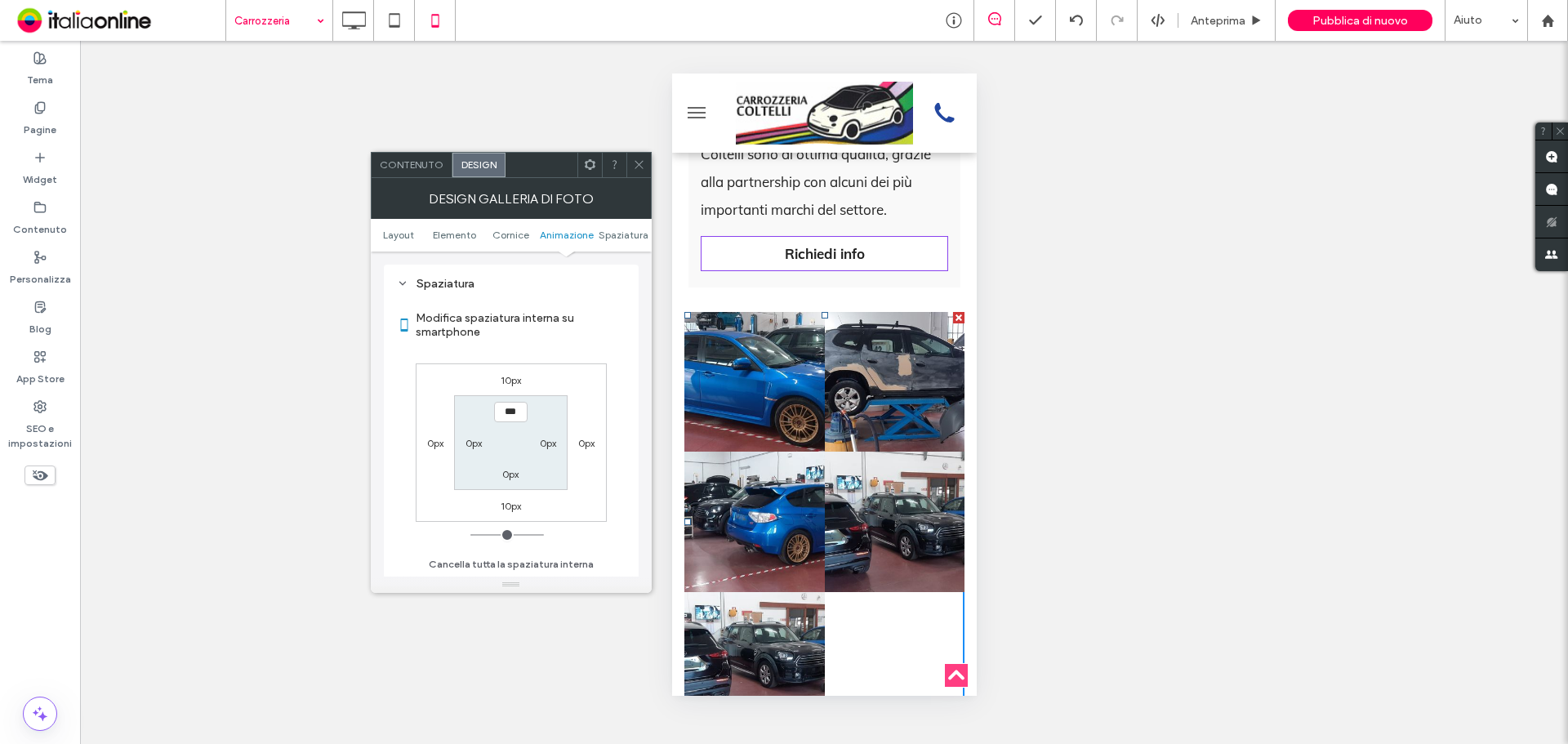
click at [508, 383] on label "10px" at bounding box center [511, 380] width 20 height 12
type input "**"
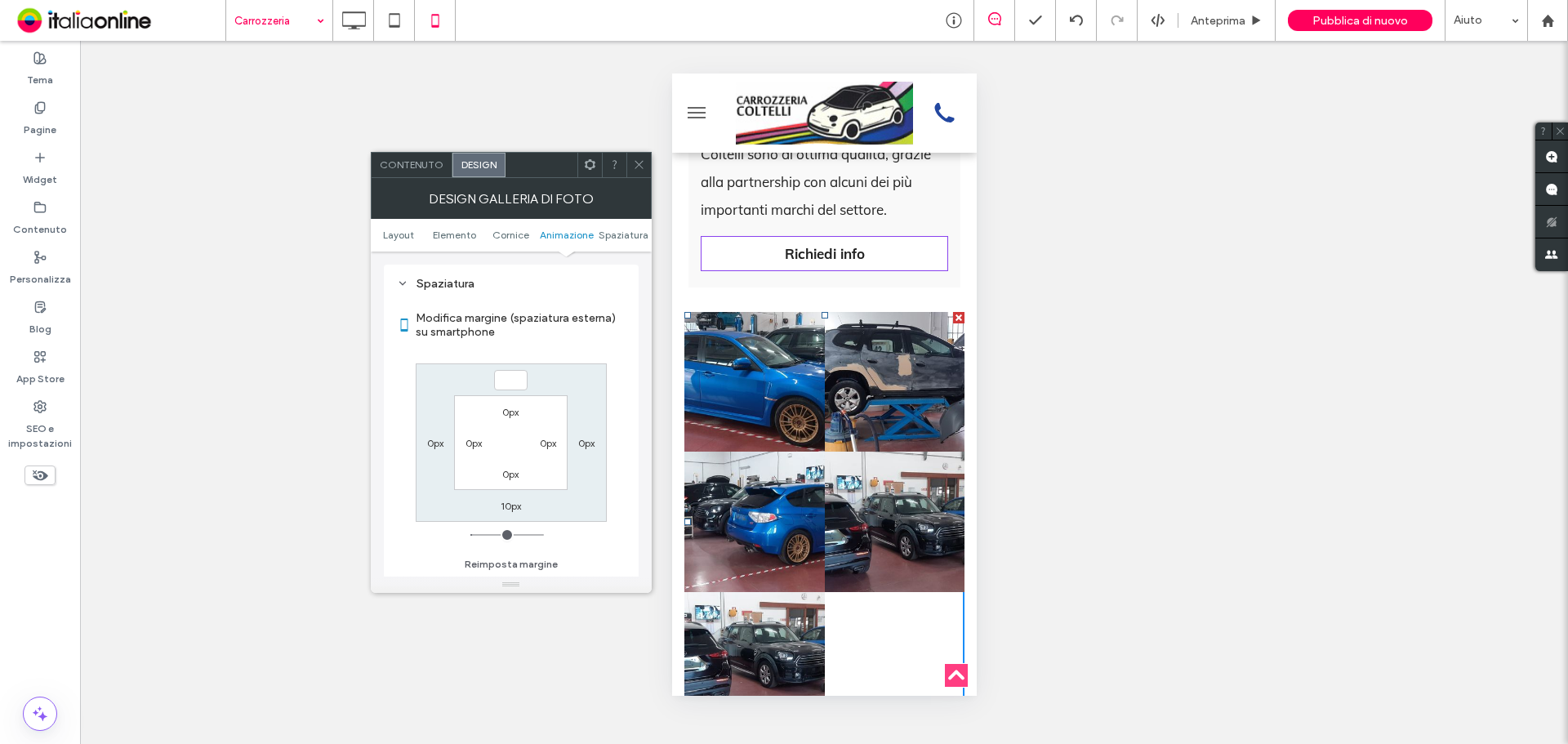
type input "*"
type input "***"
click at [508, 499] on div "10px" at bounding box center [511, 506] width 20 height 16
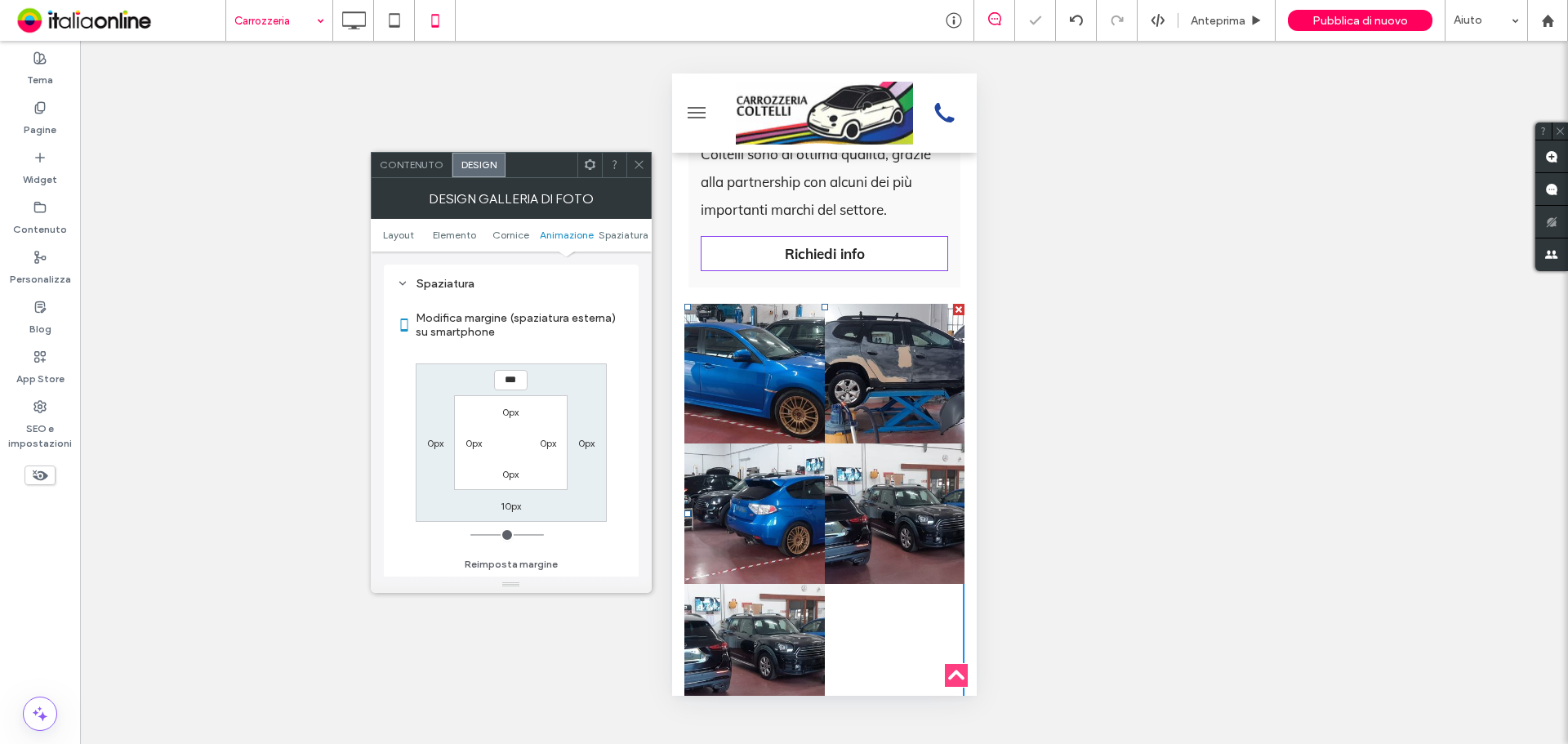
click at [511, 505] on label "10px" at bounding box center [511, 505] width 20 height 12
type input "**"
type input "*"
type input "***"
click at [644, 154] on span at bounding box center [639, 164] width 12 height 25
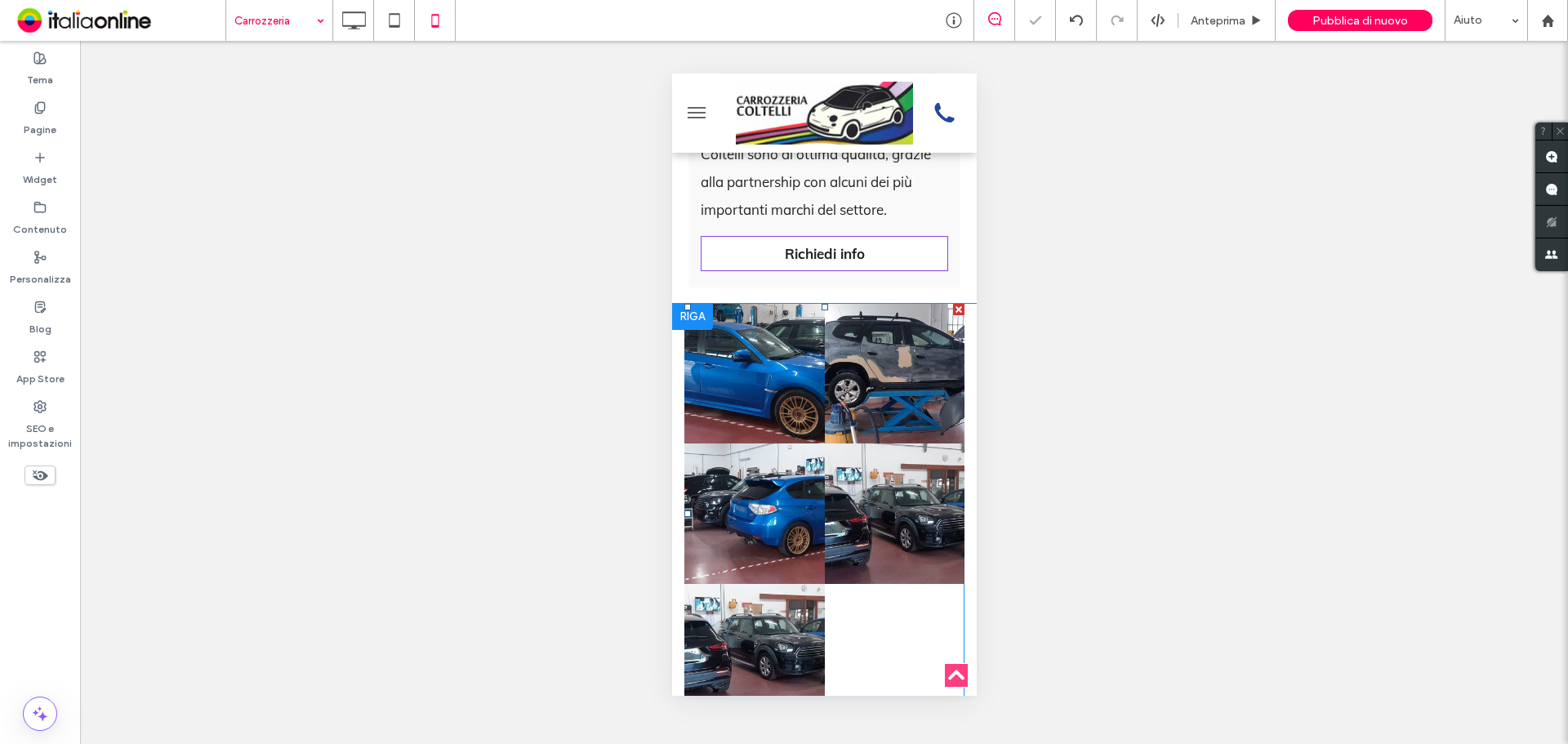
click at [904, 434] on link at bounding box center [894, 373] width 141 height 141
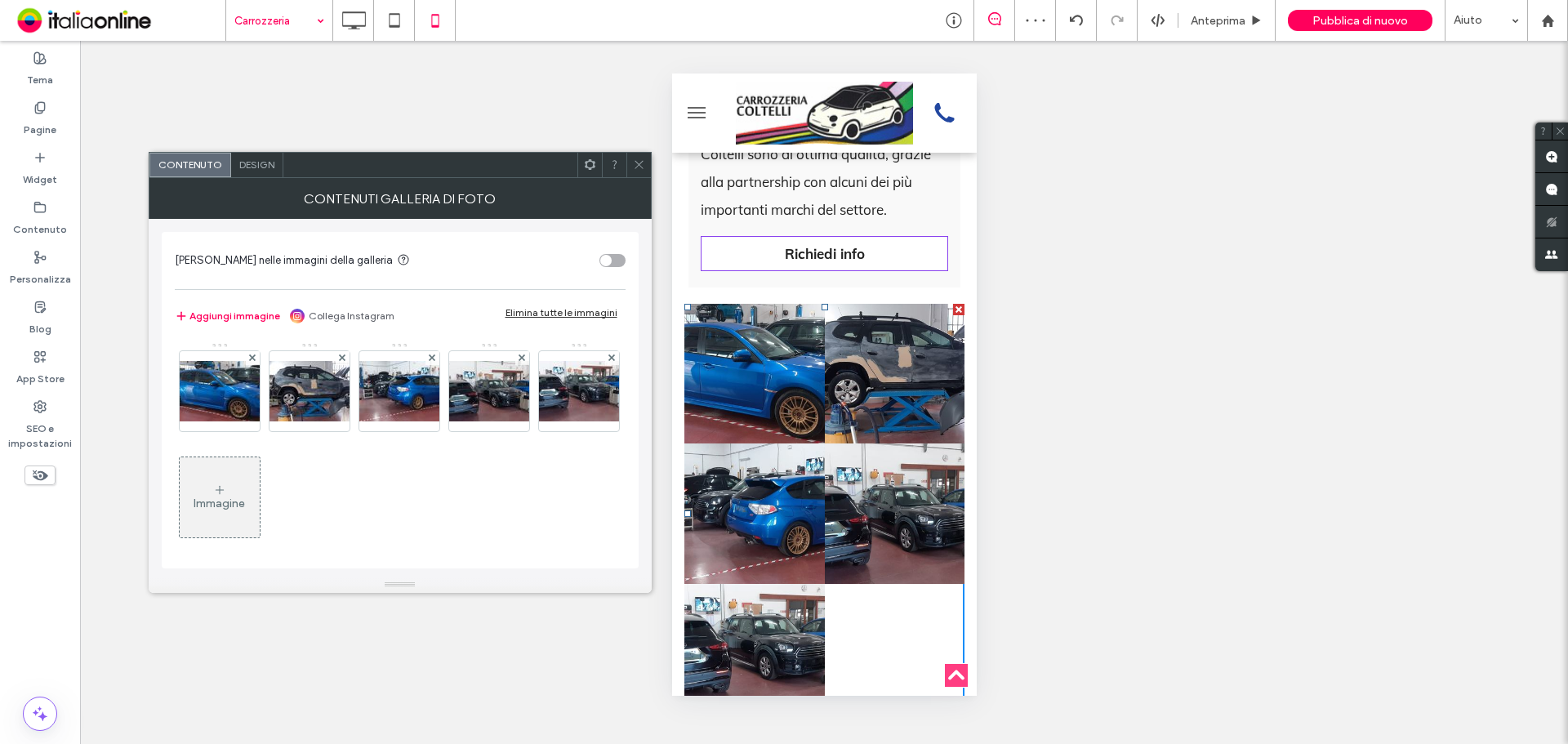
click at [251, 157] on div "Design" at bounding box center [257, 164] width 53 height 25
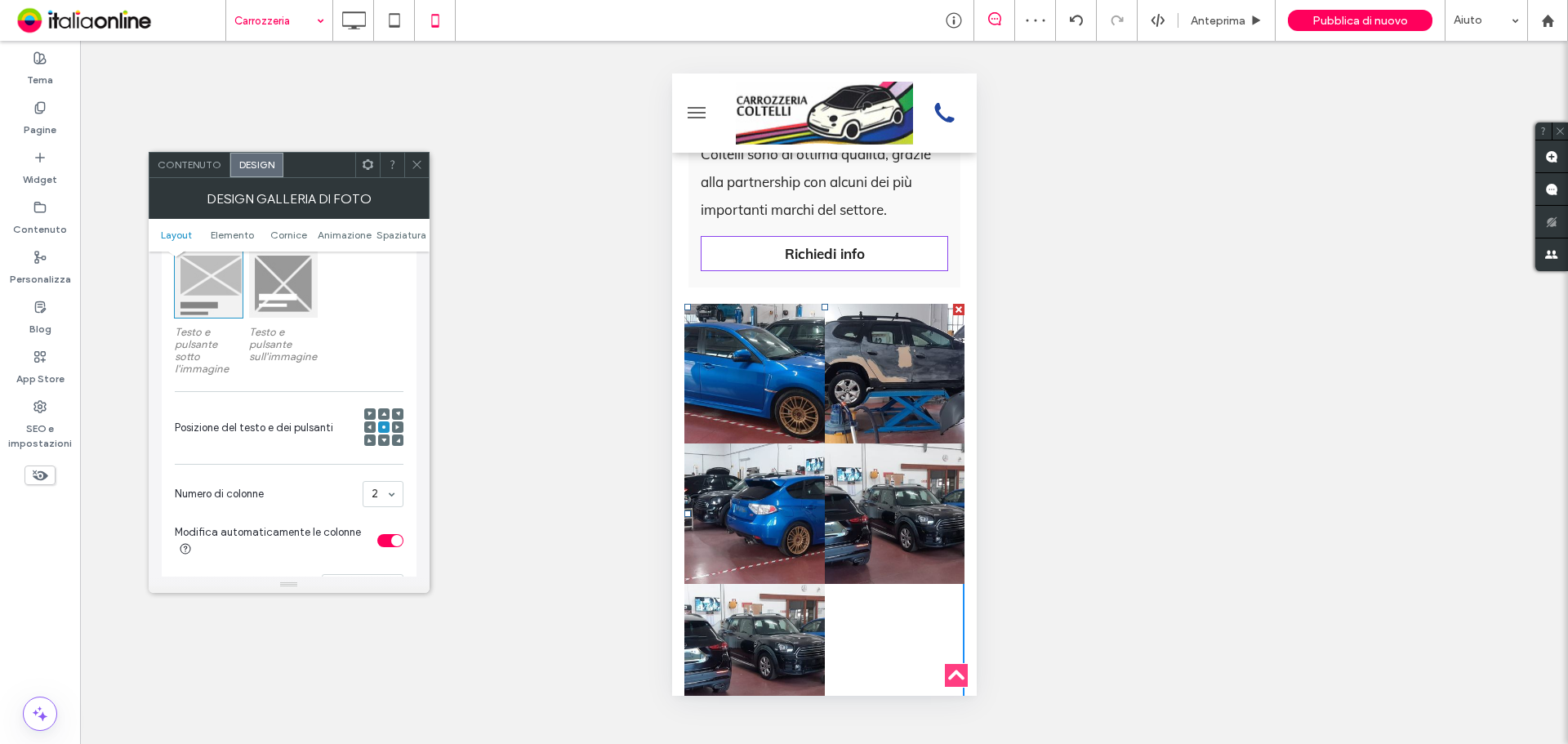
scroll to position [327, 0]
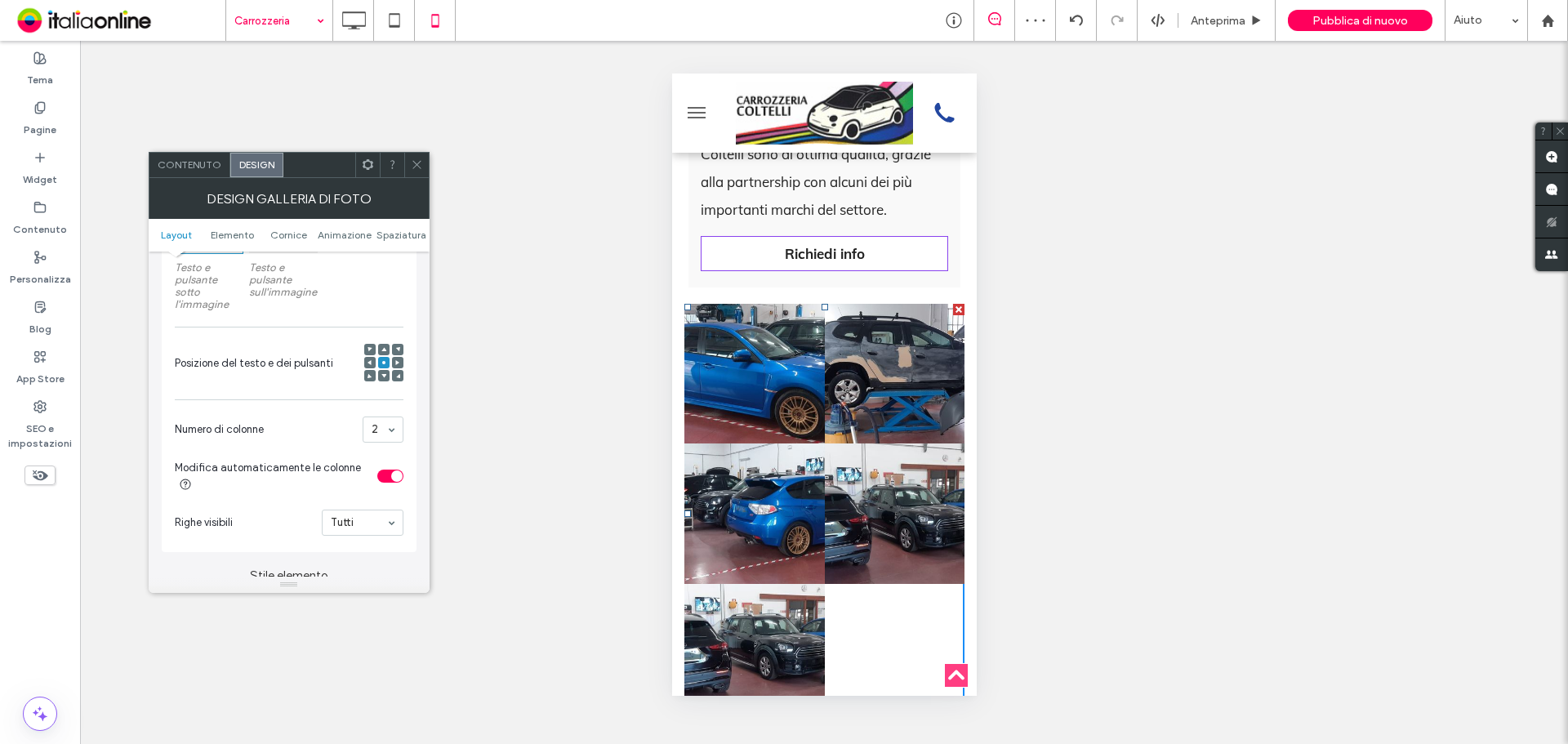
click at [387, 417] on div "2" at bounding box center [382, 430] width 41 height 26
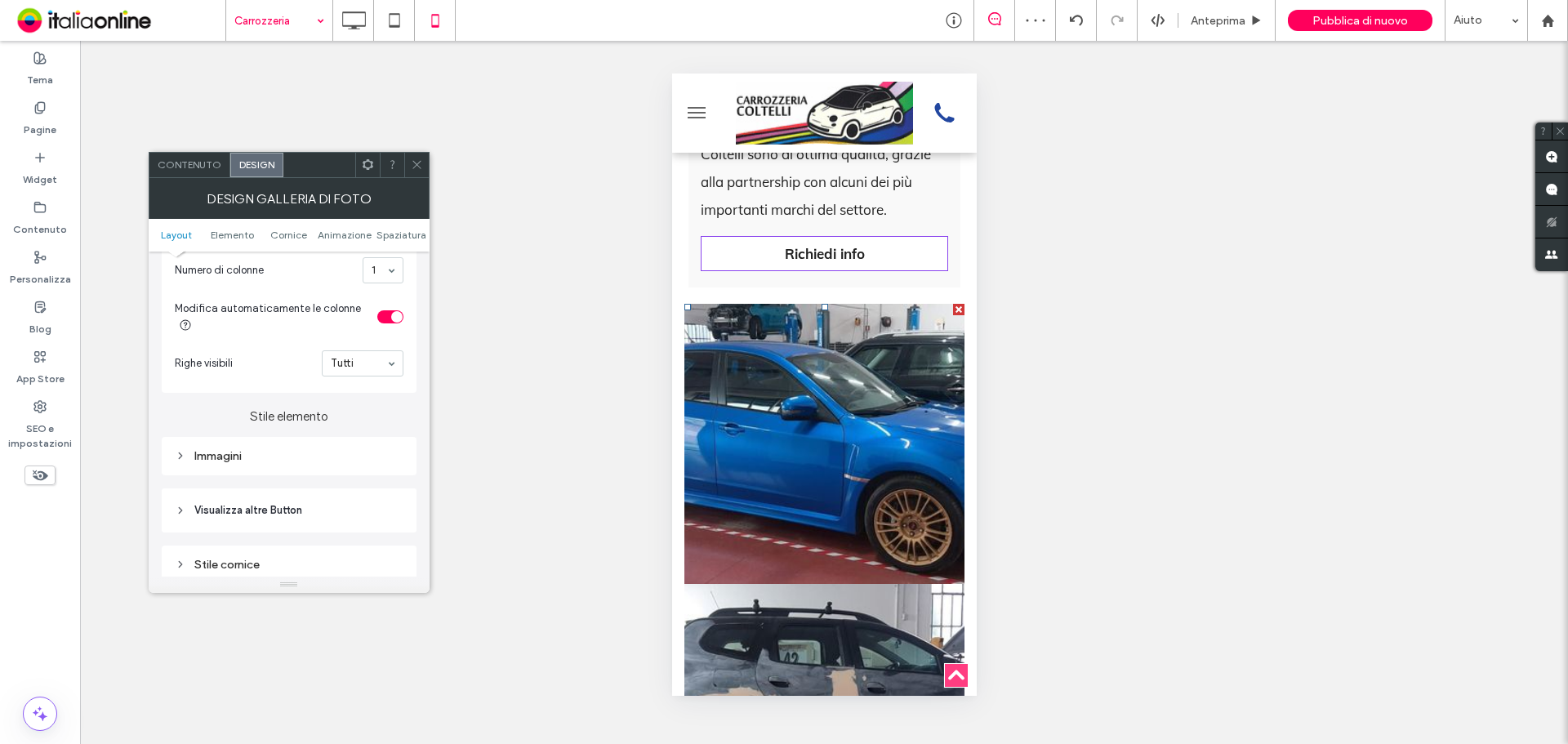
scroll to position [491, 0]
click at [315, 458] on div "Immagini" at bounding box center [289, 451] width 229 height 14
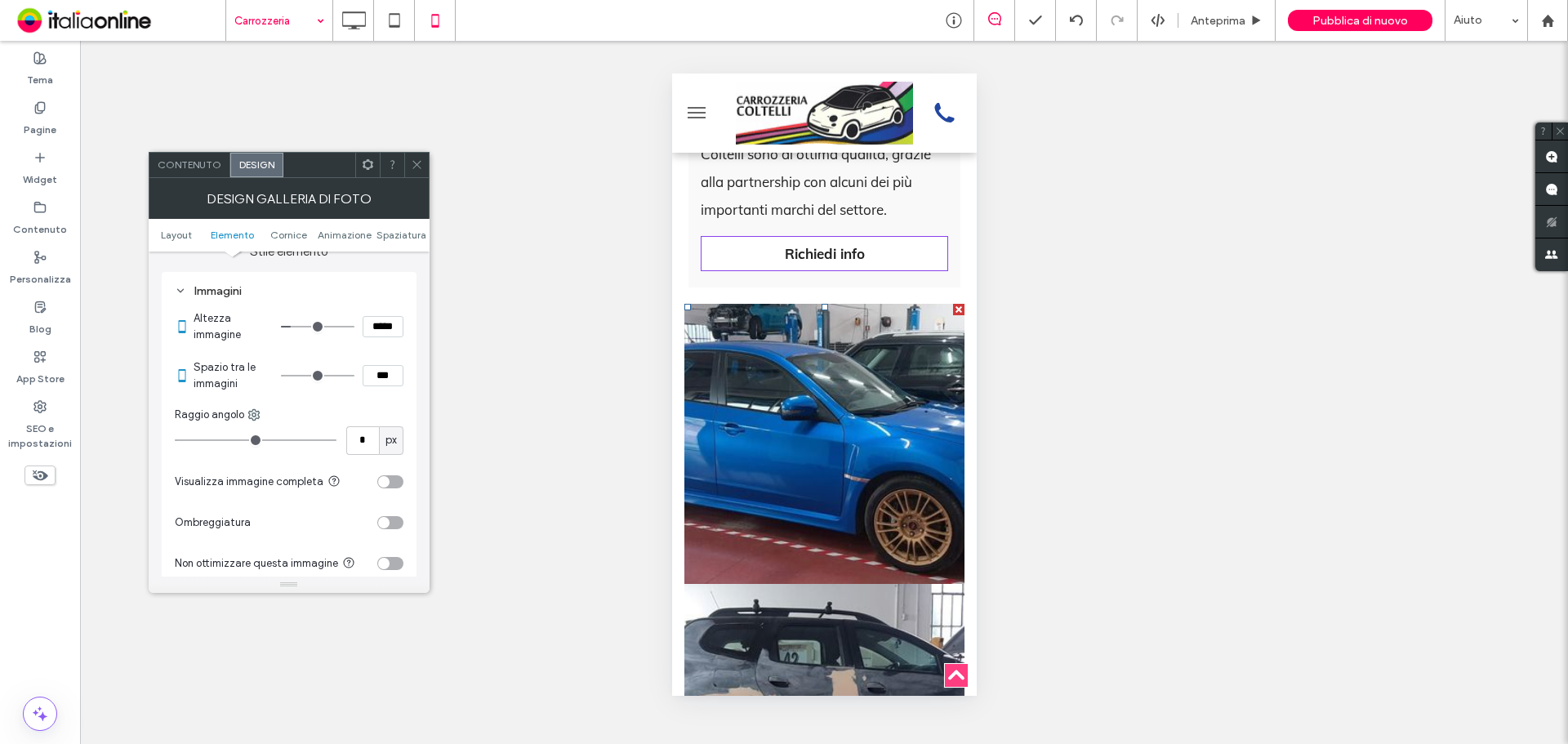
scroll to position [653, 0]
click at [288, 372] on input "range" at bounding box center [317, 373] width 74 height 2
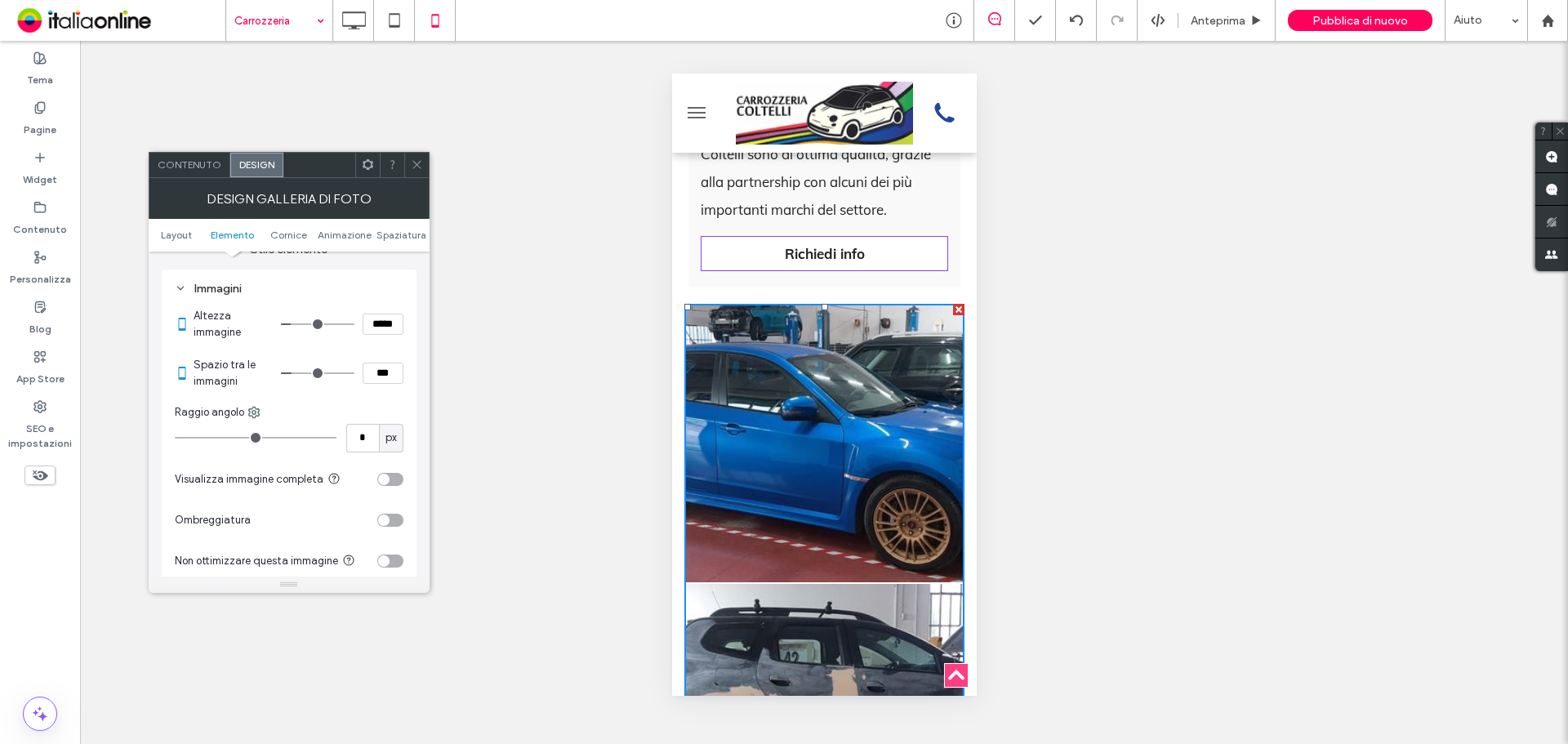
type input "*"
type input "***"
type input "*"
type input "***"
drag, startPoint x: 288, startPoint y: 372, endPoint x: 300, endPoint y: 373, distance: 12.0
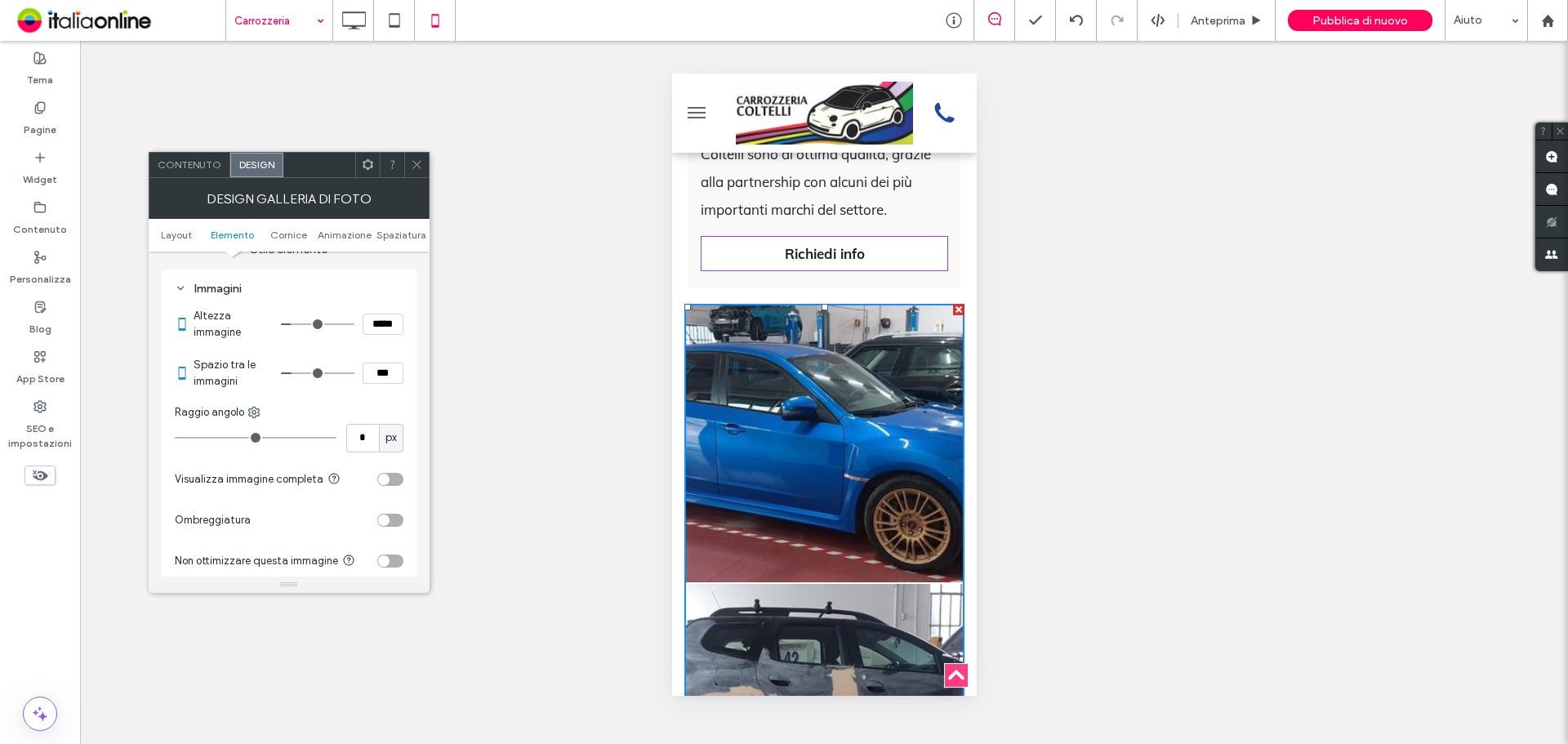
click at [299, 373] on input "range" at bounding box center [317, 373] width 74 height 2
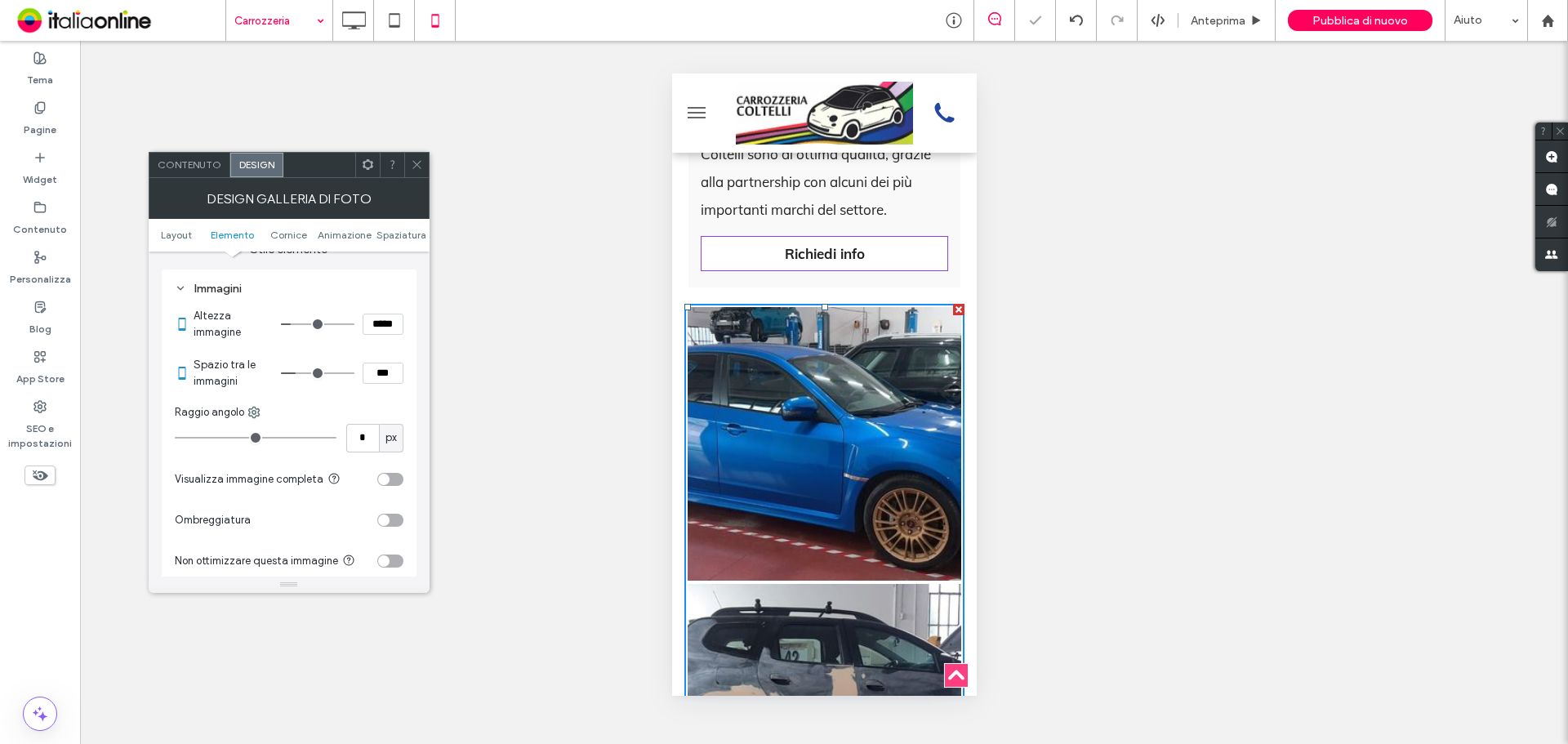
type input "*"
click at [303, 373] on input "range" at bounding box center [317, 373] width 74 height 2
type input "***"
type input "*"
type input "***"
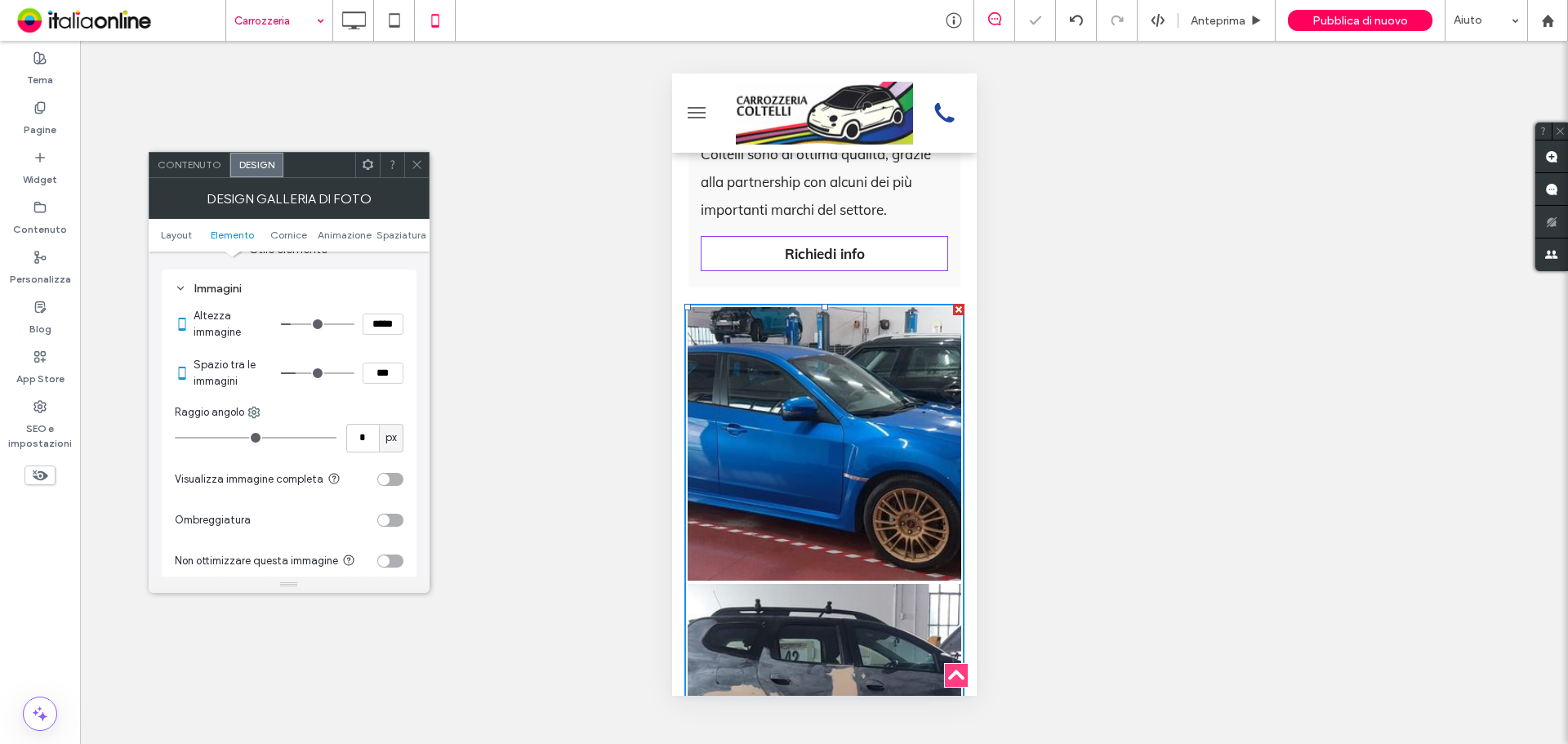
type input "*"
click at [300, 373] on input "range" at bounding box center [317, 373] width 74 height 2
click at [414, 166] on icon at bounding box center [416, 164] width 12 height 12
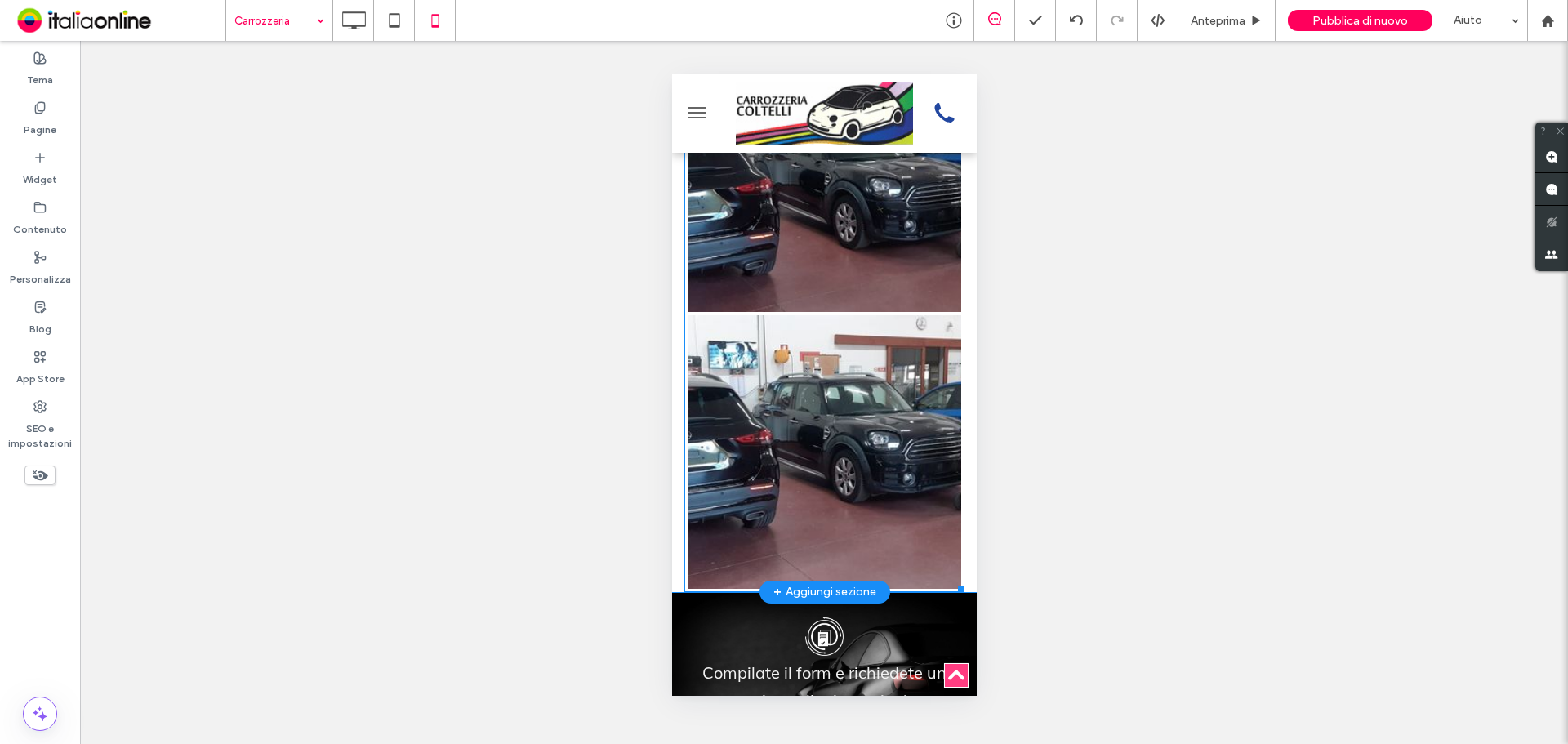
scroll to position [3409, 0]
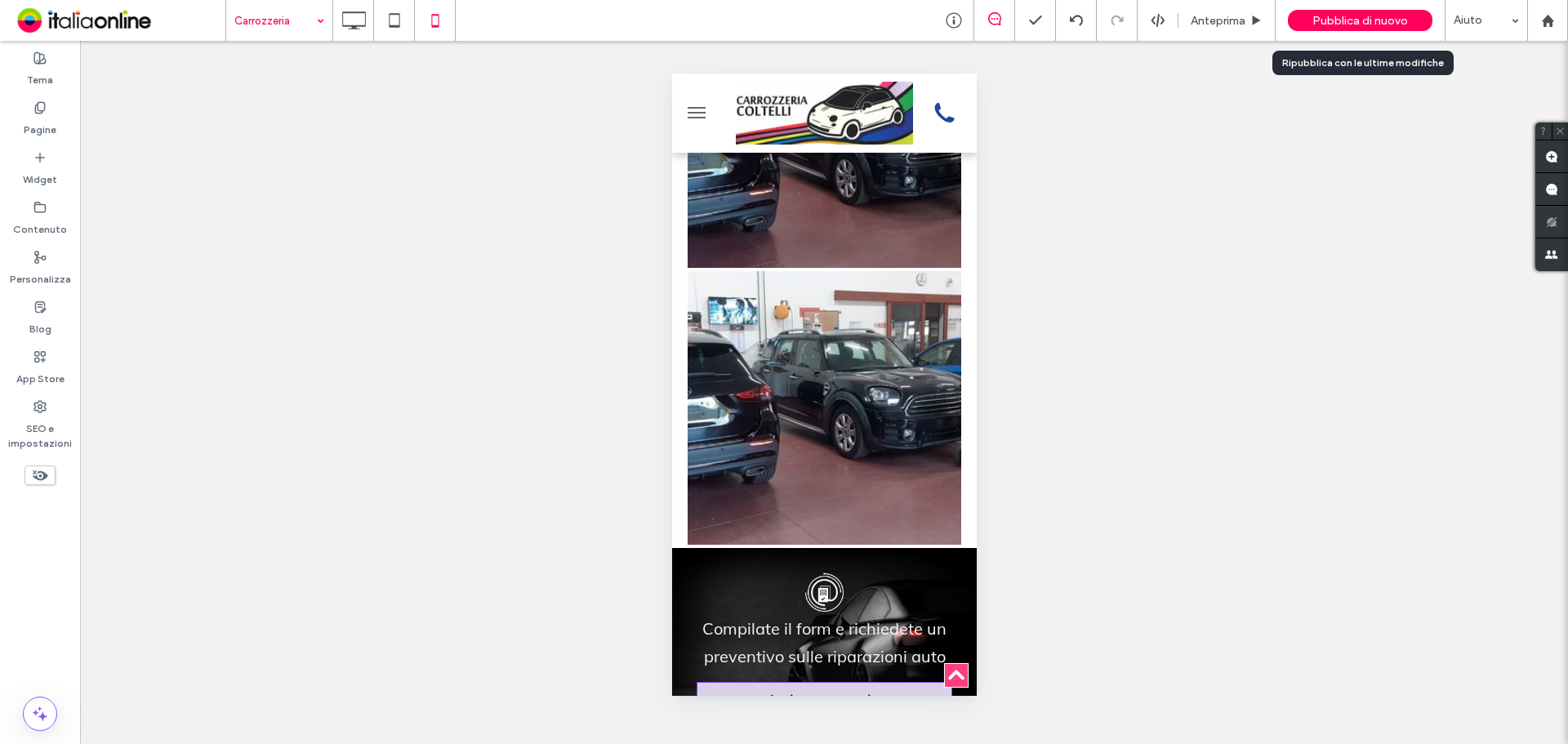
click at [1399, 21] on span "Pubblica di nuovo" at bounding box center [1360, 20] width 95 height 14
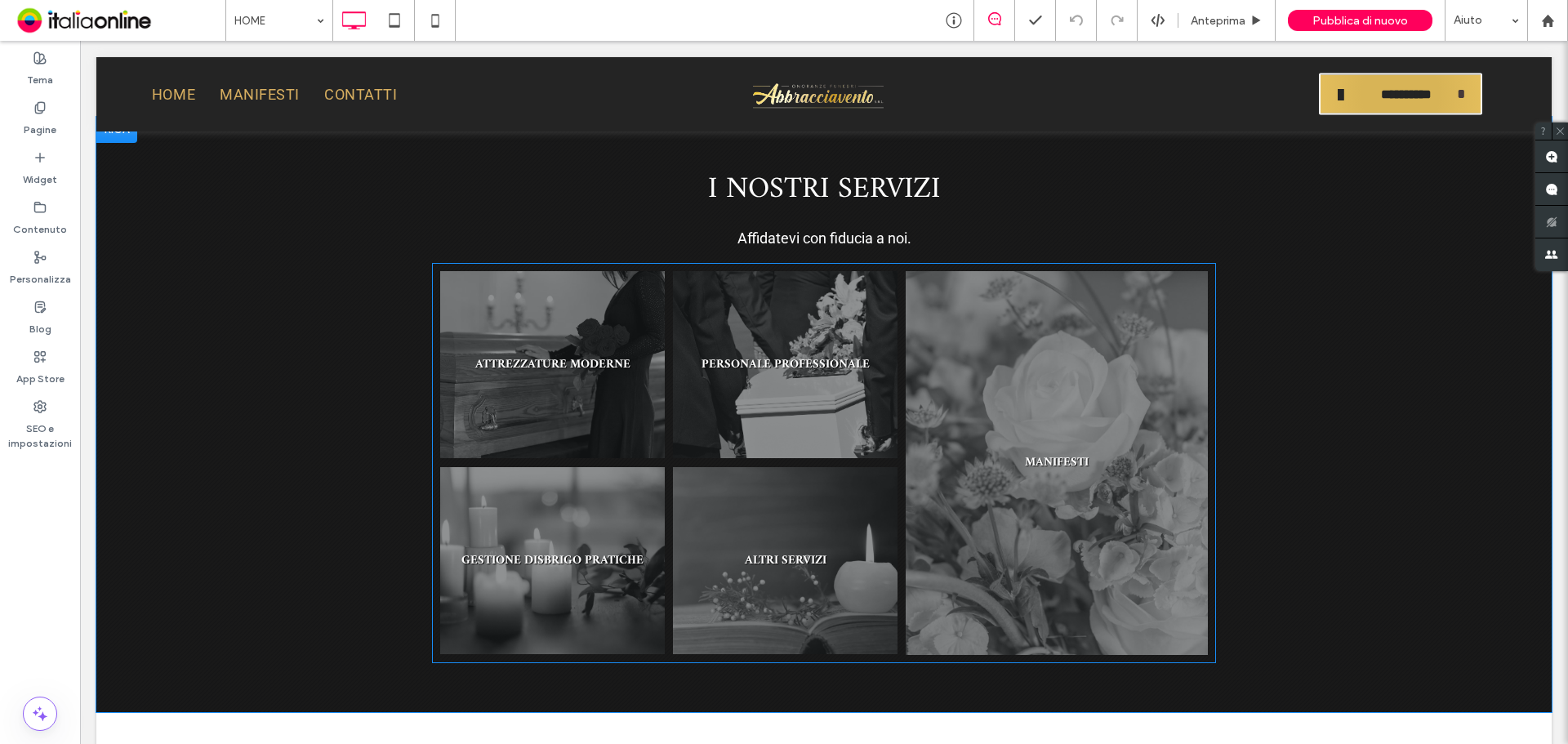
scroll to position [1062, 0]
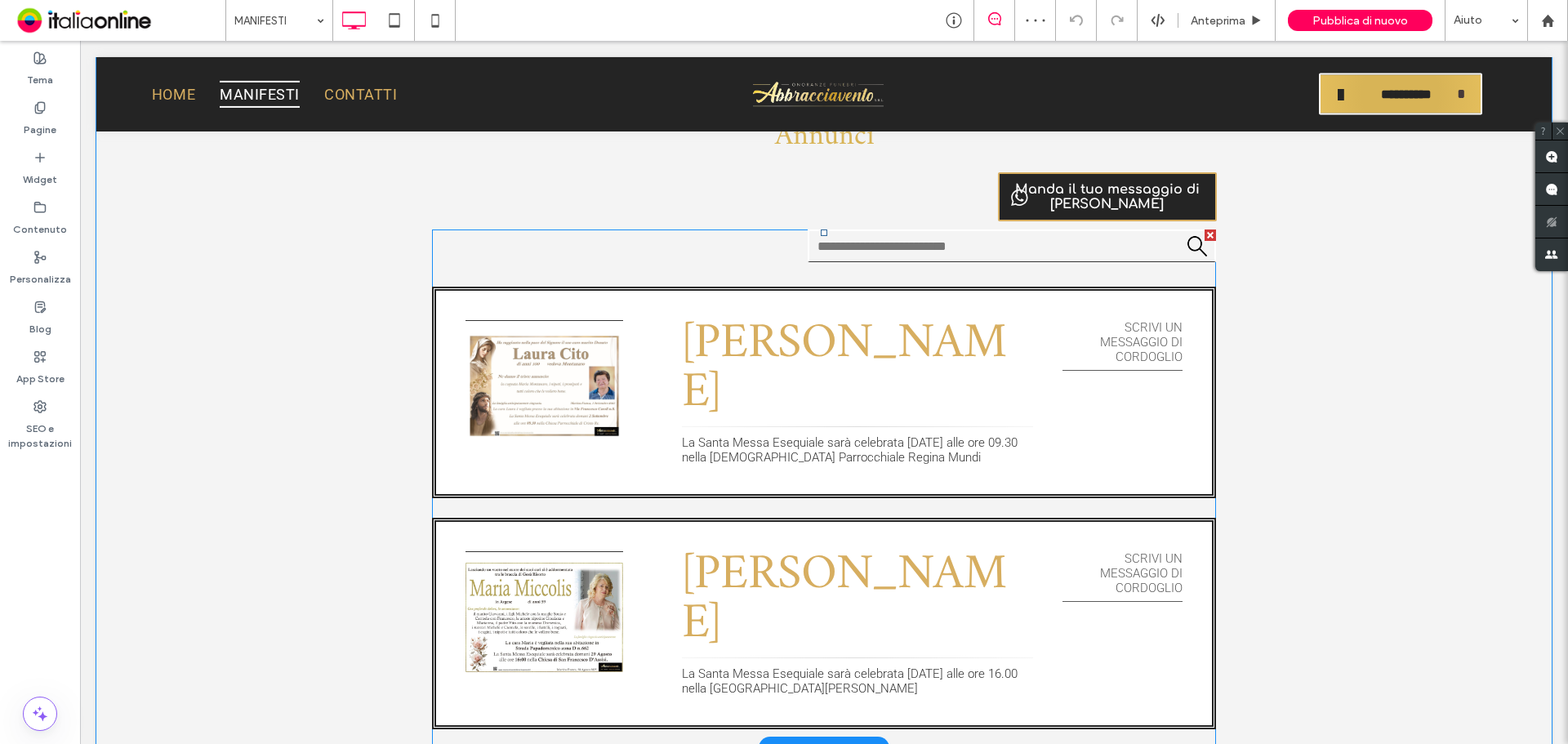
scroll to position [1144, 0]
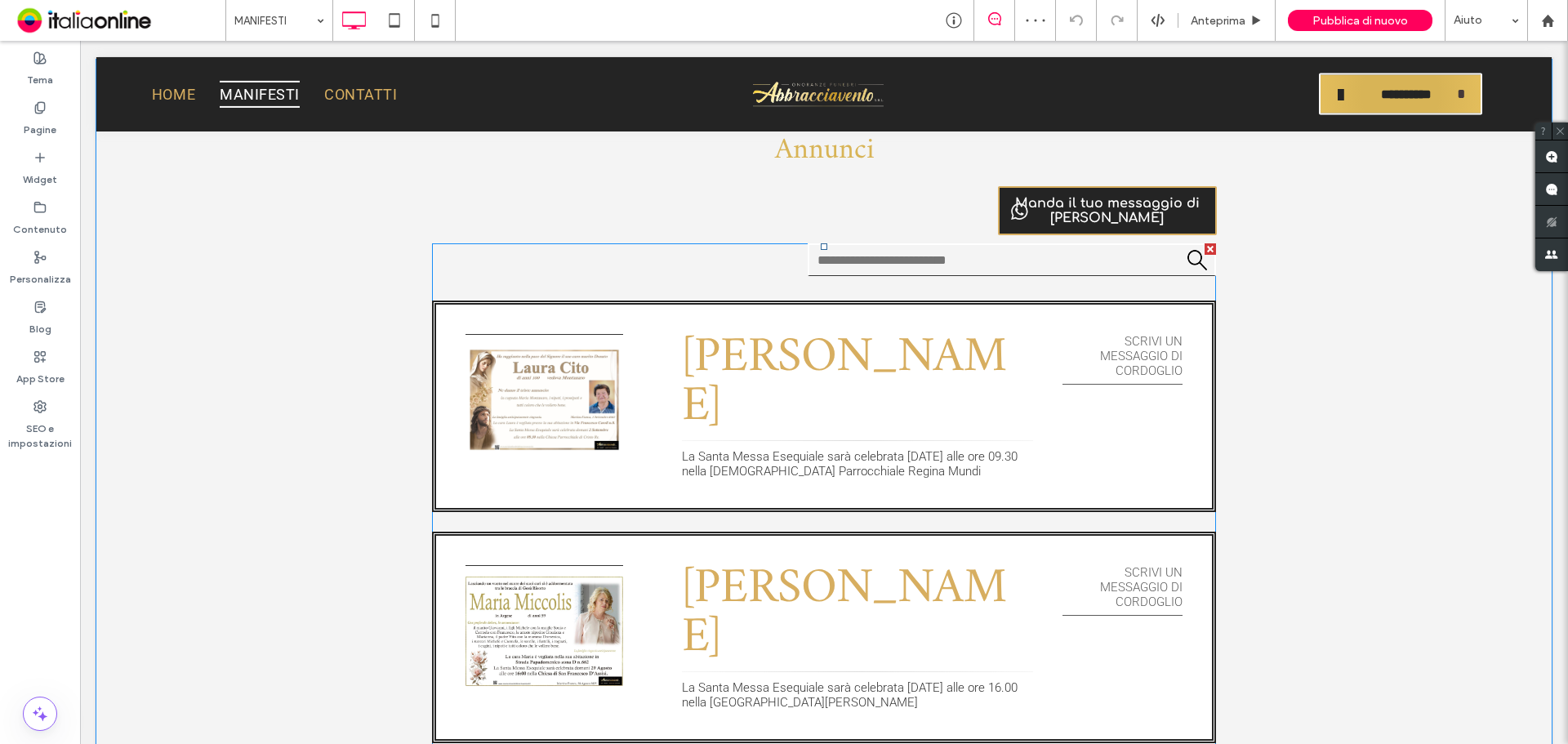
click at [772, 338] on span at bounding box center [824, 502] width 784 height 519
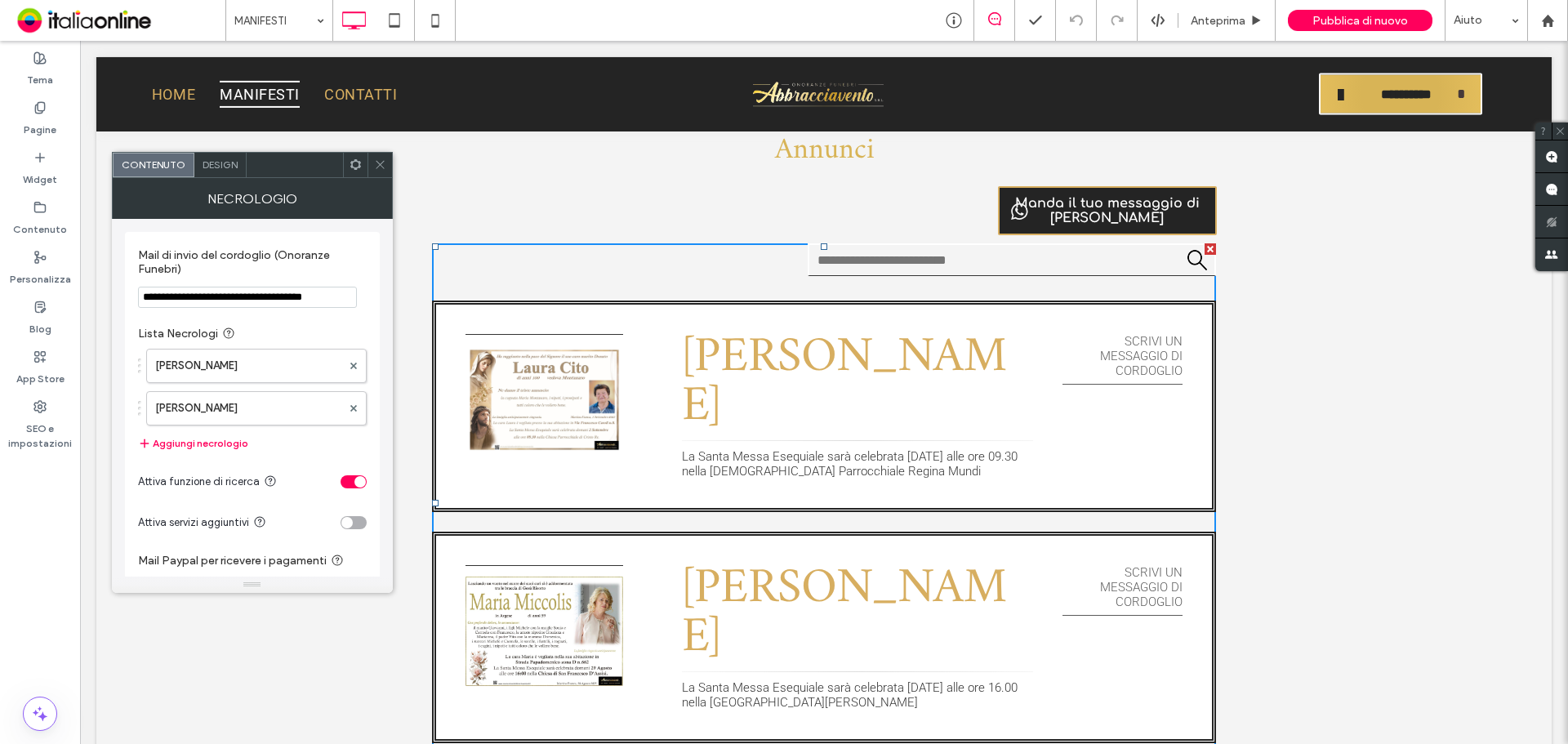
click at [239, 166] on div "Design" at bounding box center [221, 164] width 53 height 25
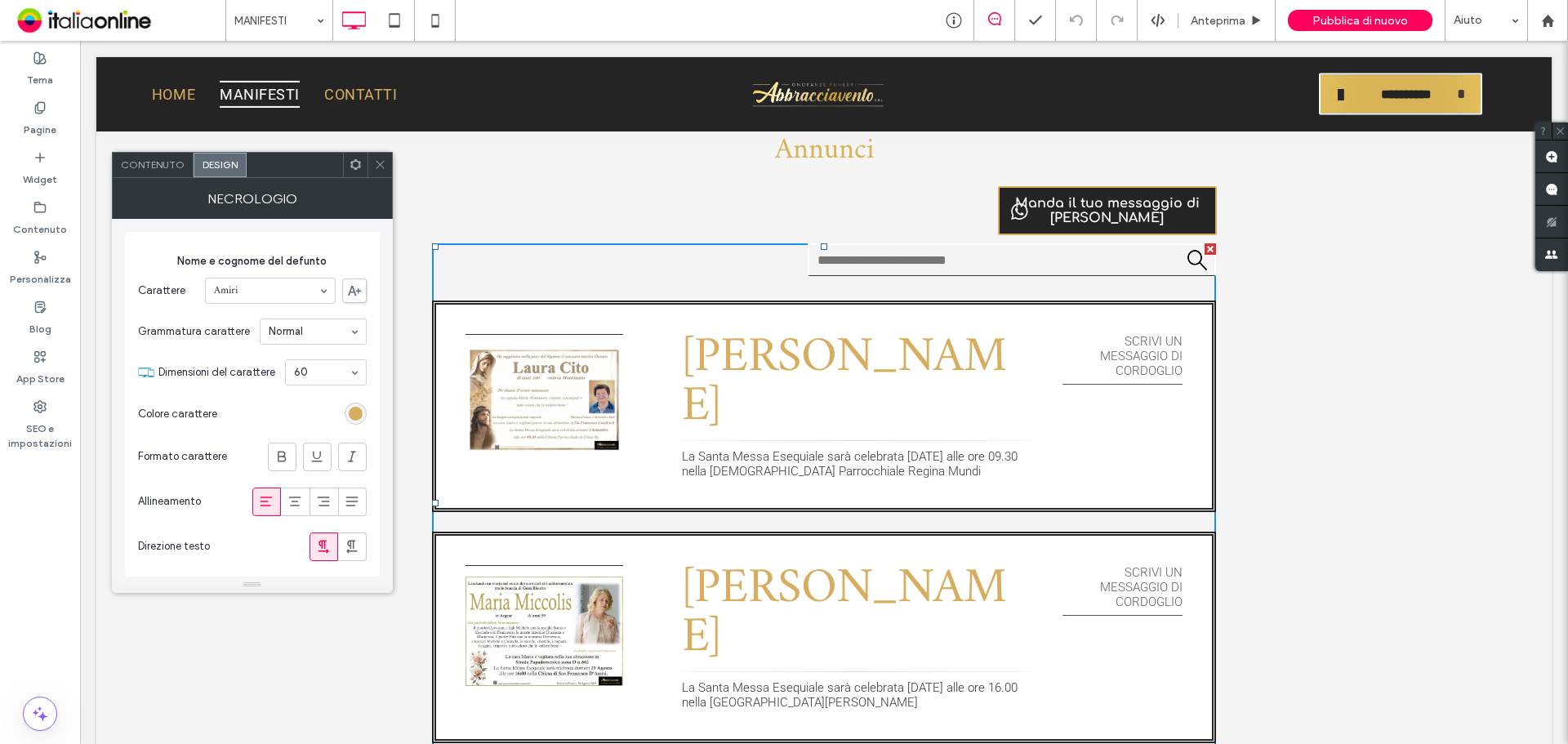
click at [382, 159] on icon at bounding box center [380, 164] width 12 height 12
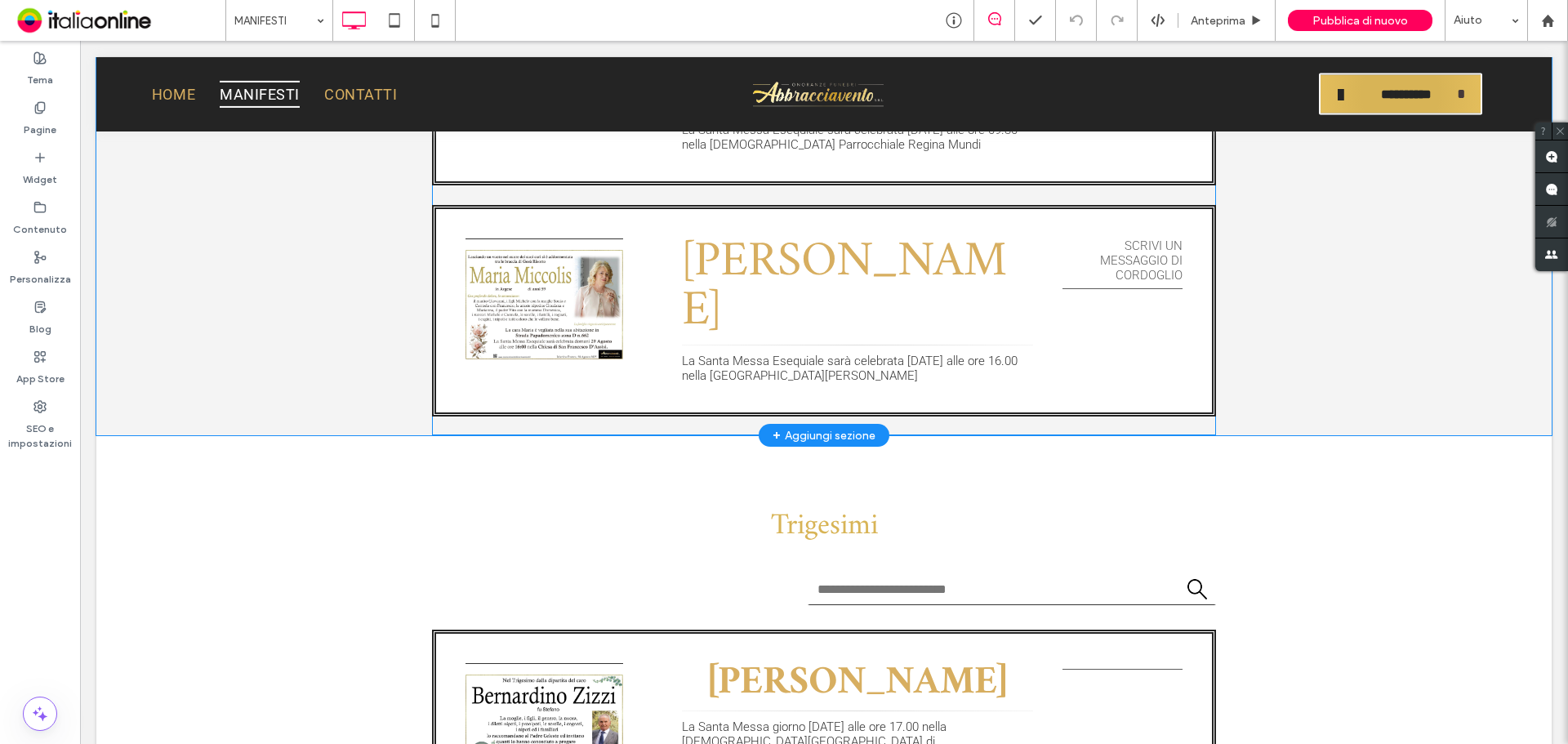
scroll to position [1633, 0]
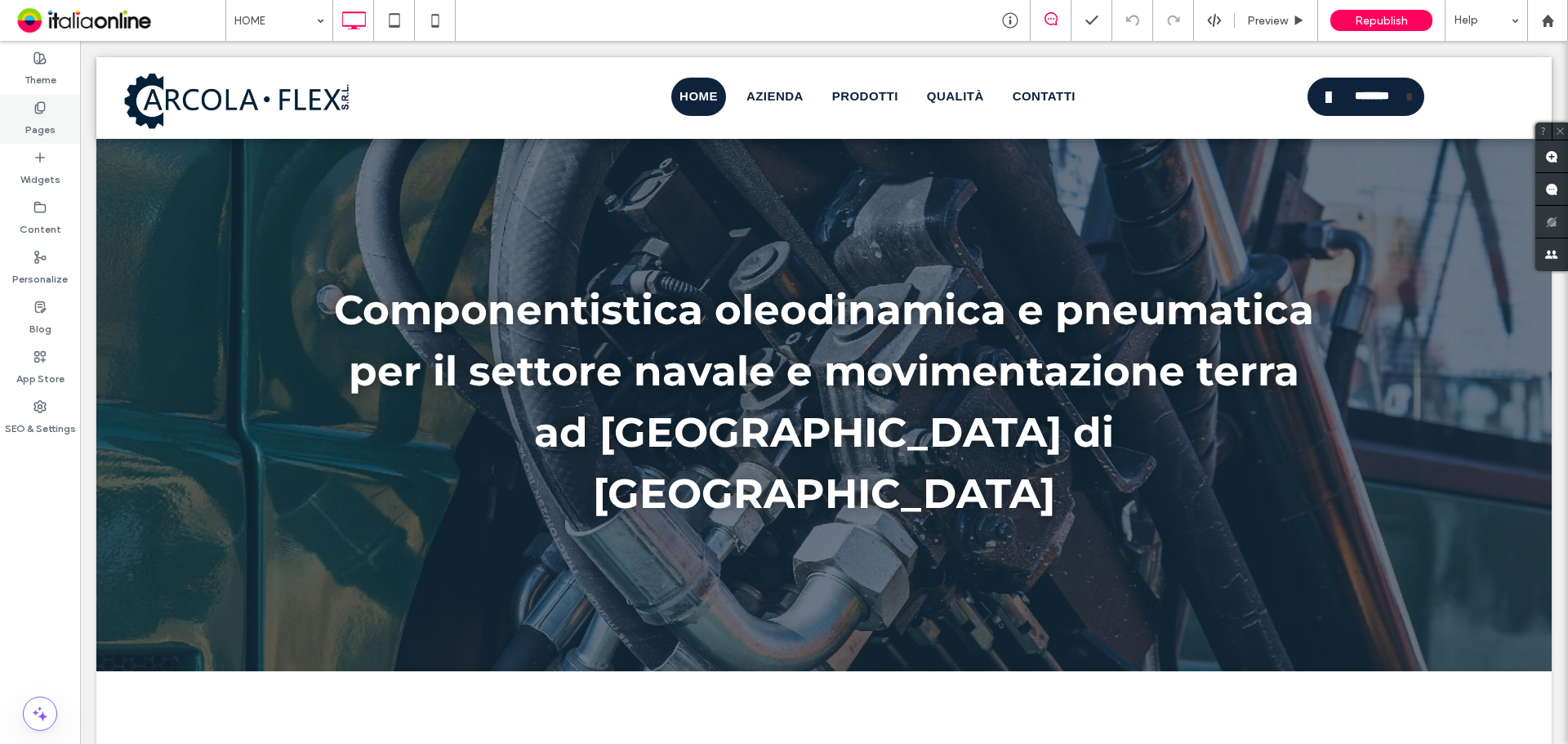
click at [51, 114] on div "Pages" at bounding box center [40, 118] width 80 height 50
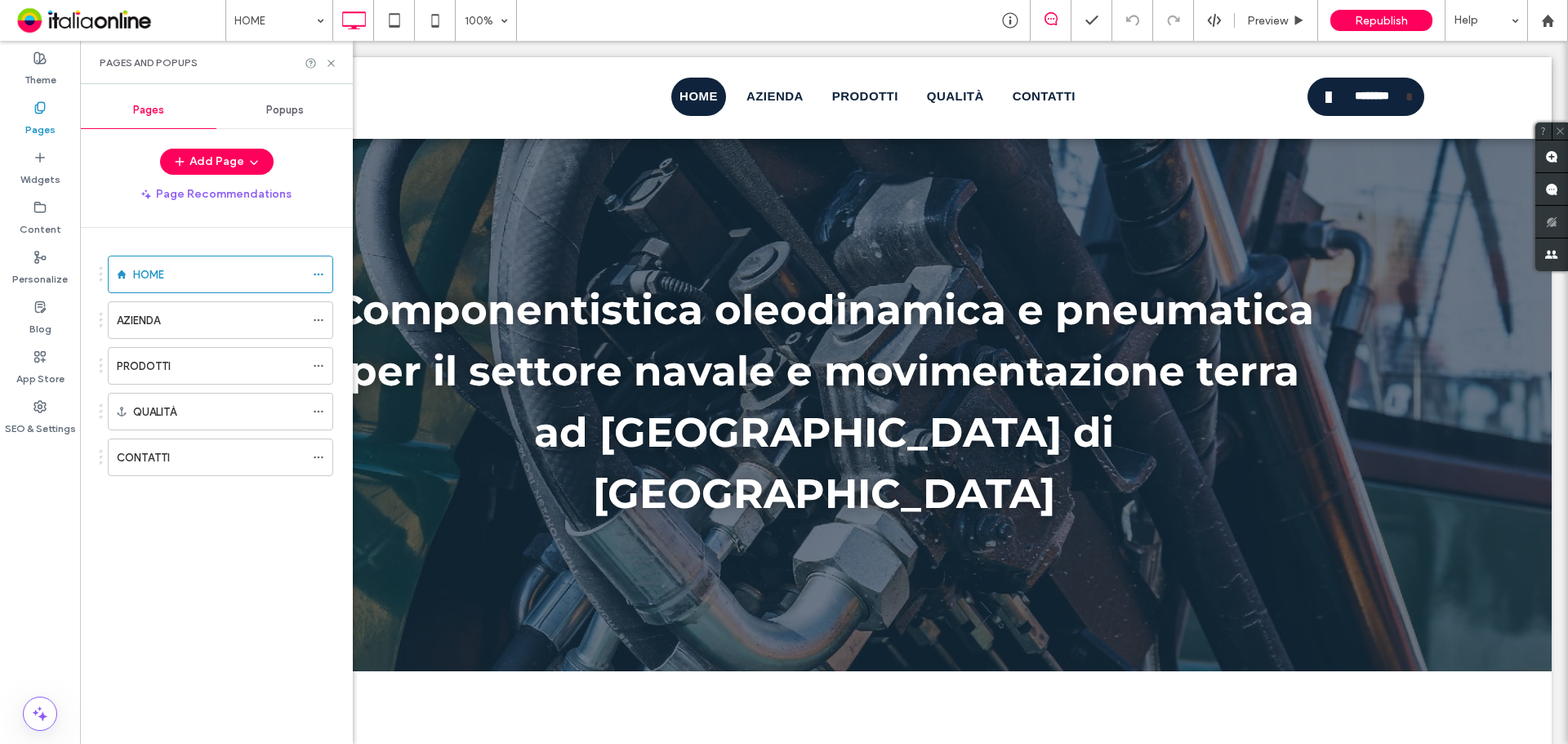
click at [284, 112] on span "Popups" at bounding box center [284, 110] width 37 height 13
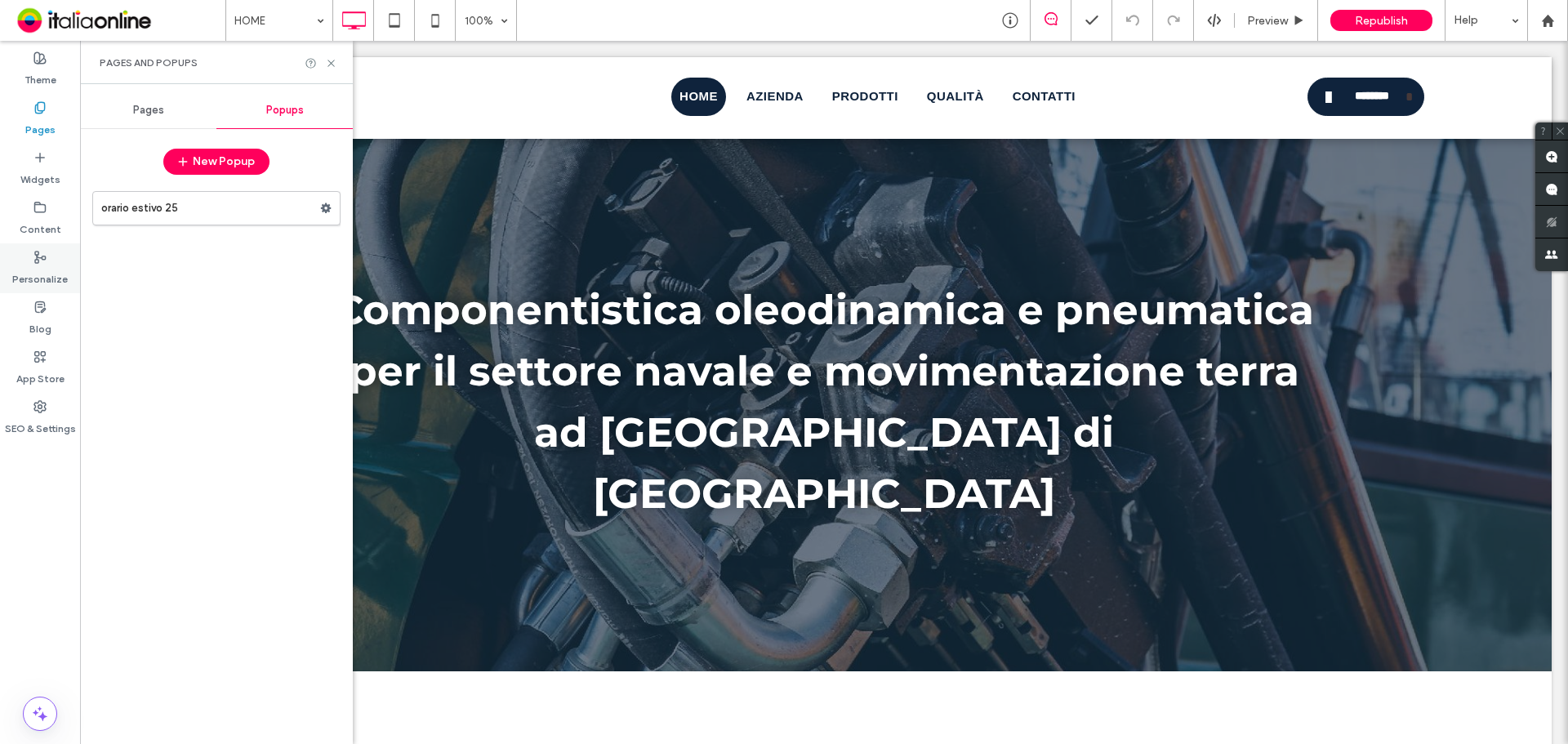
click at [51, 277] on label "Personalize" at bounding box center [39, 274] width 55 height 23
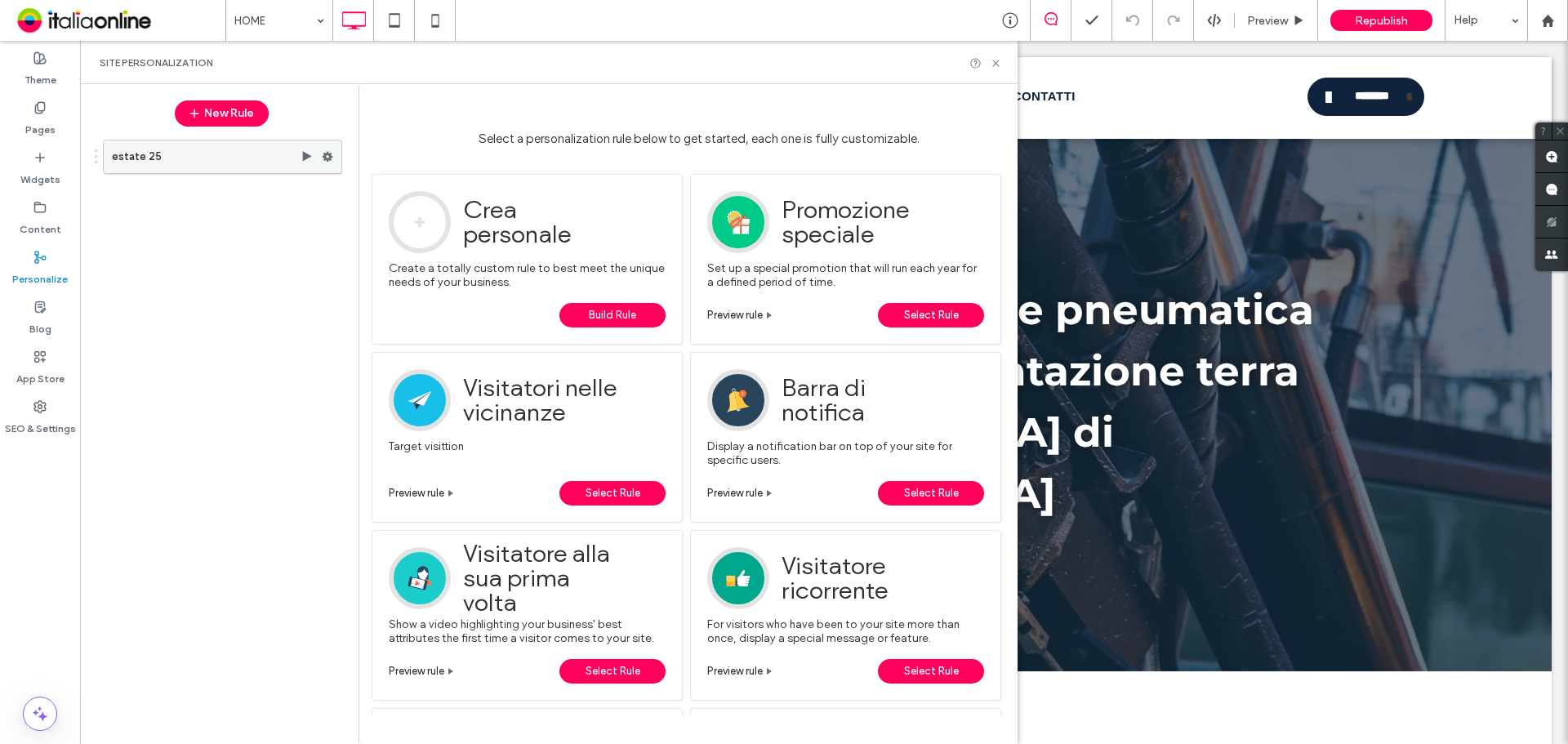
click at [328, 157] on icon at bounding box center [327, 156] width 12 height 12
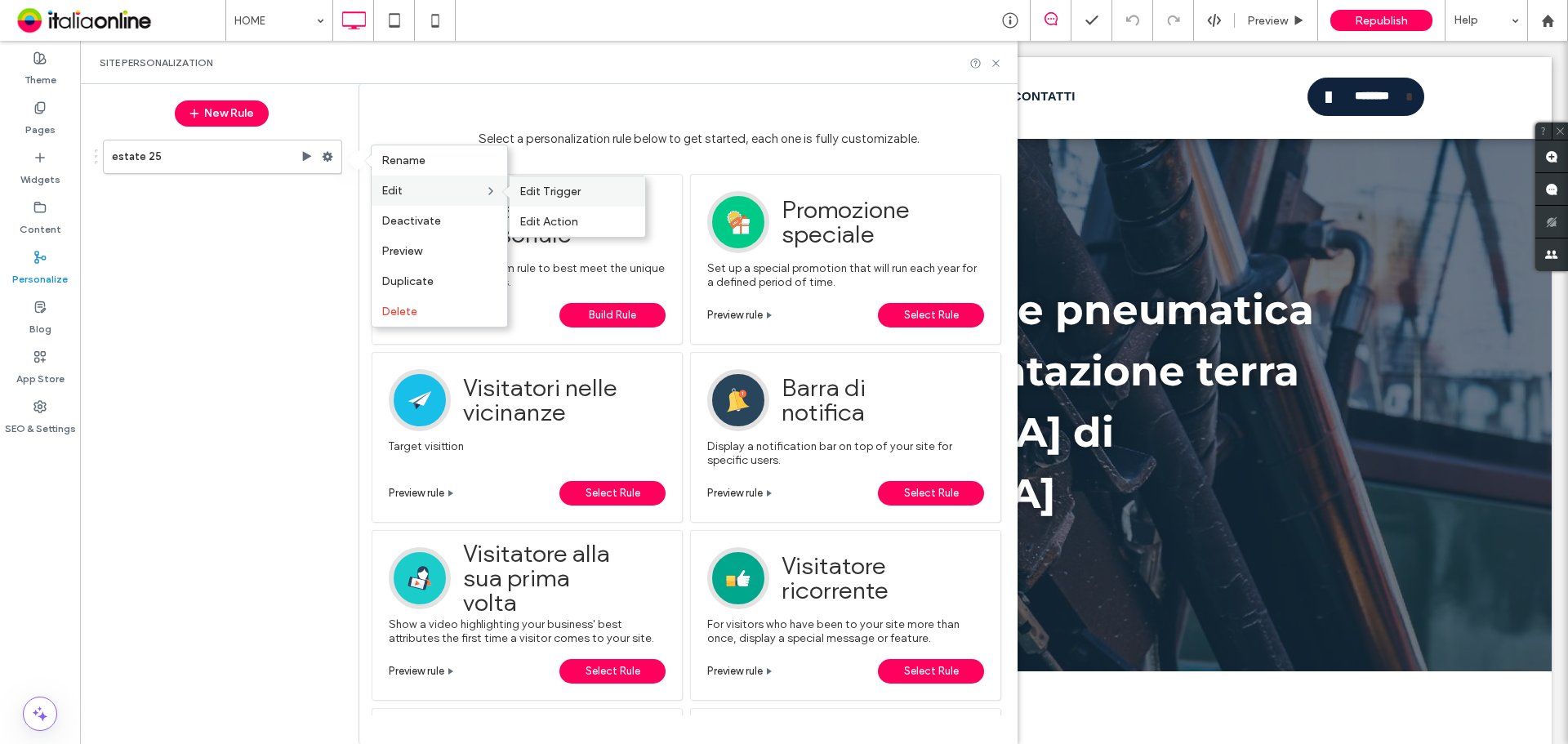
click at [543, 194] on span "Edit Trigger" at bounding box center [550, 191] width 61 height 14
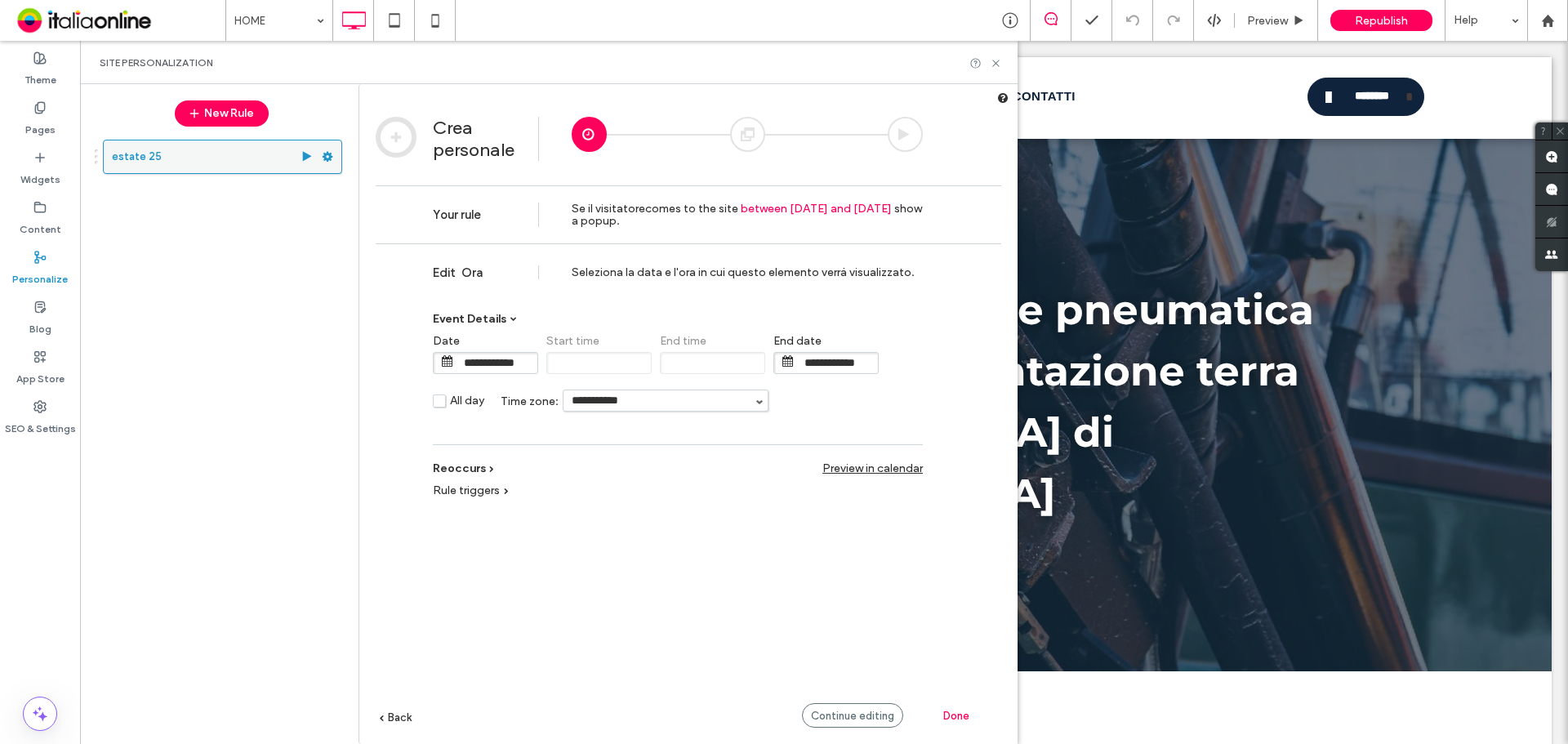
click at [332, 154] on icon at bounding box center [327, 156] width 12 height 12
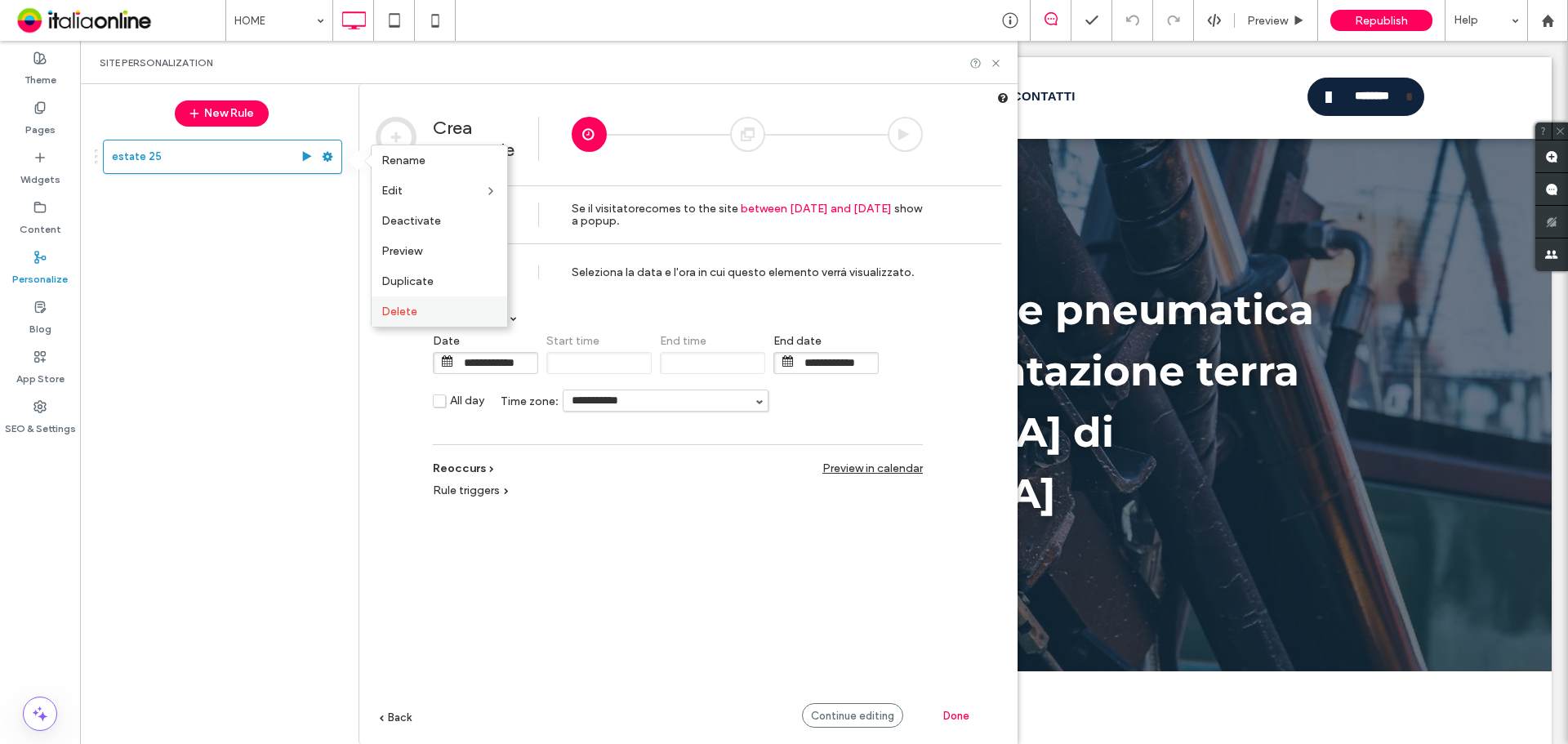
click at [426, 308] on label "Delete" at bounding box center [440, 311] width 116 height 14
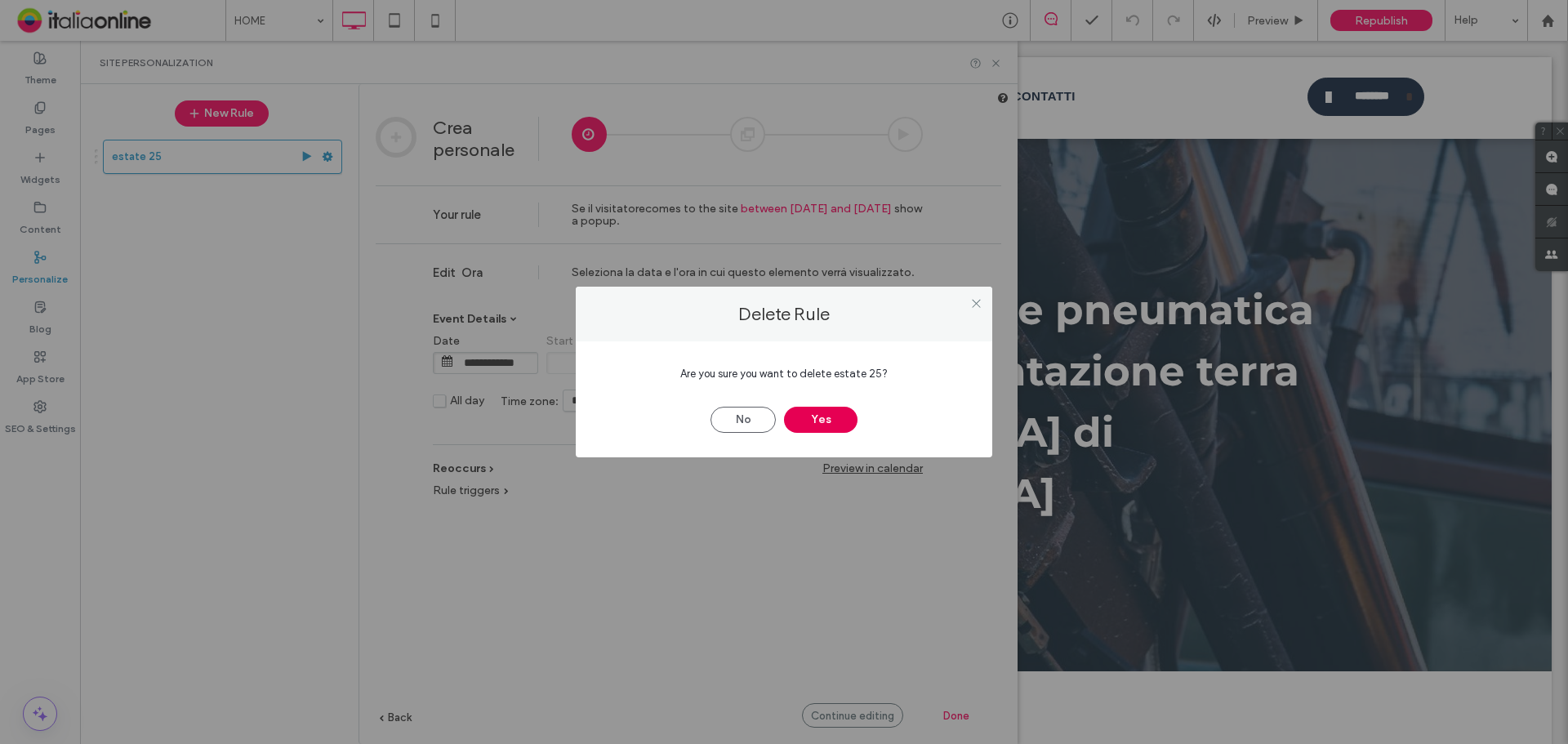
click at [843, 427] on button "Yes" at bounding box center [820, 420] width 74 height 26
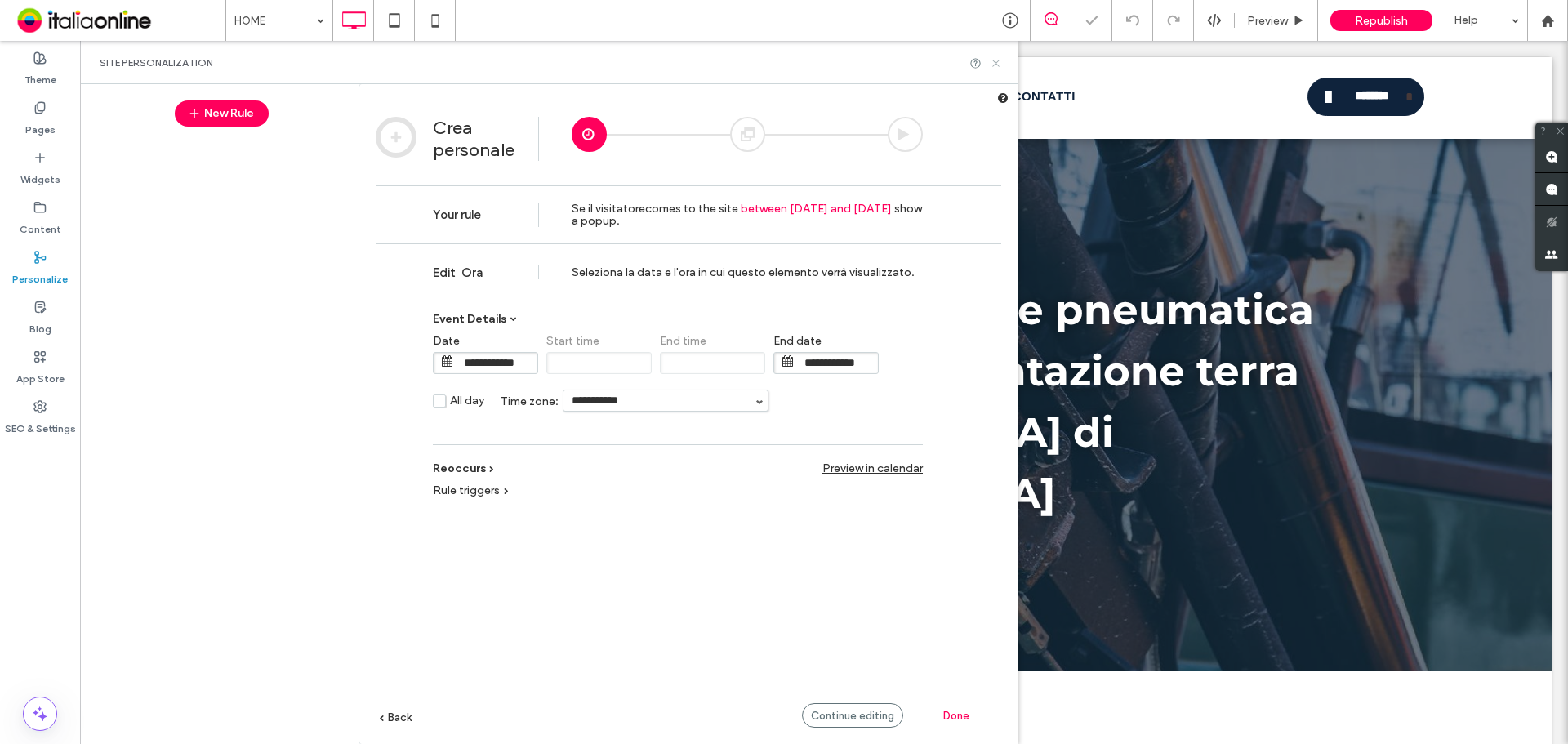
click at [996, 63] on use at bounding box center [996, 63] width 6 height 6
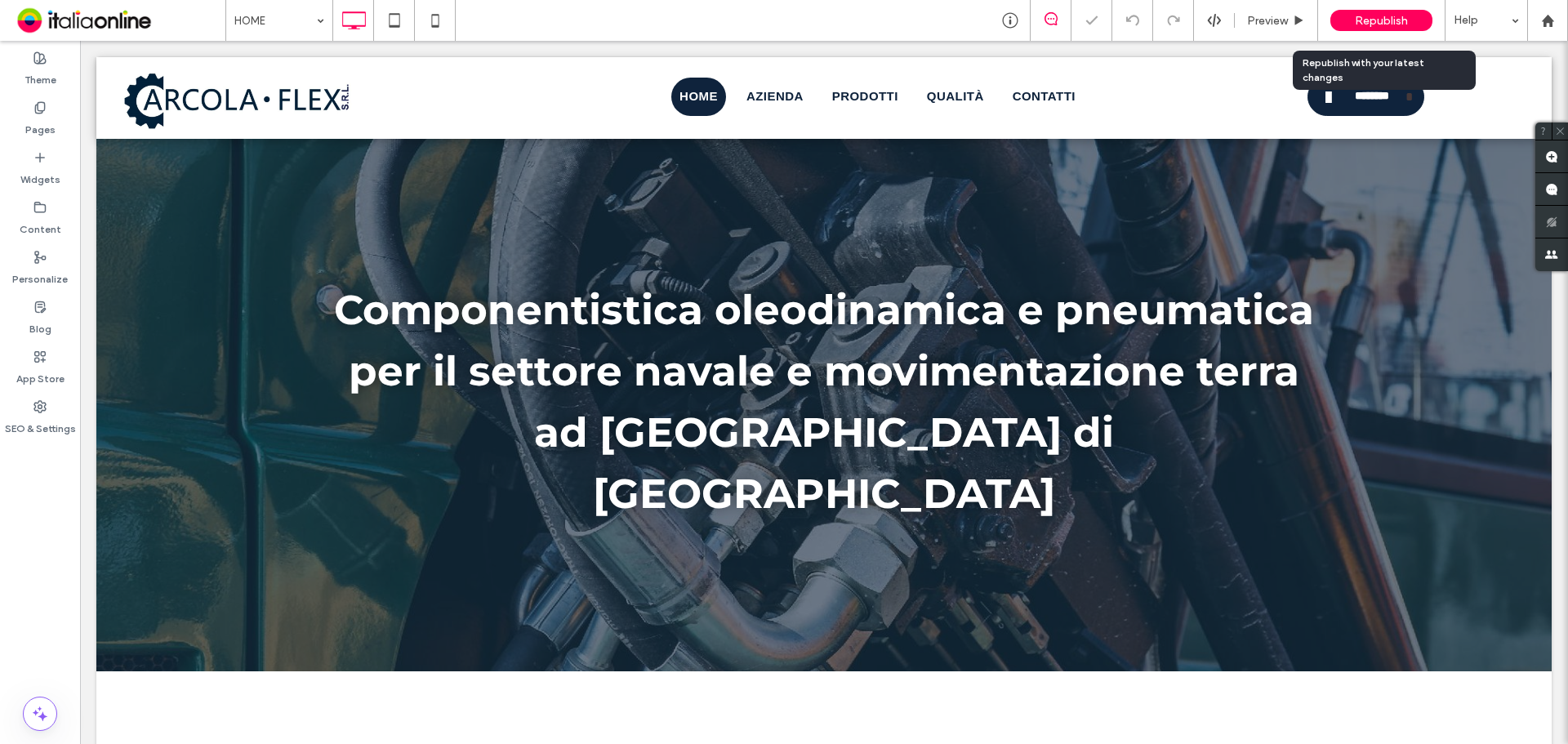
drag, startPoint x: 1407, startPoint y: 17, endPoint x: 1394, endPoint y: 30, distance: 18.4
click at [1407, 17] on span "Republish" at bounding box center [1382, 20] width 53 height 14
